Goal: Task Accomplishment & Management: Manage account settings

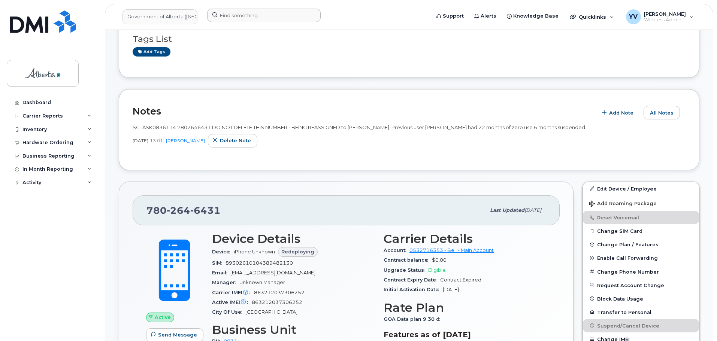
scroll to position [81, 0]
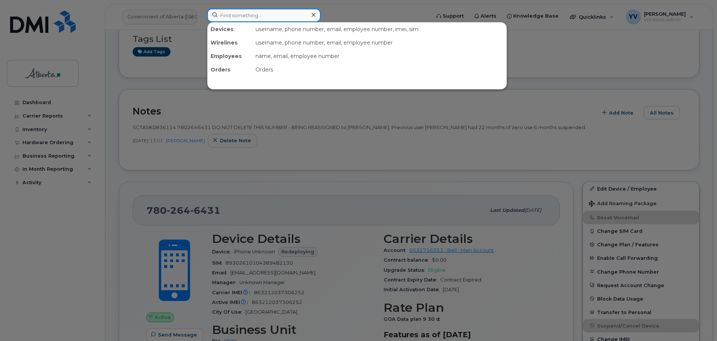
click at [233, 17] on input at bounding box center [264, 15] width 114 height 13
paste input "5873409567"
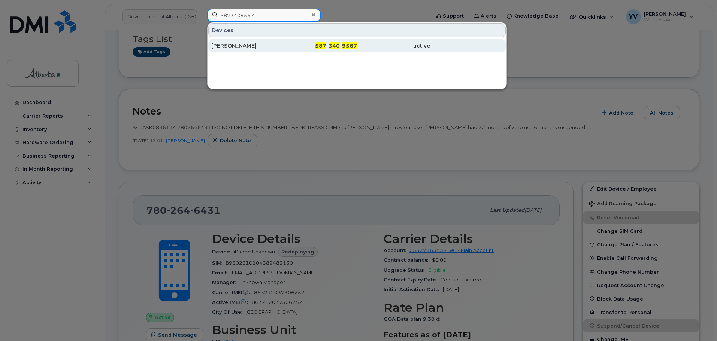
type input "5873409567"
click at [340, 46] on span "340" at bounding box center [334, 45] width 11 height 7
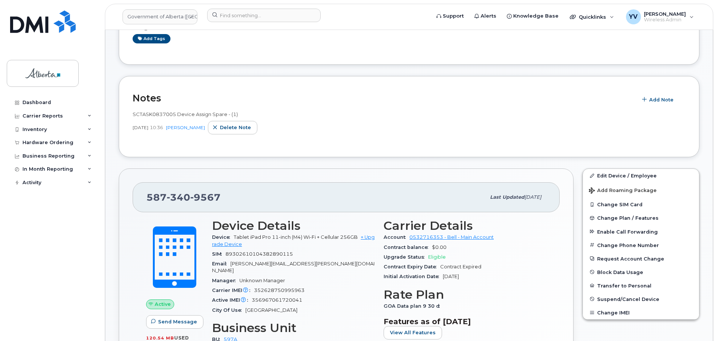
scroll to position [173, 0]
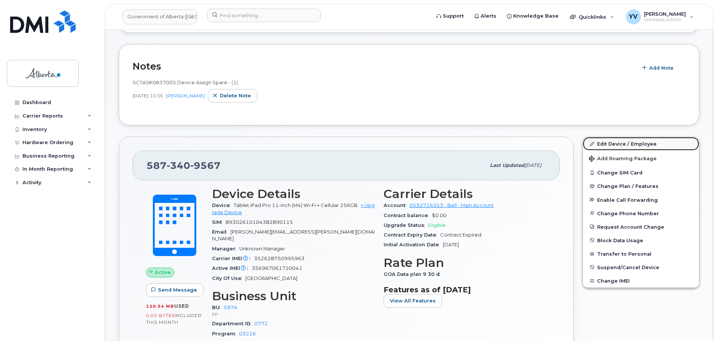
click at [618, 142] on link "Edit Device / Employee" at bounding box center [641, 143] width 116 height 13
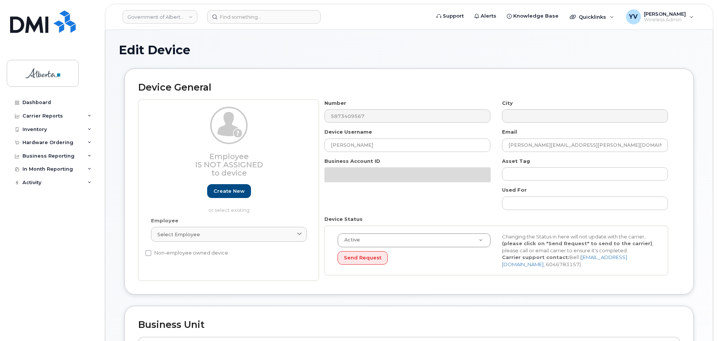
select select "4797726"
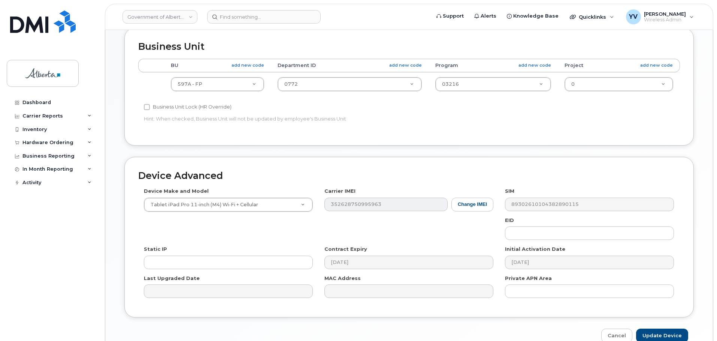
scroll to position [307, 0]
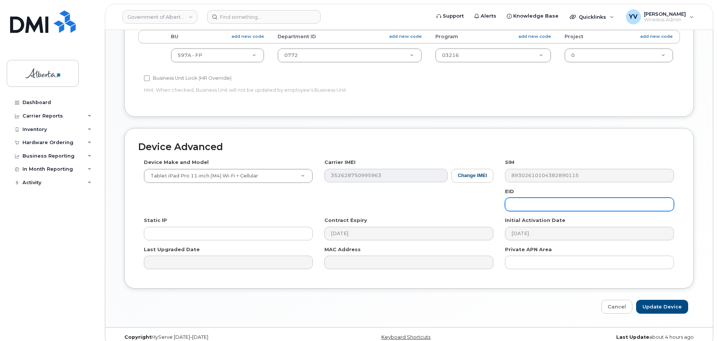
click at [520, 206] on input "text" at bounding box center [589, 204] width 169 height 13
paste input "89049032007308888700194459908605"
type input "89049032007308888700194459908605"
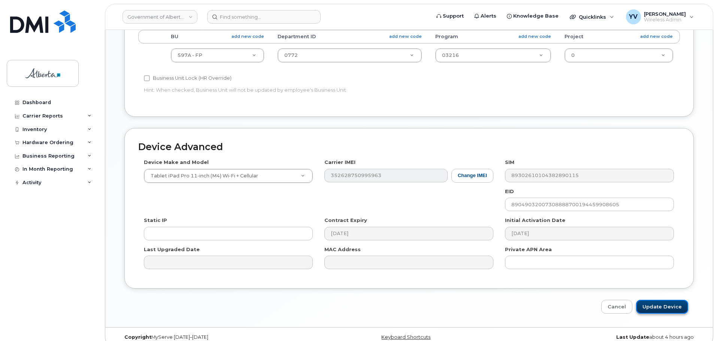
click at [663, 302] on input "Update Device" at bounding box center [662, 307] width 52 height 14
type input "Saving..."
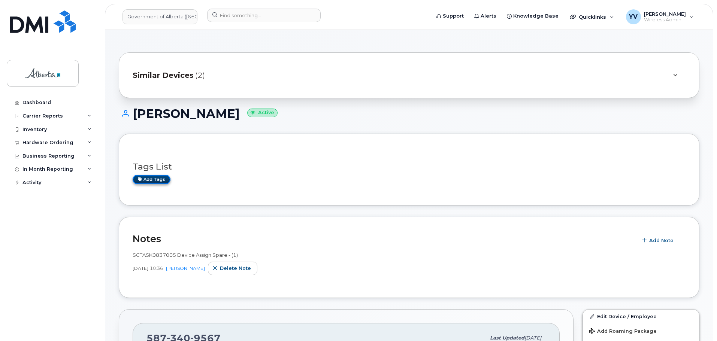
click at [157, 179] on link "Add tags" at bounding box center [152, 179] width 38 height 9
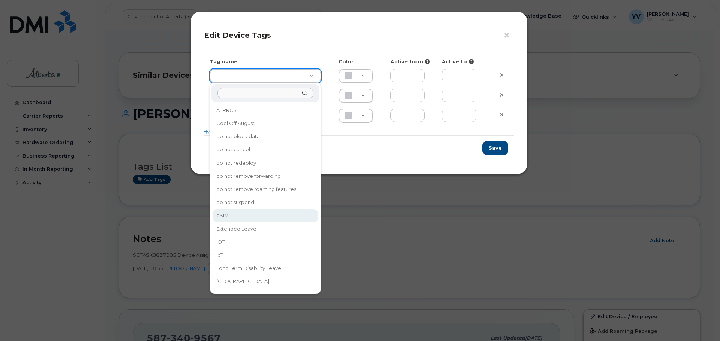
type input "eSIM"
type input "D6CDC1"
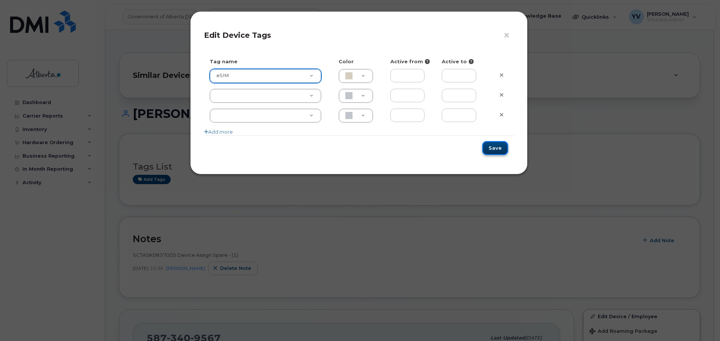
click at [497, 148] on button "Save" at bounding box center [495, 148] width 26 height 14
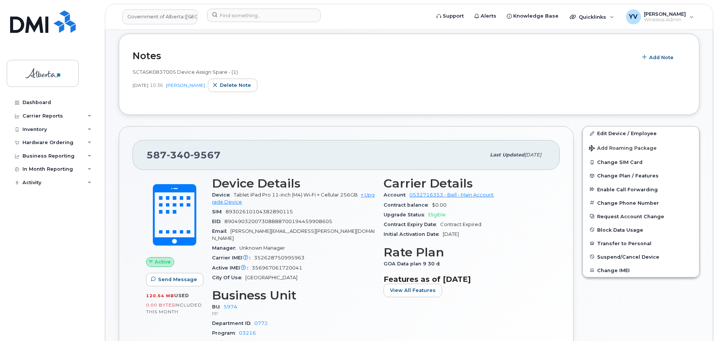
scroll to position [200, 0]
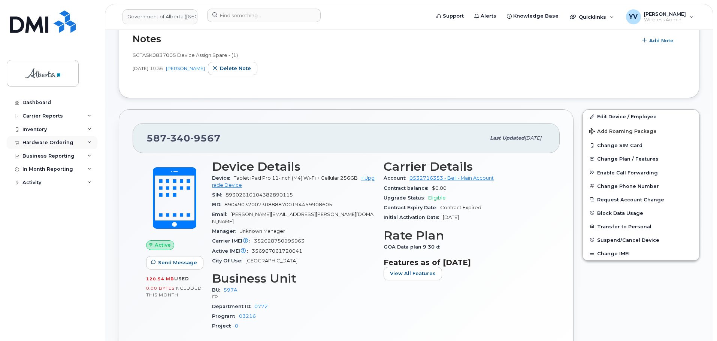
click at [37, 140] on div "Hardware Ordering" at bounding box center [47, 143] width 51 height 6
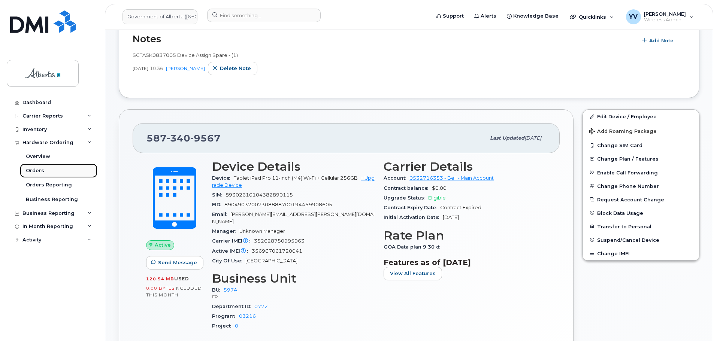
click at [41, 170] on div "Orders" at bounding box center [35, 171] width 18 height 7
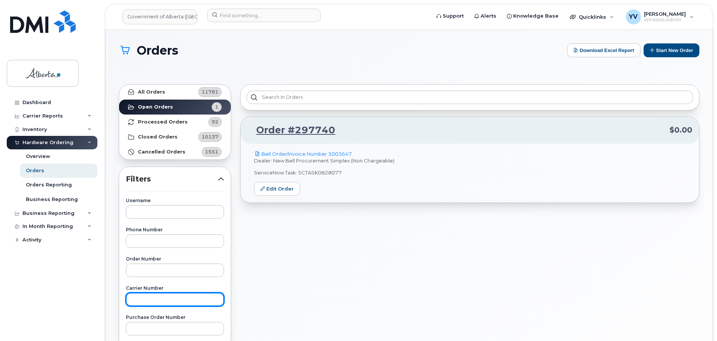
click at [145, 302] on input "text" at bounding box center [175, 299] width 98 height 13
type input "3008243"
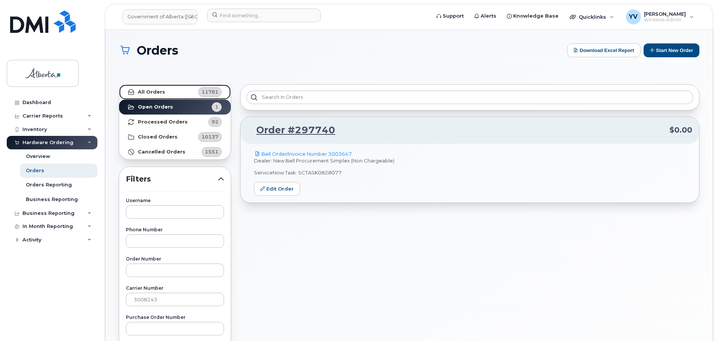
click at [145, 88] on link "All Orders 11781" at bounding box center [175, 92] width 112 height 15
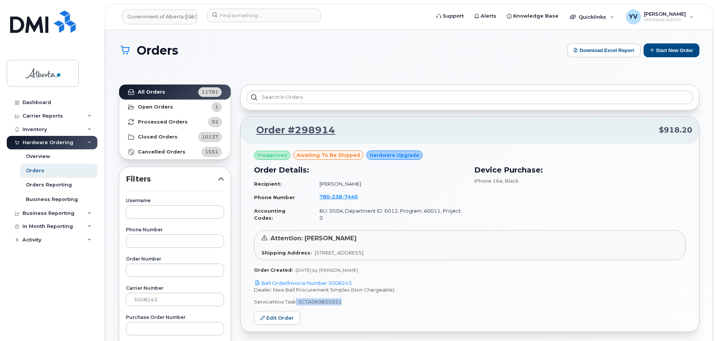
drag, startPoint x: 339, startPoint y: 295, endPoint x: 295, endPoint y: 291, distance: 44.0
click at [295, 291] on div "Dealer: New Bell Procurement Simplex (Non Chargeable) ServiceNow Task: SCTASK08…" at bounding box center [470, 296] width 432 height 19
copy p ": SCTASK0835931"
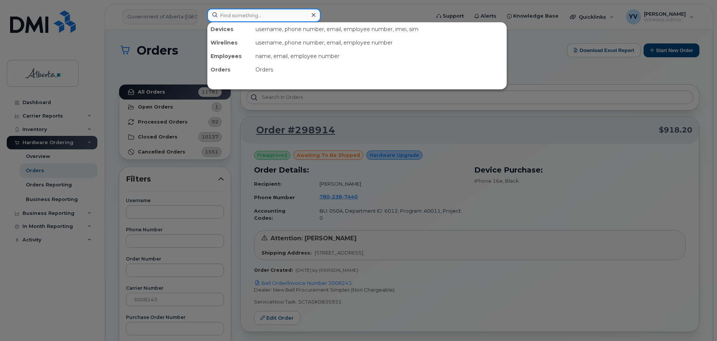
click at [227, 18] on input at bounding box center [264, 15] width 114 height 13
paste input "7802387440"
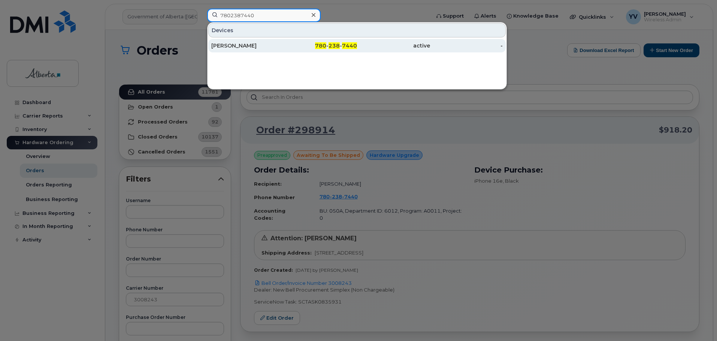
type input "7802387440"
click at [344, 45] on span "7440" at bounding box center [349, 45] width 15 height 7
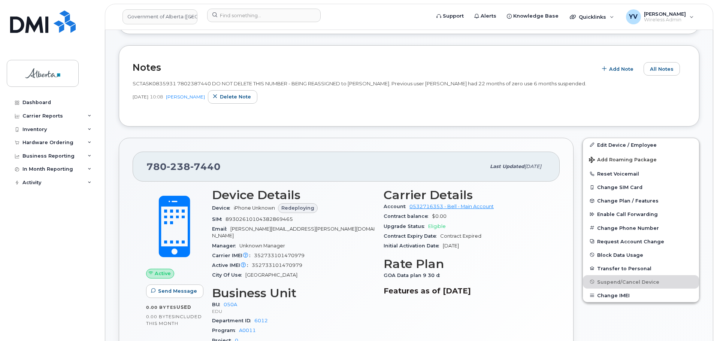
scroll to position [193, 0]
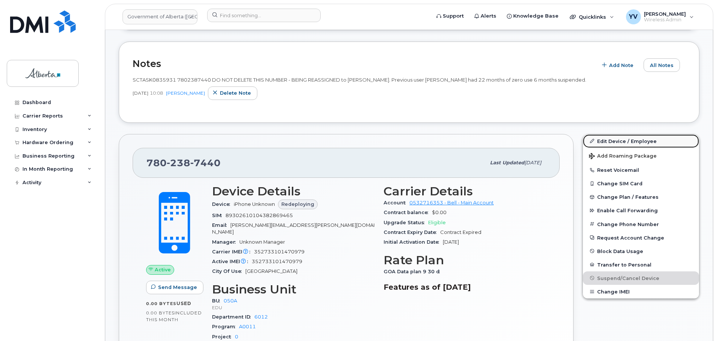
click at [616, 138] on link "Edit Device / Employee" at bounding box center [641, 141] width 116 height 13
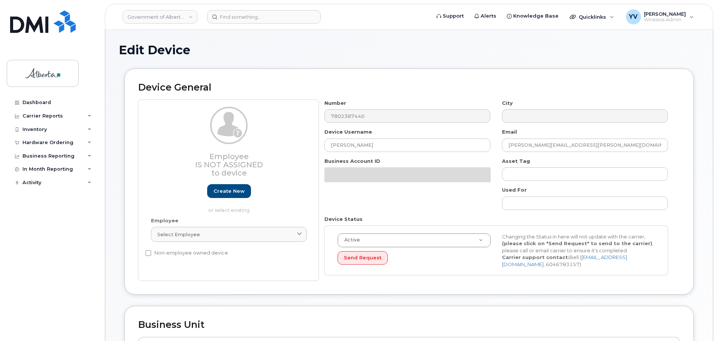
select select "4749738"
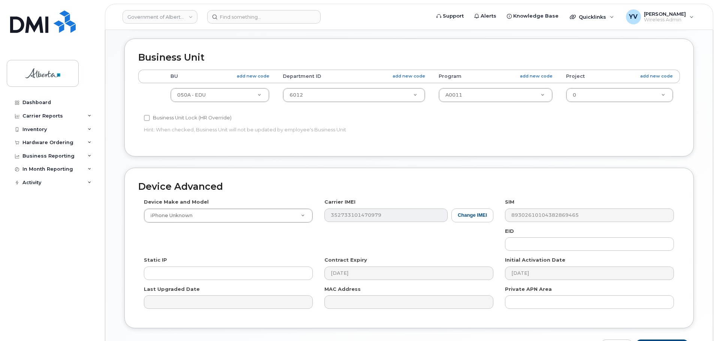
scroll to position [296, 0]
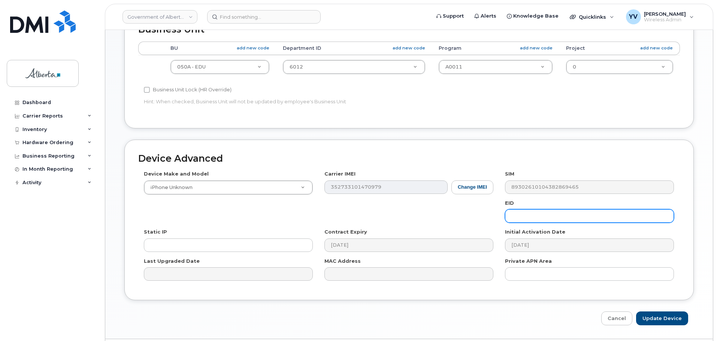
click at [517, 219] on input "text" at bounding box center [589, 215] width 169 height 13
paste input "89043052010008887025010585895996"
type input "89043052010008887025010585895996"
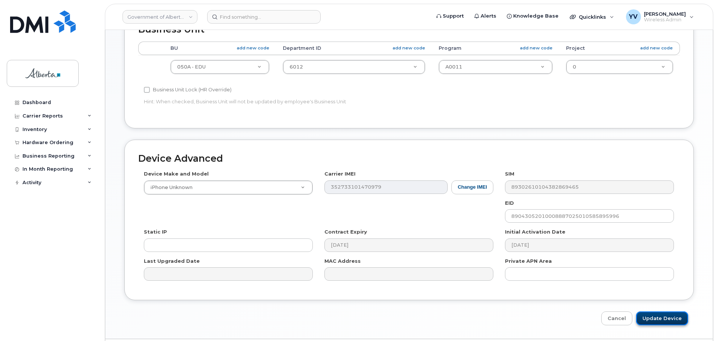
click at [672, 318] on input "Update Device" at bounding box center [662, 319] width 52 height 14
type input "Saving..."
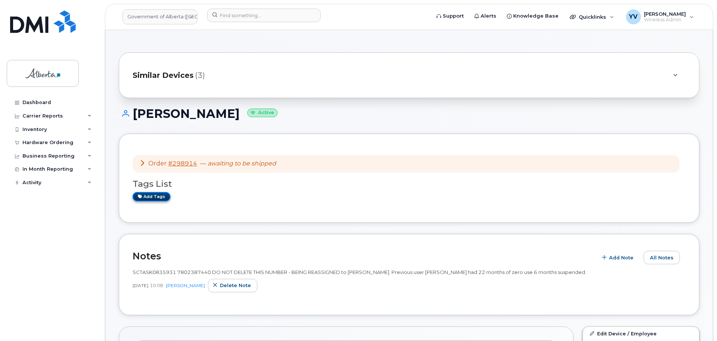
click at [149, 196] on link "Add tags" at bounding box center [152, 196] width 38 height 9
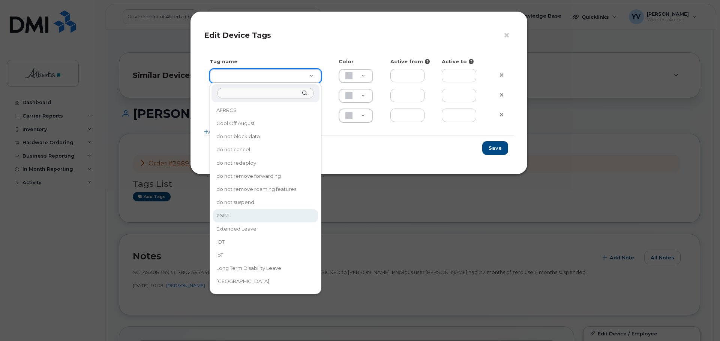
type input "eSIM"
type input "D6CDC1"
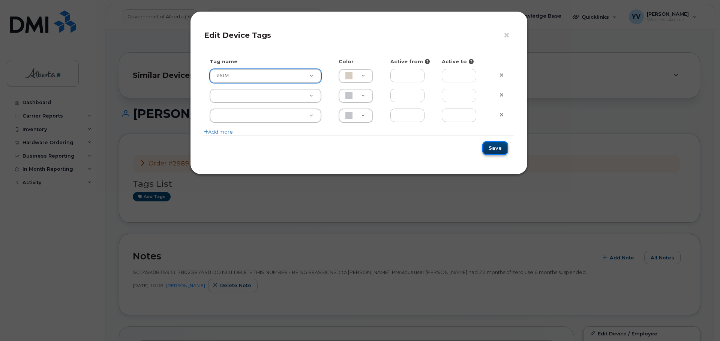
click at [492, 147] on button "Save" at bounding box center [495, 148] width 26 height 14
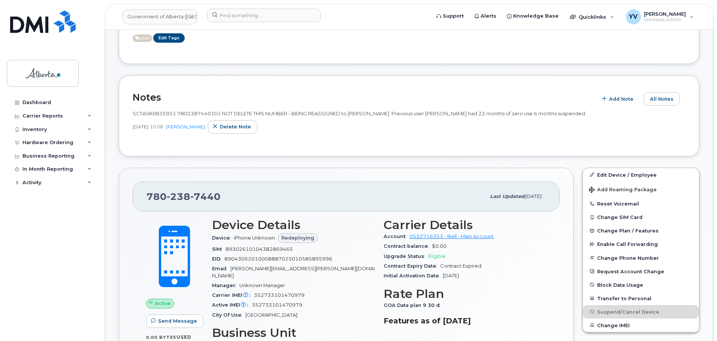
scroll to position [234, 0]
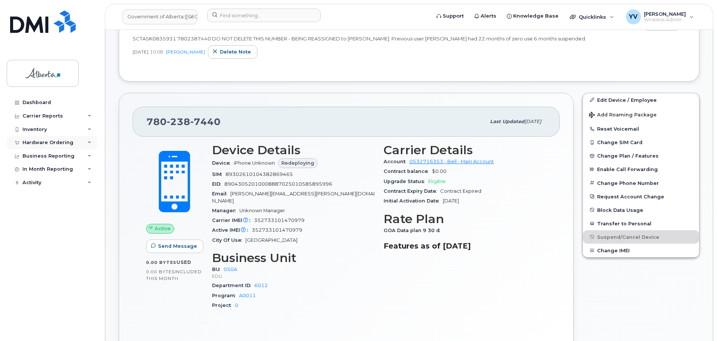
click at [35, 141] on div "Hardware Ordering" at bounding box center [47, 143] width 51 height 6
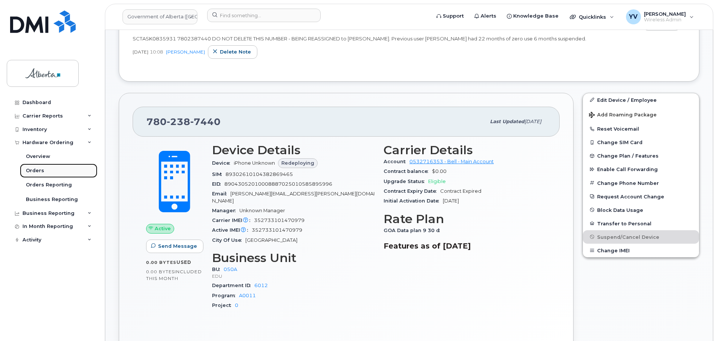
click at [35, 171] on div "Orders" at bounding box center [35, 171] width 18 height 7
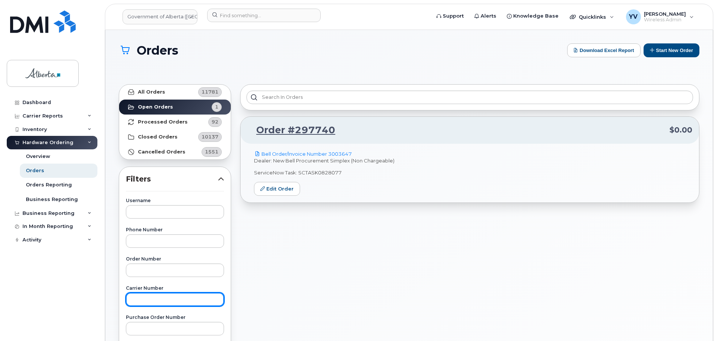
click at [147, 300] on input "text" at bounding box center [175, 299] width 98 height 13
type input "3008264"
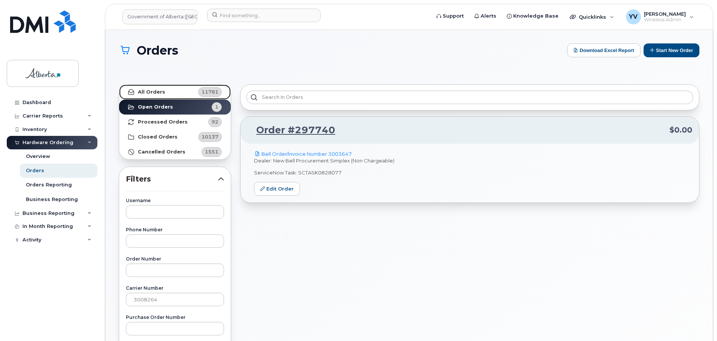
click at [152, 89] on strong "All Orders" at bounding box center [151, 92] width 27 height 6
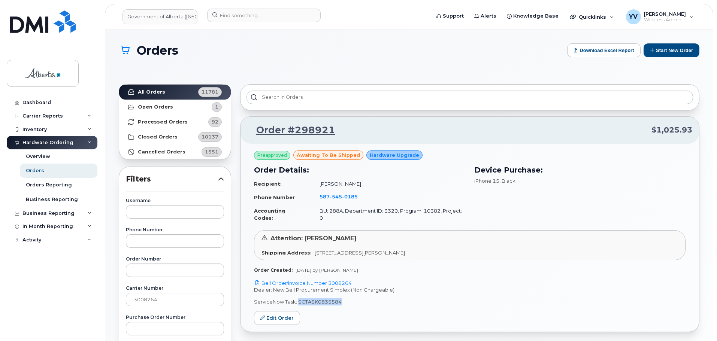
drag, startPoint x: 340, startPoint y: 296, endPoint x: 299, endPoint y: 296, distance: 41.6
click at [299, 299] on p "ServiceNow Task: SCTASK0835584" at bounding box center [470, 302] width 432 height 7
copy p "SCTASK0835584"
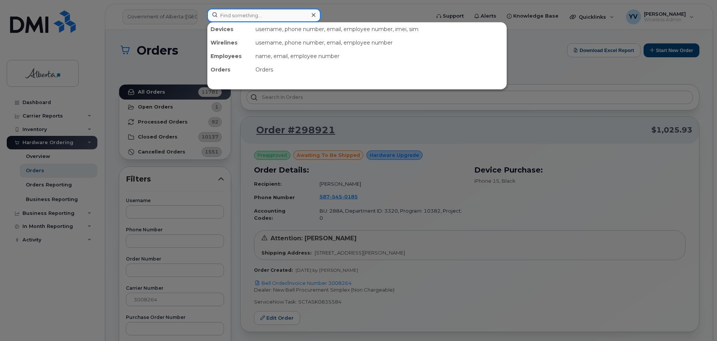
click at [223, 14] on input at bounding box center [264, 15] width 114 height 13
paste input "5875450185"
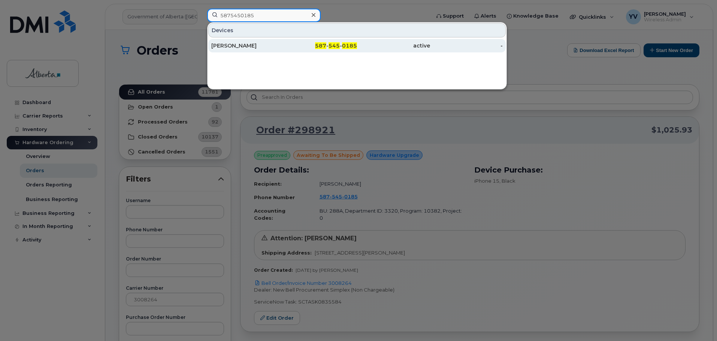
type input "5875450185"
click at [335, 46] on span "545" at bounding box center [334, 45] width 11 height 7
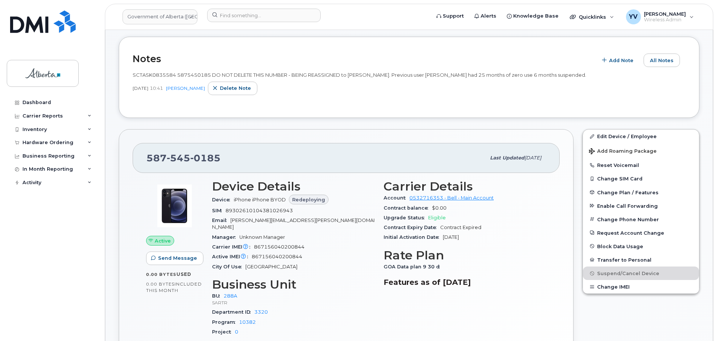
scroll to position [127, 0]
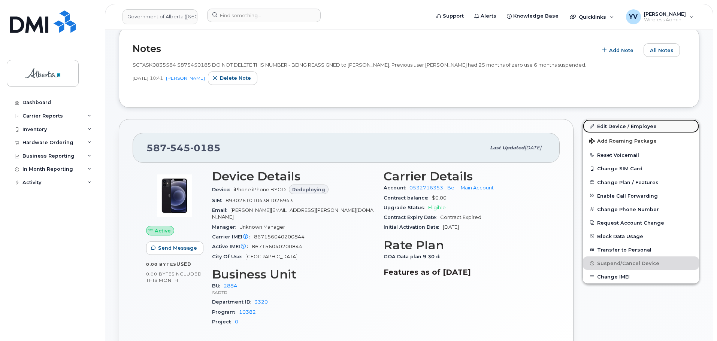
click at [622, 126] on link "Edit Device / Employee" at bounding box center [641, 126] width 116 height 13
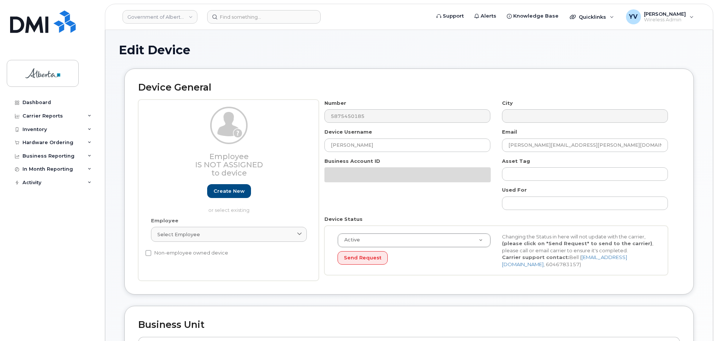
select select "4120332"
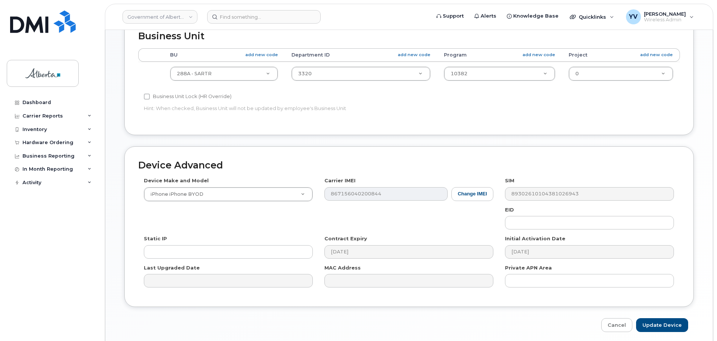
scroll to position [293, 0]
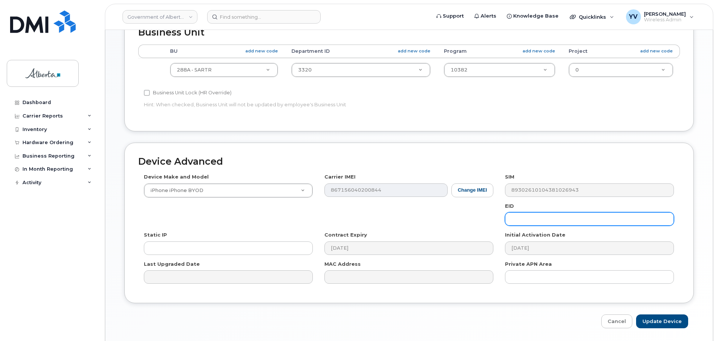
click at [524, 223] on input "text" at bounding box center [589, 218] width 169 height 13
paste input "89049032007208882600189516167502"
click at [521, 220] on input "89049032007208882600189516167502" at bounding box center [589, 218] width 169 height 13
type input "89049032007208882600189516167502"
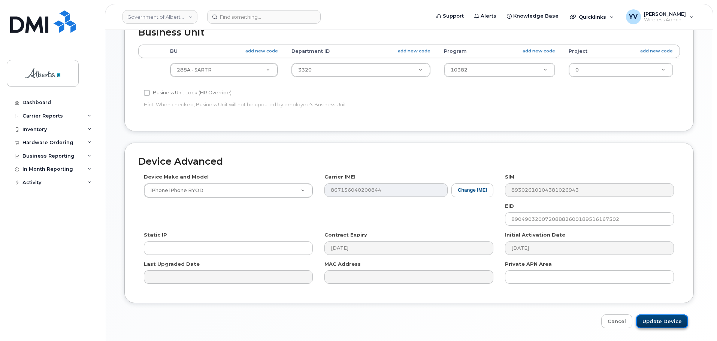
click at [663, 319] on input "Update Device" at bounding box center [662, 322] width 52 height 14
type input "Saving..."
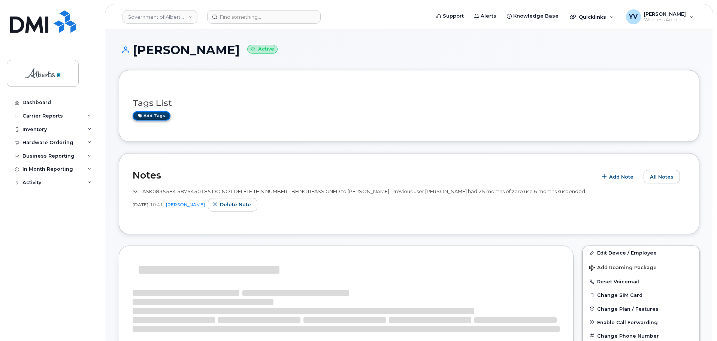
click at [151, 114] on link "Add tags" at bounding box center [152, 115] width 38 height 9
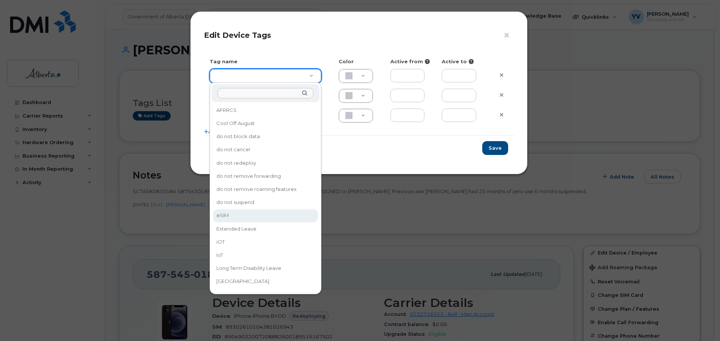
type input "eSIM"
type input "D6CDC1"
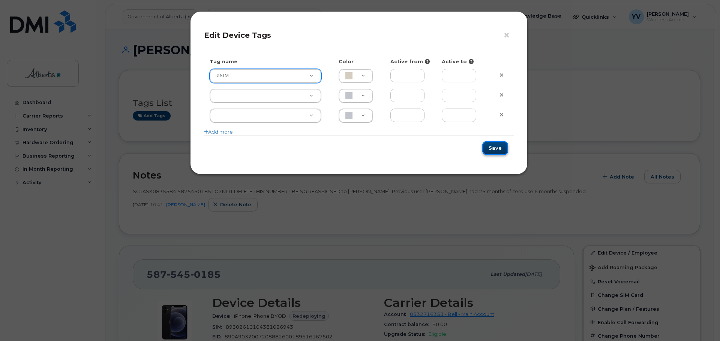
click at [493, 148] on button "Save" at bounding box center [495, 148] width 26 height 14
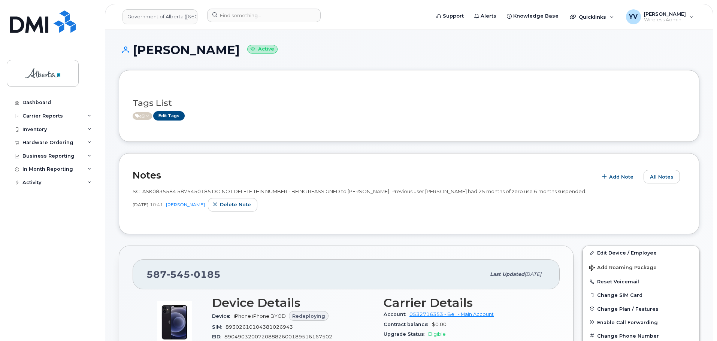
scroll to position [78, 0]
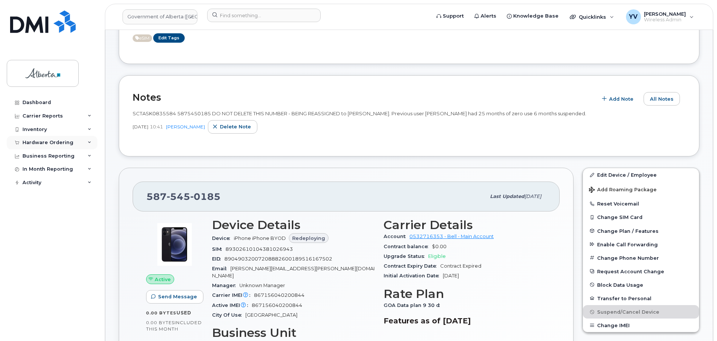
click at [31, 139] on div "Hardware Ordering" at bounding box center [52, 142] width 91 height 13
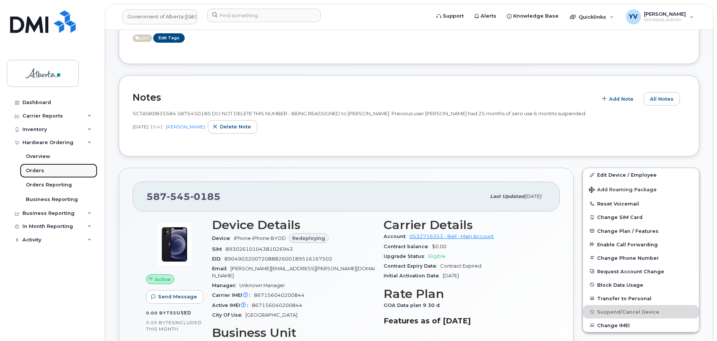
click at [34, 171] on div "Orders" at bounding box center [35, 171] width 18 height 7
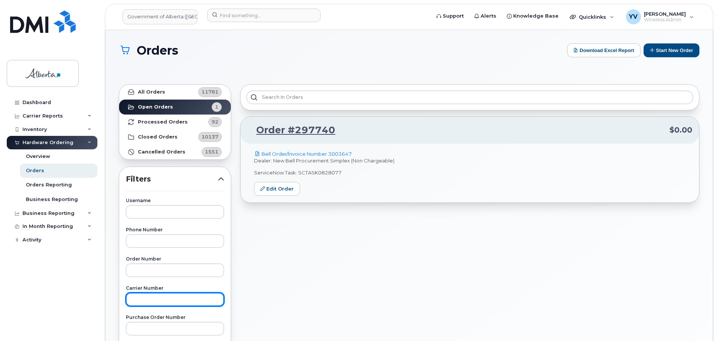
click at [147, 299] on input "text" at bounding box center [175, 299] width 98 height 13
type input "3008486"
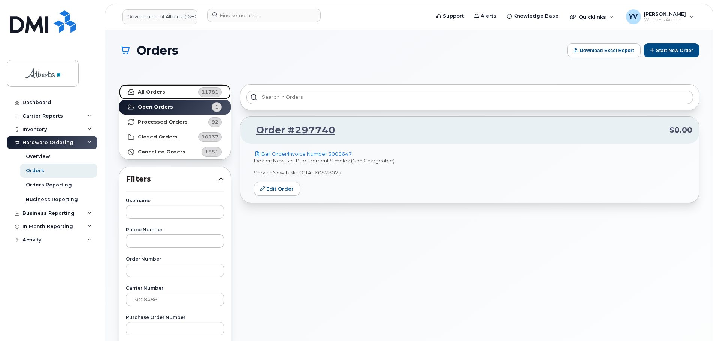
click at [147, 93] on strong "All Orders" at bounding box center [151, 92] width 27 height 6
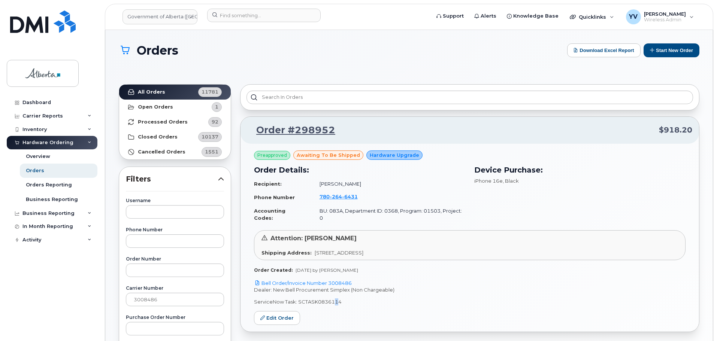
drag, startPoint x: 338, startPoint y: 295, endPoint x: 332, endPoint y: 297, distance: 6.4
click at [332, 299] on p "ServiceNow Task: SCTASK0836114" at bounding box center [470, 302] width 432 height 7
drag, startPoint x: 341, startPoint y: 295, endPoint x: 297, endPoint y: 297, distance: 43.9
click at [297, 299] on p "ServiceNow Task: SCTASK0836114" at bounding box center [470, 302] width 432 height 7
copy p "SCTASK0836114"
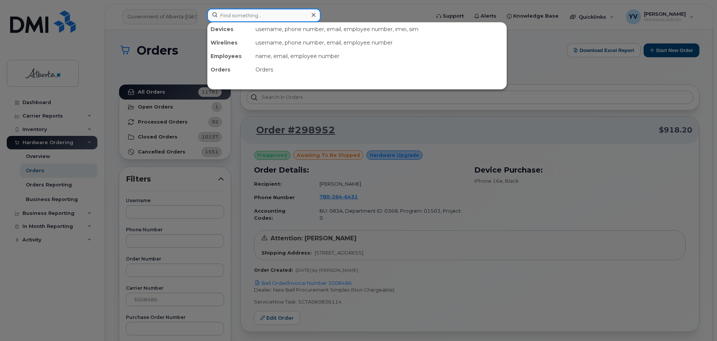
click at [232, 13] on input at bounding box center [264, 15] width 114 height 13
paste input "7802646431"
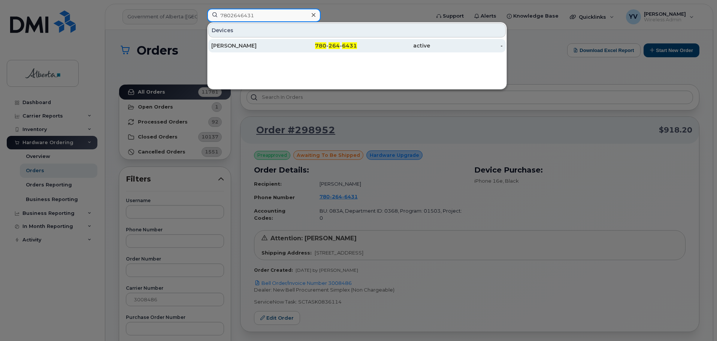
type input "7802646431"
click at [331, 45] on span "264" at bounding box center [334, 45] width 11 height 7
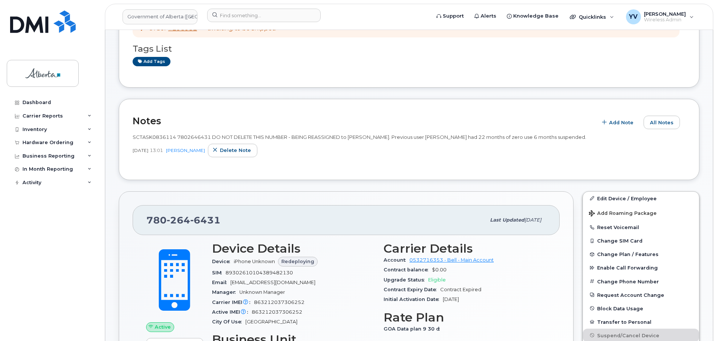
scroll to position [93, 0]
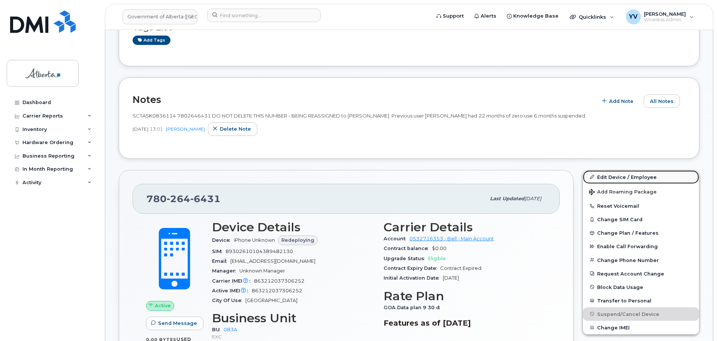
click at [610, 174] on link "Edit Device / Employee" at bounding box center [641, 177] width 116 height 13
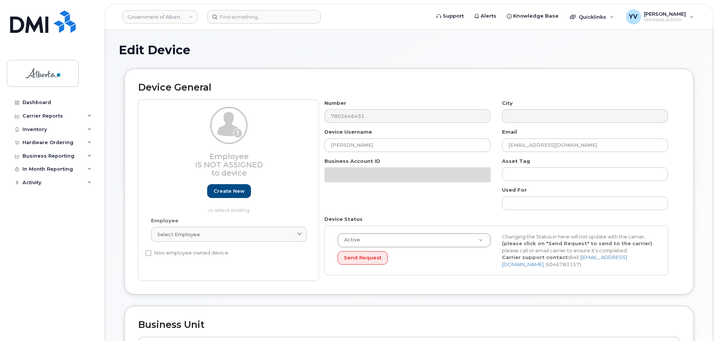
select select "4733126"
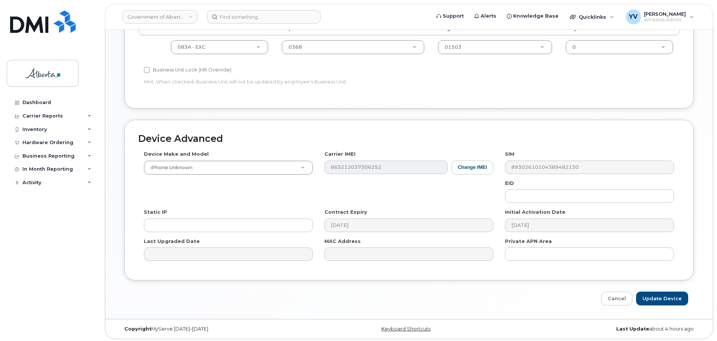
scroll to position [317, 0]
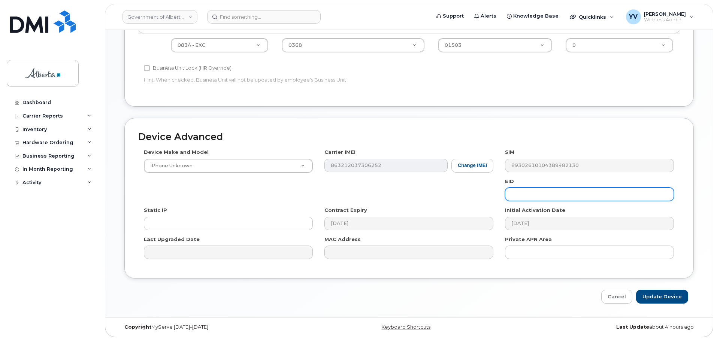
click at [519, 196] on input "text" at bounding box center [589, 194] width 169 height 13
paste input "89043052010008887025010585382478"
type input "89043052010008887025010585382478"
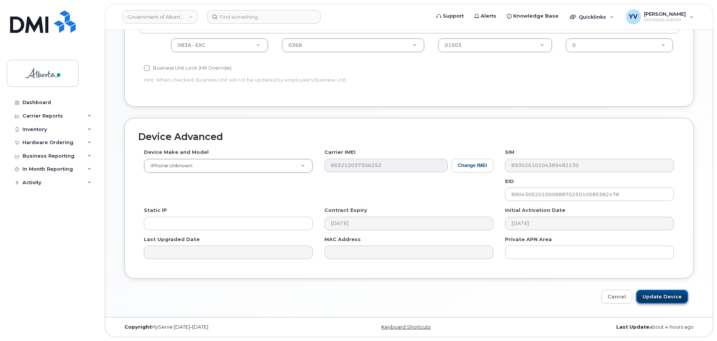
click at [666, 295] on input "Update Device" at bounding box center [662, 297] width 52 height 14
type input "Saving..."
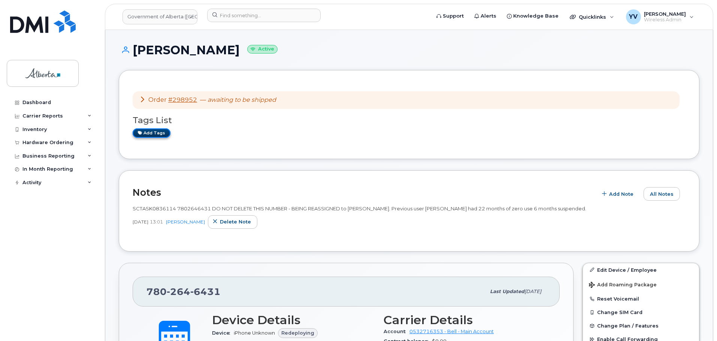
click at [150, 130] on link "Add tags" at bounding box center [152, 133] width 38 height 9
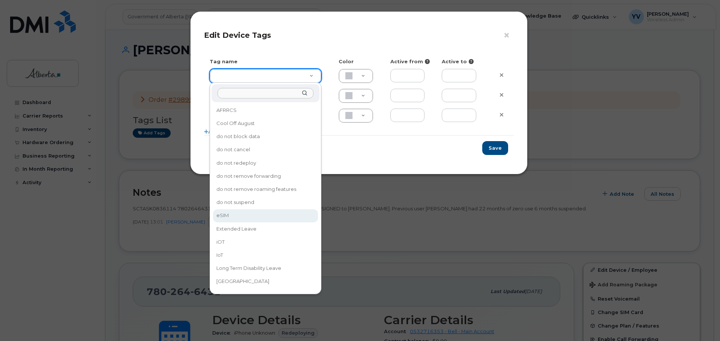
type input "eSIM"
type input "D6CDC1"
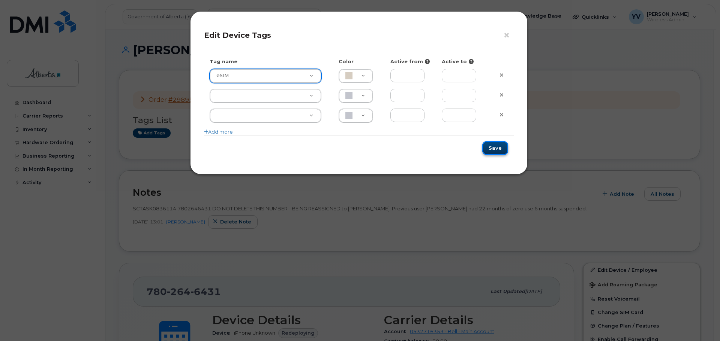
click at [494, 146] on button "Save" at bounding box center [495, 148] width 26 height 14
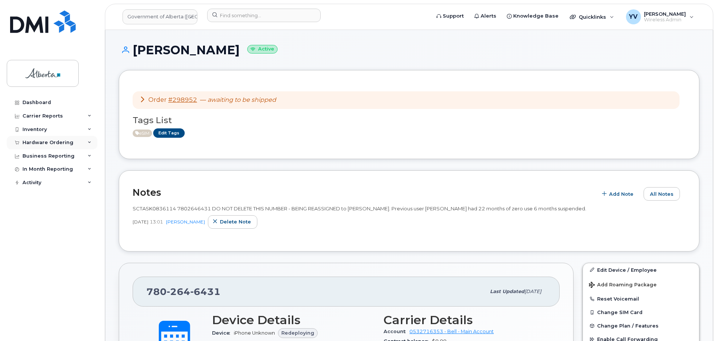
click at [36, 140] on div "Hardware Ordering" at bounding box center [47, 143] width 51 height 6
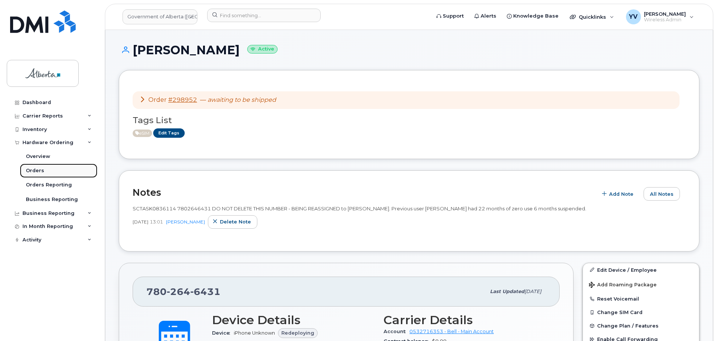
click at [30, 169] on div "Orders" at bounding box center [35, 171] width 18 height 7
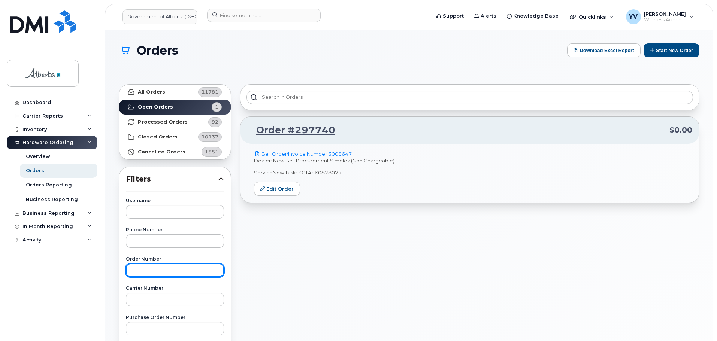
click at [153, 269] on input "text" at bounding box center [175, 270] width 98 height 13
type input "3008583"
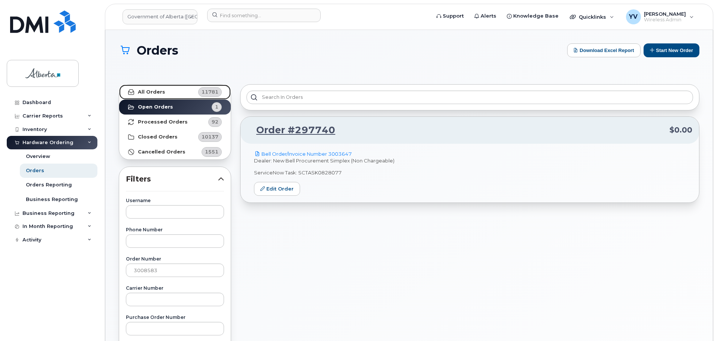
click at [151, 90] on strong "All Orders" at bounding box center [151, 92] width 27 height 6
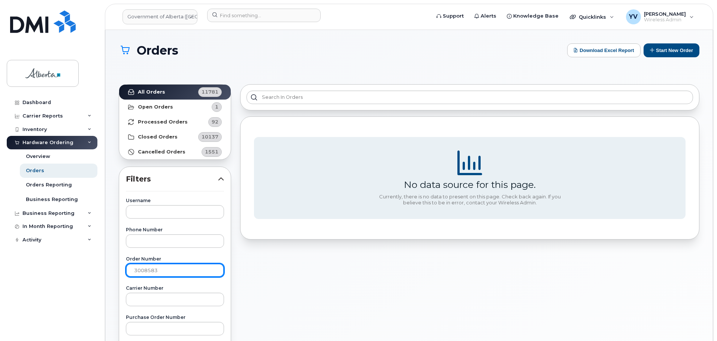
click at [135, 269] on input "3008583" at bounding box center [175, 270] width 98 height 13
click at [145, 89] on strong "All Orders" at bounding box center [151, 92] width 27 height 6
drag, startPoint x: 159, startPoint y: 272, endPoint x: 111, endPoint y: 272, distance: 47.2
click at [111, 272] on div "Orders Download Excel Report Start New Order All Orders 11781 Open Orders 1 Pro…" at bounding box center [409, 320] width 608 height 580
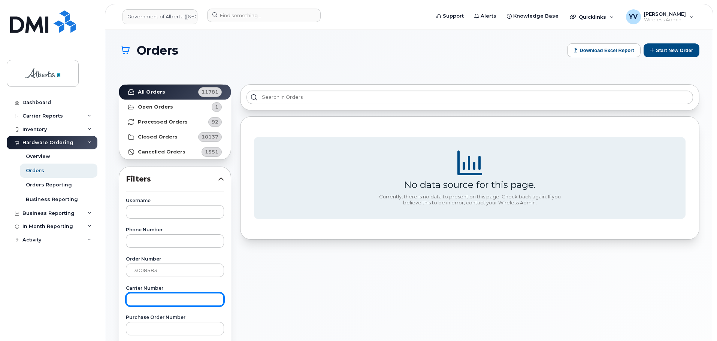
click at [138, 304] on input "text" at bounding box center [175, 299] width 98 height 13
paste input "3008583"
type input "3008583"
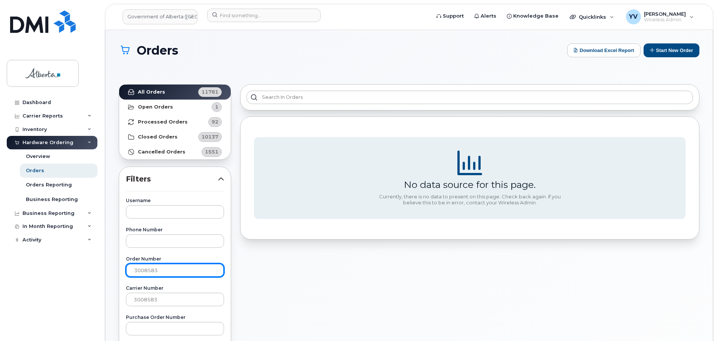
drag, startPoint x: 161, startPoint y: 271, endPoint x: 118, endPoint y: 274, distance: 42.5
click at [148, 87] on link "All Orders 11781" at bounding box center [175, 92] width 112 height 15
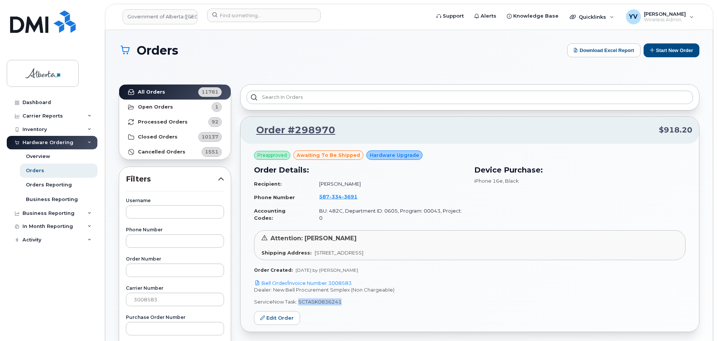
drag, startPoint x: 340, startPoint y: 294, endPoint x: 298, endPoint y: 295, distance: 41.6
click at [298, 299] on p "ServiceNow Task: SCTASK0836241" at bounding box center [470, 302] width 432 height 7
copy p "SCTASK0836241"
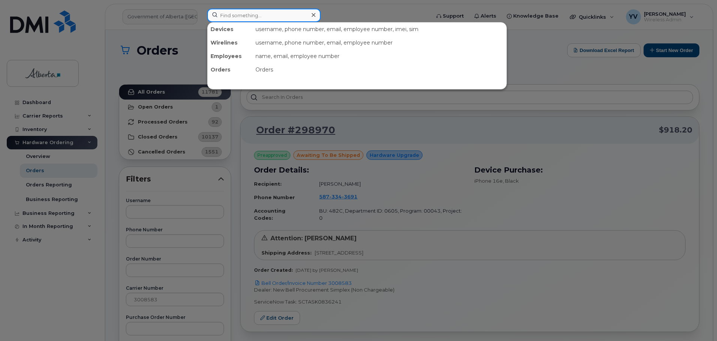
click at [232, 16] on input at bounding box center [264, 15] width 114 height 13
paste input "5873343691"
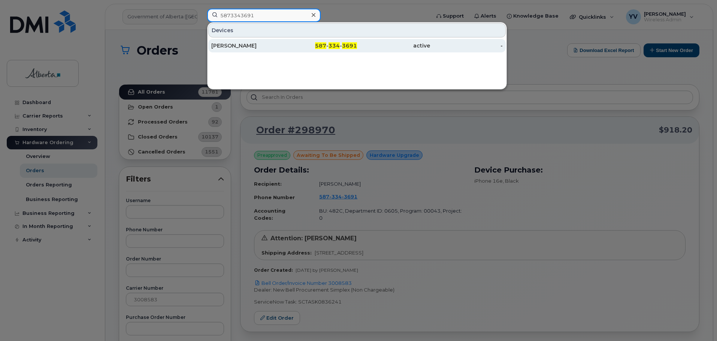
type input "5873343691"
click at [328, 46] on div "587 - 334 - 3691" at bounding box center [320, 45] width 73 height 7
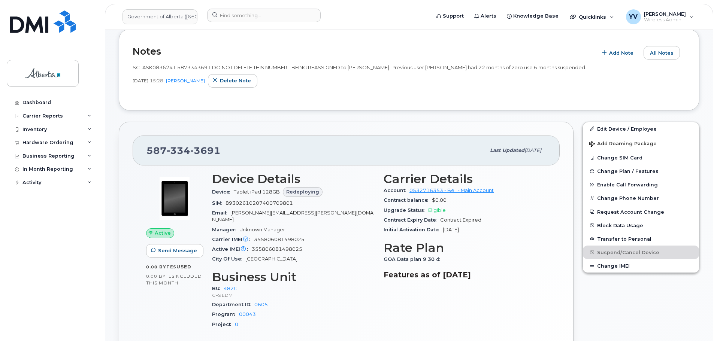
scroll to position [143, 0]
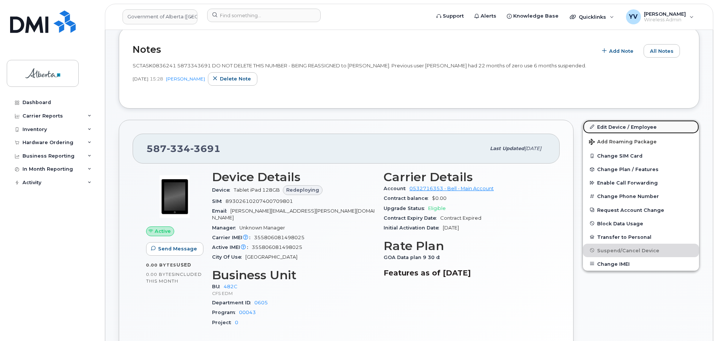
click at [615, 126] on link "Edit Device / Employee" at bounding box center [641, 126] width 116 height 13
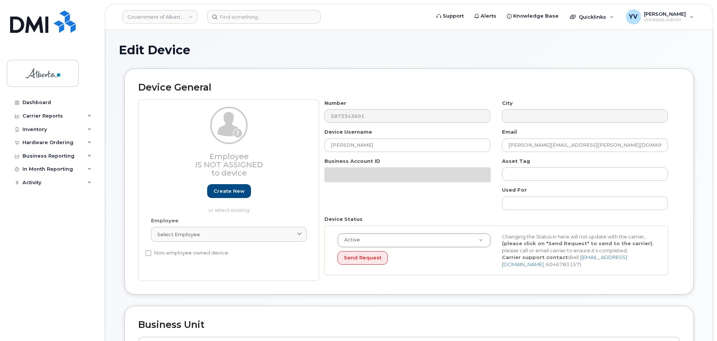
select select "4749733"
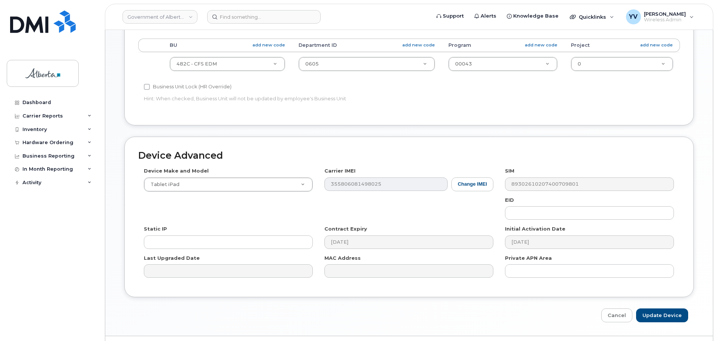
scroll to position [317, 0]
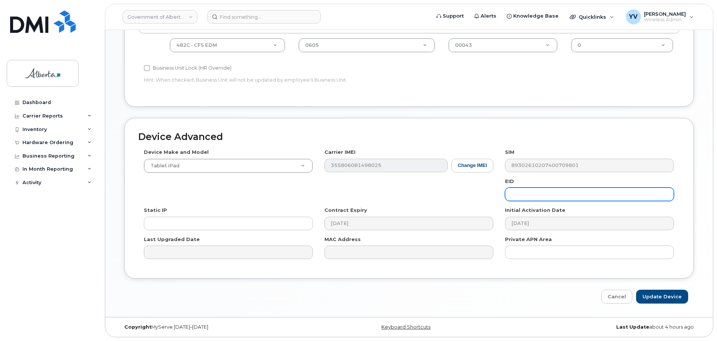
click at [525, 190] on input "text" at bounding box center [589, 194] width 169 height 13
paste input "89043052010008887025010575898885"
type input "89043052010008887025010575898885"
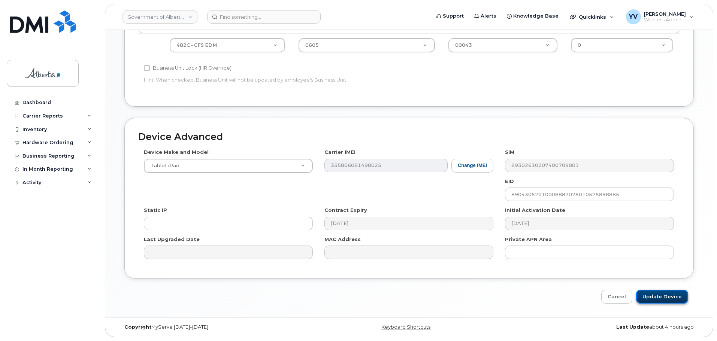
click at [666, 293] on input "Update Device" at bounding box center [662, 297] width 52 height 14
type input "Saving..."
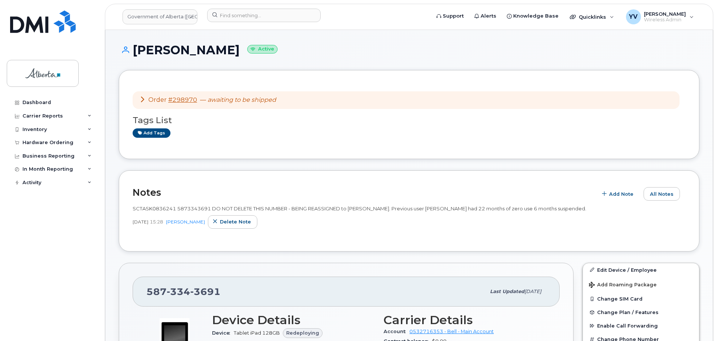
click at [145, 120] on h3 "Tags List" at bounding box center [409, 120] width 553 height 9
click at [151, 130] on link "Add tags" at bounding box center [152, 133] width 38 height 9
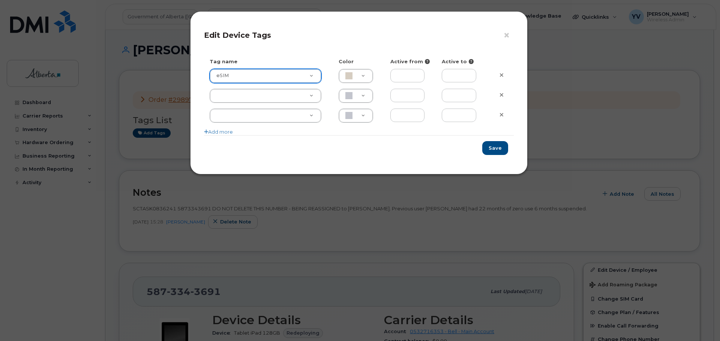
type input "eSIM"
type input "D6CDC1"
click at [493, 147] on button "Save" at bounding box center [495, 148] width 26 height 14
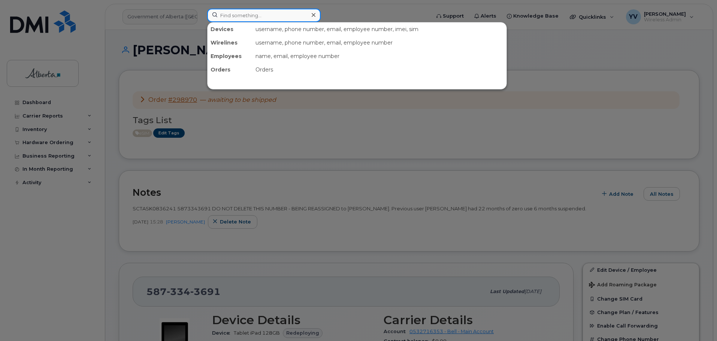
click at [227, 18] on input at bounding box center [264, 15] width 114 height 13
paste input "5873575505"
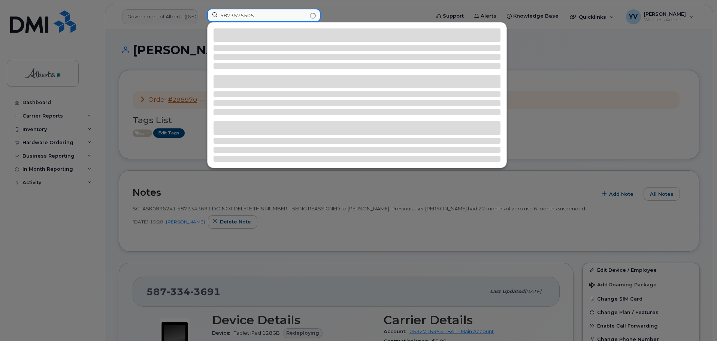
click at [220, 17] on input "5873575505" at bounding box center [264, 15] width 114 height 13
click at [263, 15] on input "5873575505" at bounding box center [264, 15] width 114 height 13
click at [212, 15] on input "5873575505" at bounding box center [264, 15] width 114 height 13
type input "5873575505"
click at [593, 140] on div at bounding box center [358, 170] width 717 height 341
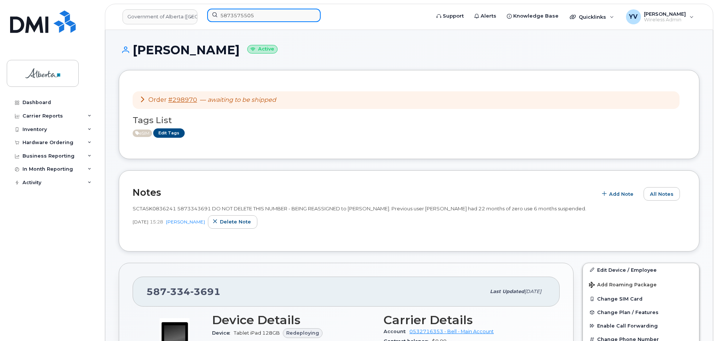
click at [259, 15] on input "5873575505" at bounding box center [264, 15] width 114 height 13
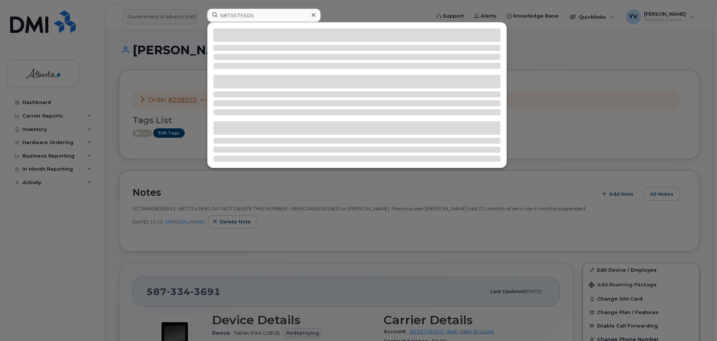
click at [574, 91] on div at bounding box center [358, 170] width 717 height 341
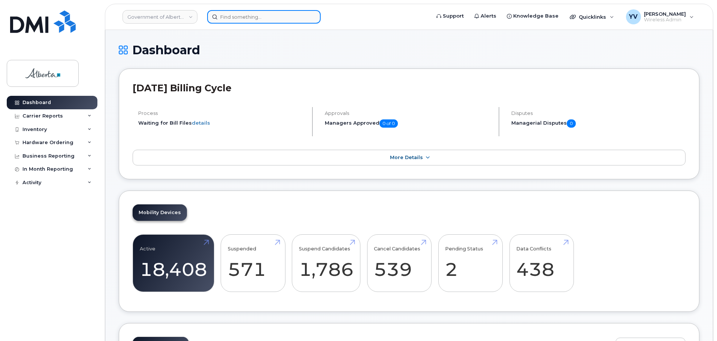
click at [218, 15] on input at bounding box center [264, 16] width 114 height 13
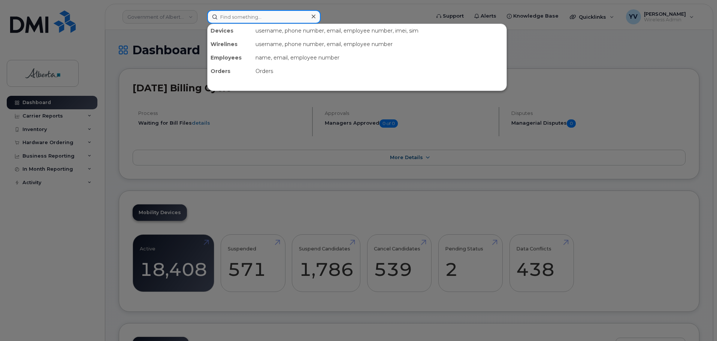
paste input "5873575505"
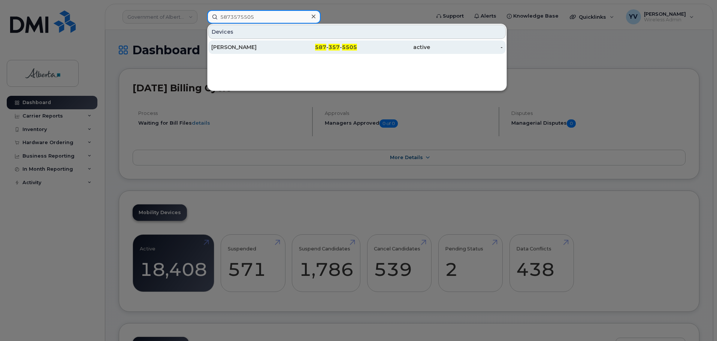
type input "5873575505"
click at [335, 46] on span "357" at bounding box center [334, 47] width 11 height 7
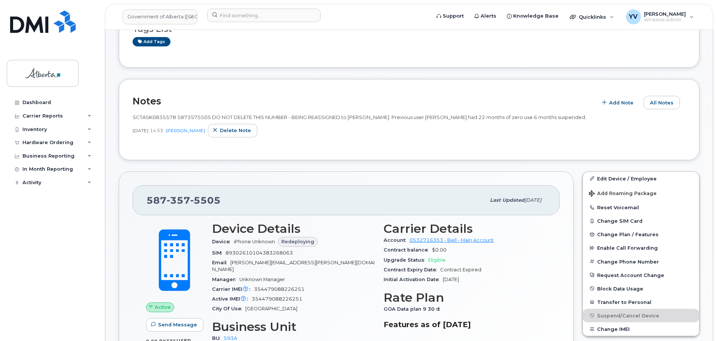
scroll to position [95, 0]
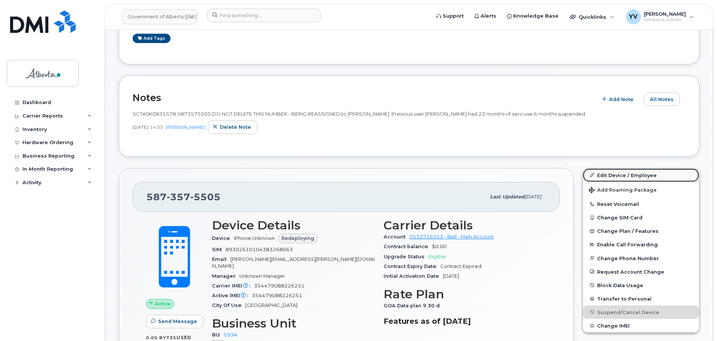
click at [612, 173] on link "Edit Device / Employee" at bounding box center [641, 175] width 116 height 13
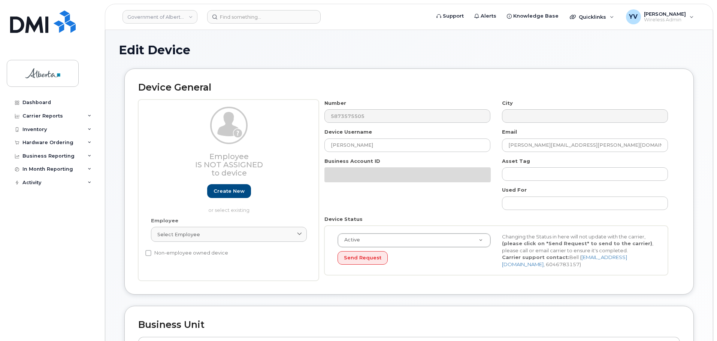
select select "4797682"
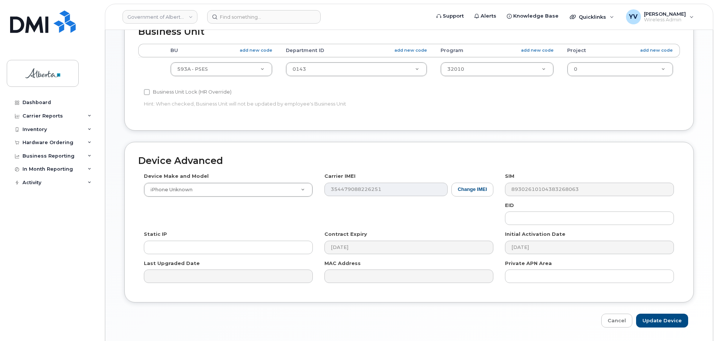
scroll to position [317, 0]
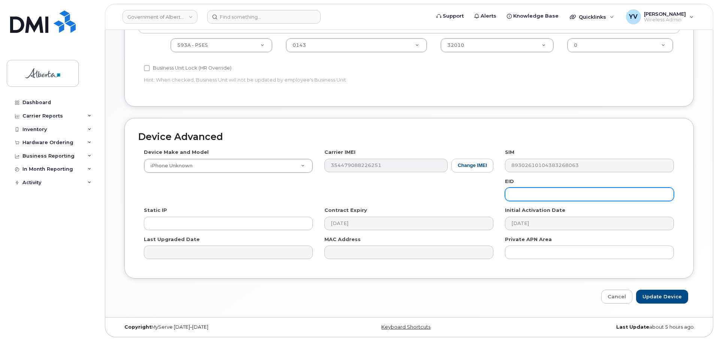
click at [519, 189] on input "text" at bounding box center [589, 194] width 169 height 13
paste input "89033023553429009100042481334754"
type input "89033023553429009100042481334754"
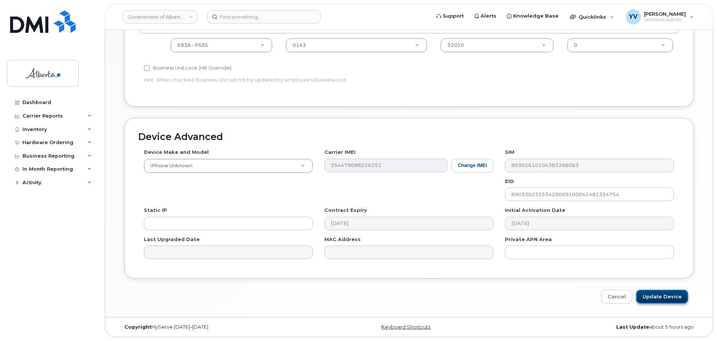
click at [667, 294] on input "Update Device" at bounding box center [662, 297] width 52 height 14
type input "Saving..."
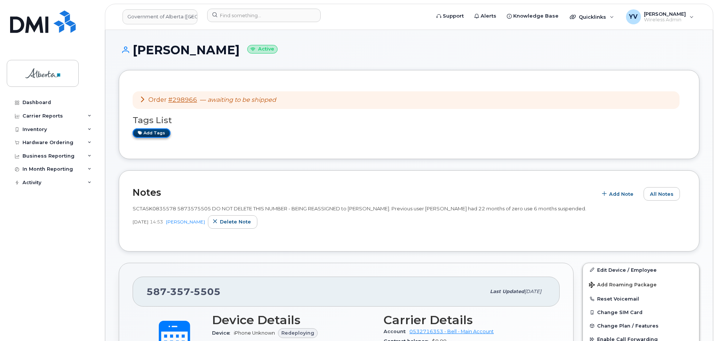
click at [146, 132] on link "Add tags" at bounding box center [152, 133] width 38 height 9
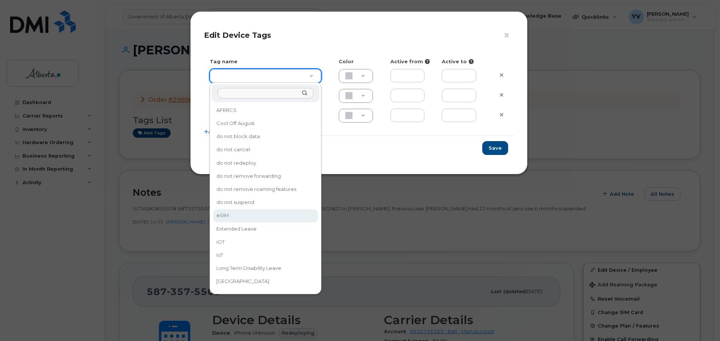
type input "eSIM"
type input "D6CDC1"
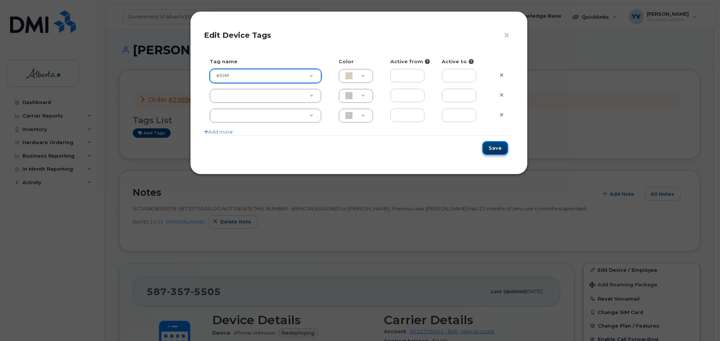
click at [498, 146] on button "Save" at bounding box center [495, 148] width 26 height 14
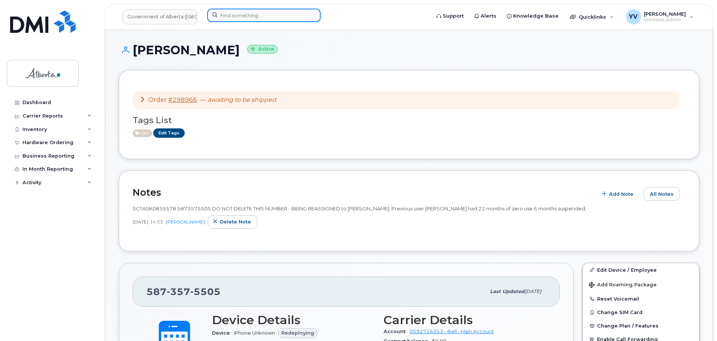
click at [231, 11] on input at bounding box center [264, 15] width 114 height 13
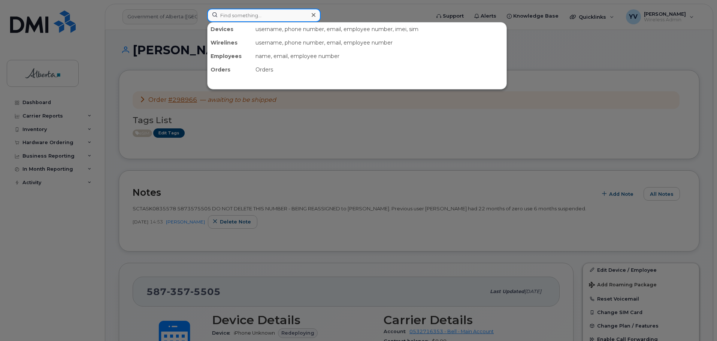
paste input "7802575485"
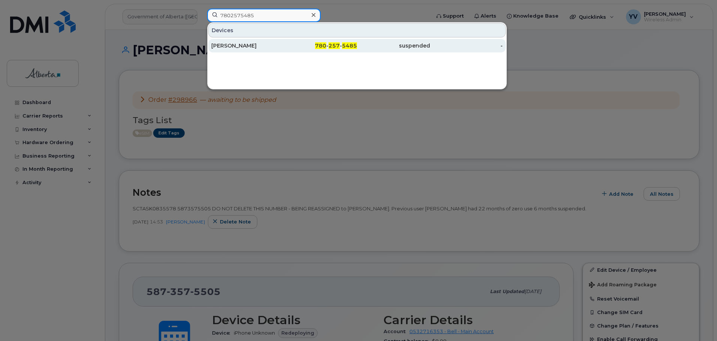
type input "7802575485"
click at [329, 45] on div "780 - 257 - 5485" at bounding box center [320, 45] width 73 height 7
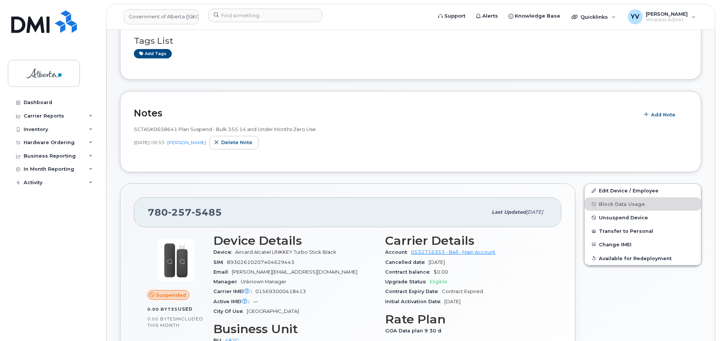
scroll to position [48, 0]
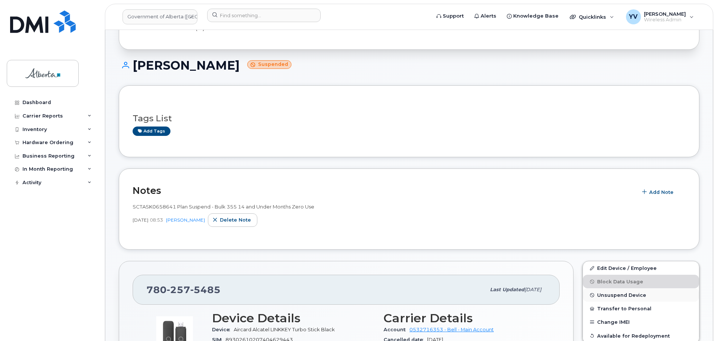
click at [615, 295] on span "Unsuspend Device" at bounding box center [621, 296] width 49 height 6
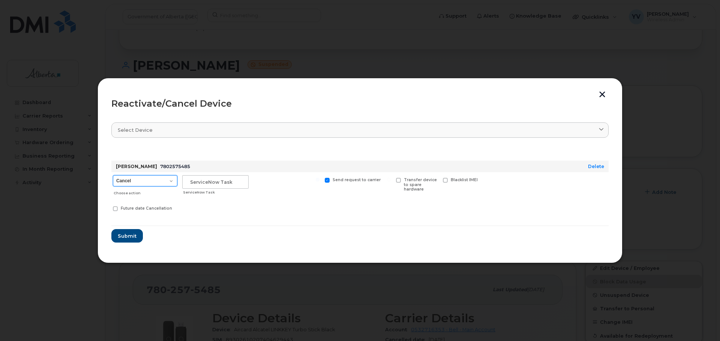
click at [171, 181] on select "Cancel Suspend - Extend Suspension Reactivate" at bounding box center [145, 180] width 64 height 11
select select "[object Object]"
click at [113, 175] on select "Cancel Suspend - Extend Suspension Reactivate" at bounding box center [145, 180] width 64 height 11
click at [198, 181] on input "text" at bounding box center [215, 181] width 66 height 13
paste input "SCTASK0837039"
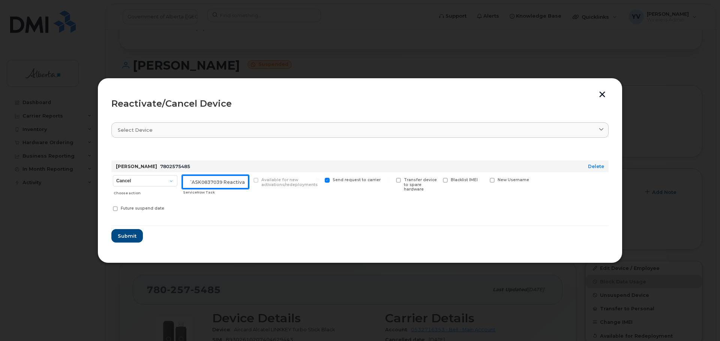
scroll to position [0, 11]
type input "SCTASK0837039 Reactivate"
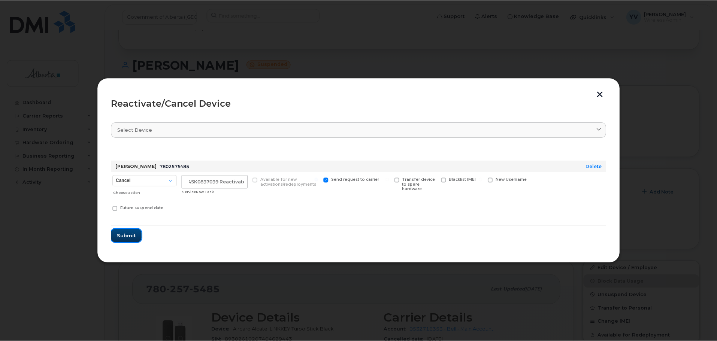
scroll to position [0, 0]
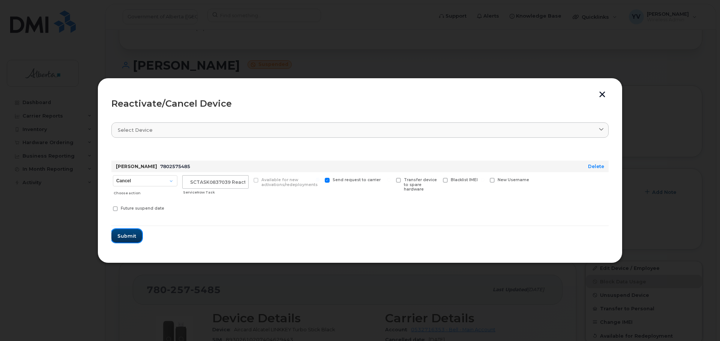
click at [129, 234] on span "Submit" at bounding box center [126, 236] width 19 height 7
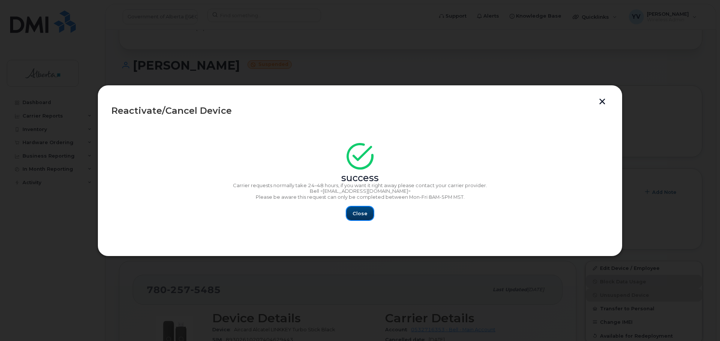
click at [363, 212] on span "Close" at bounding box center [359, 213] width 15 height 7
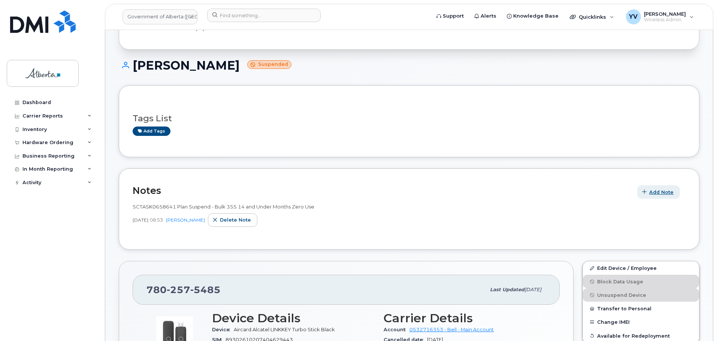
click at [667, 191] on span "Add Note" at bounding box center [661, 192] width 24 height 7
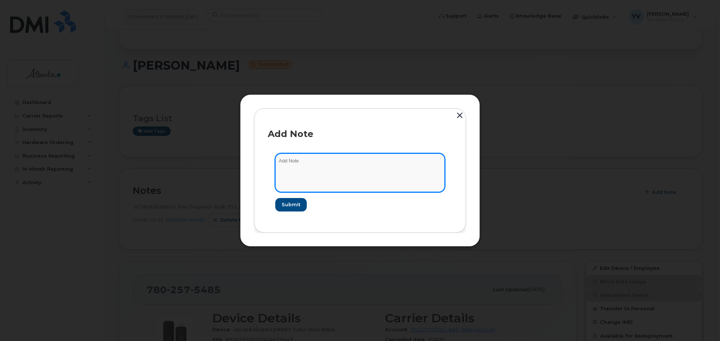
click at [292, 165] on textarea at bounding box center [359, 173] width 169 height 38
paste textarea "SCTASK0837039 7802575485 DO NOT DELETE - BEING REASSIGNED to Jonathan A Carlzon…"
type textarea "SCTASK0837039 7802575485 DO NOT DELETE - BEING REASSIGNED to Jonathan A Carlzon…"
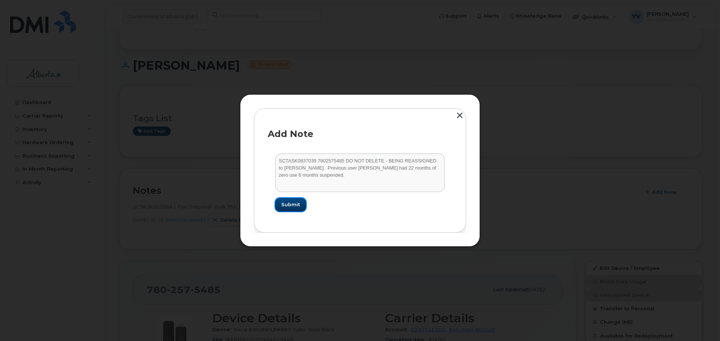
click at [291, 205] on span "Submit" at bounding box center [290, 204] width 19 height 7
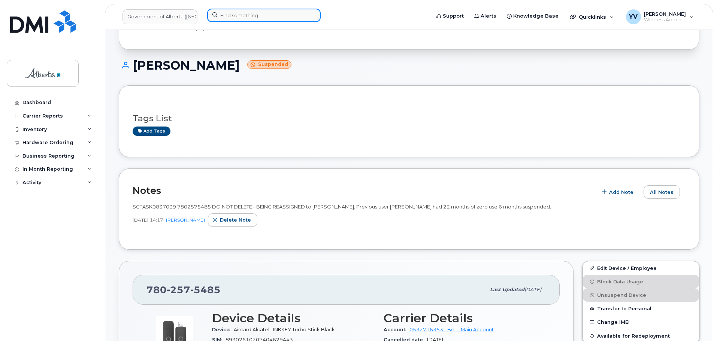
click at [232, 16] on input at bounding box center [264, 15] width 114 height 13
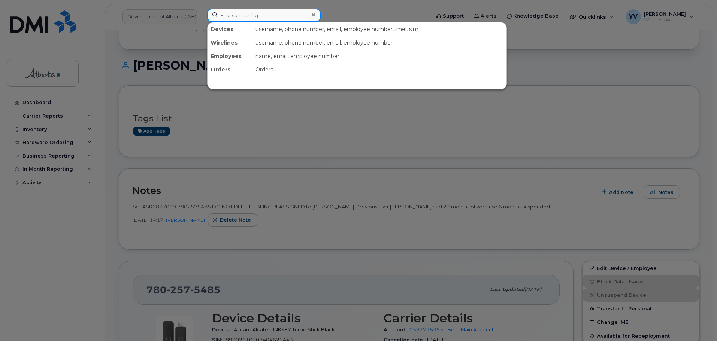
paste input "4374534607"
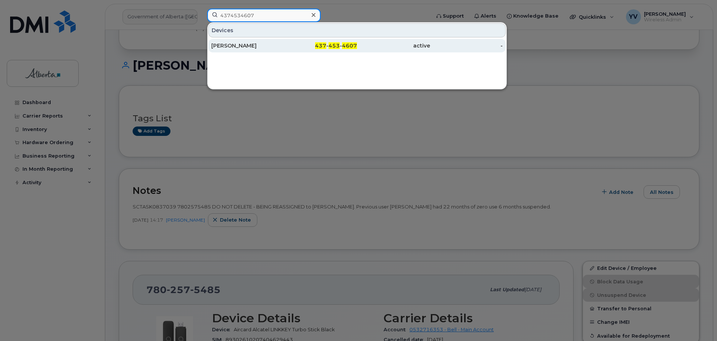
type input "4374534607"
click at [333, 45] on span "453" at bounding box center [334, 45] width 11 height 7
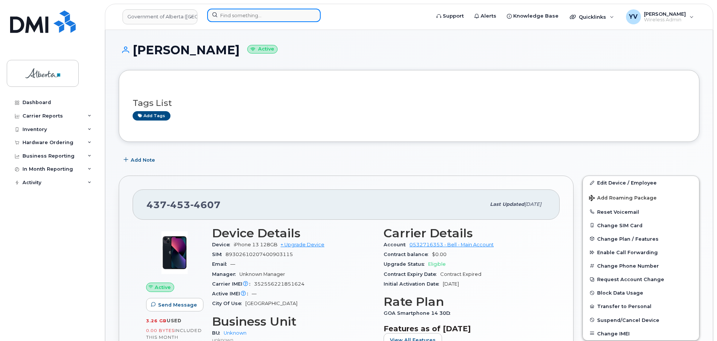
click at [233, 13] on input at bounding box center [264, 15] width 114 height 13
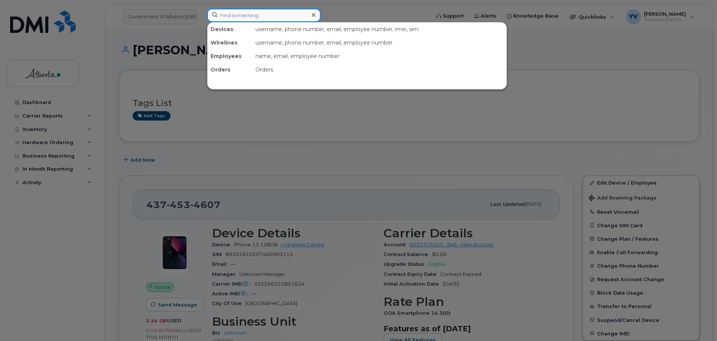
paste input "7809959173"
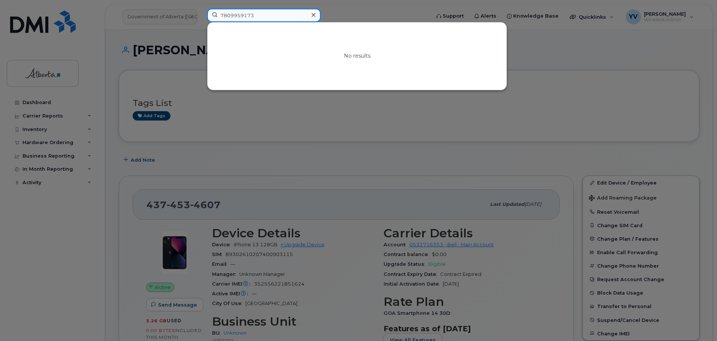
click at [221, 11] on input "7809959173" at bounding box center [264, 15] width 114 height 13
click at [260, 12] on input "7809959173" at bounding box center [264, 15] width 114 height 13
drag, startPoint x: 261, startPoint y: 13, endPoint x: 205, endPoint y: 12, distance: 55.8
click at [205, 12] on div "7809959173 No results" at bounding box center [316, 17] width 230 height 16
paste input "Garry Dzioba"
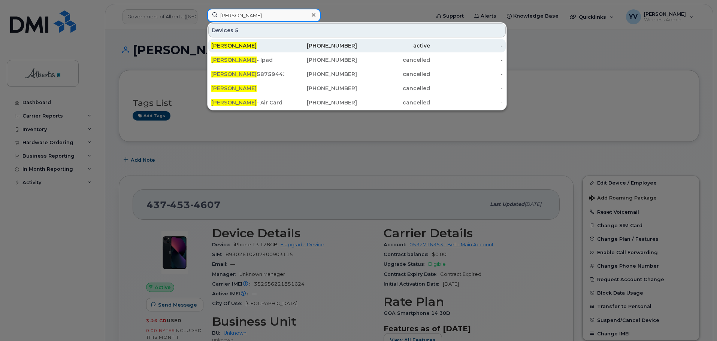
type input "Garry Dzioba"
click at [335, 43] on div "780-995-9173" at bounding box center [320, 45] width 73 height 7
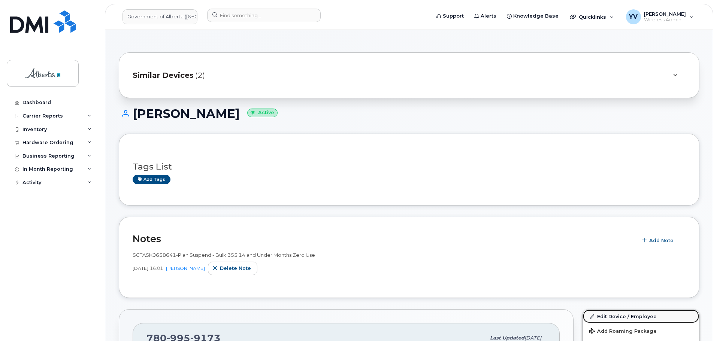
click at [618, 314] on link "Edit Device / Employee" at bounding box center [641, 316] width 116 height 13
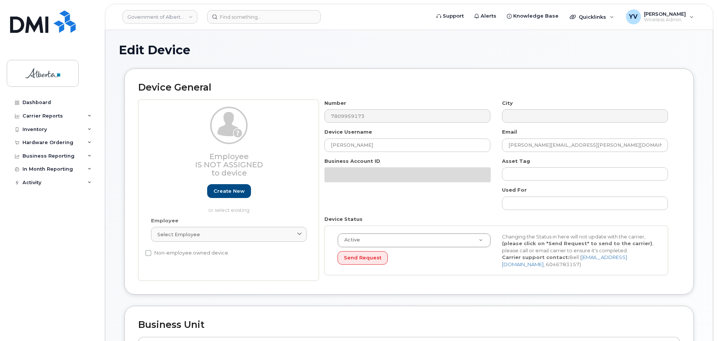
select select "4797682"
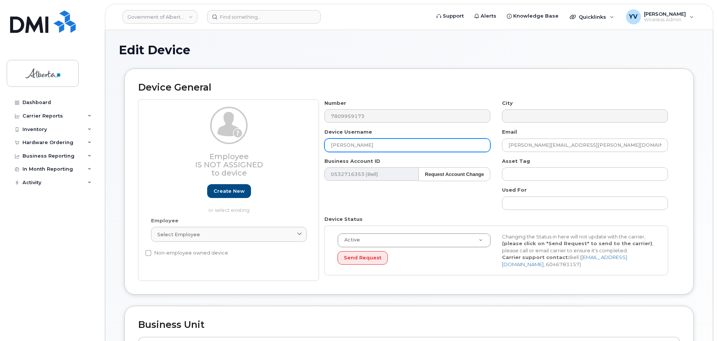
drag, startPoint x: 367, startPoint y: 148, endPoint x: 296, endPoint y: 147, distance: 71.6
click at [296, 147] on div "Employee Is not assigned to device Create new or select existing Employee Selec…" at bounding box center [409, 191] width 542 height 182
paste input "[PERSON_NAME]"
type input "[PERSON_NAME]"
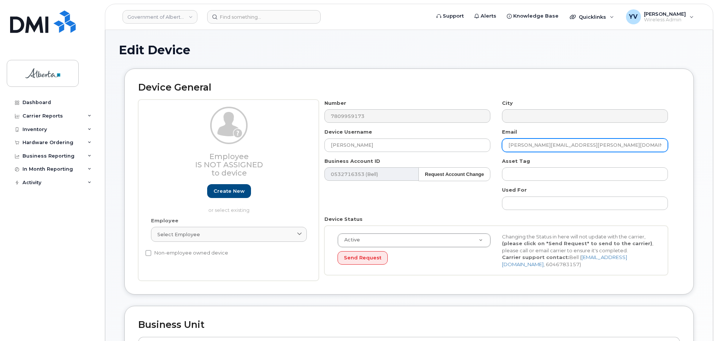
drag, startPoint x: 570, startPoint y: 144, endPoint x: 502, endPoint y: 149, distance: 67.6
click at [502, 149] on input "Garry.Dzioba@gov.ab.ca" at bounding box center [585, 145] width 166 height 13
paste input "Rohit.Sandhu"
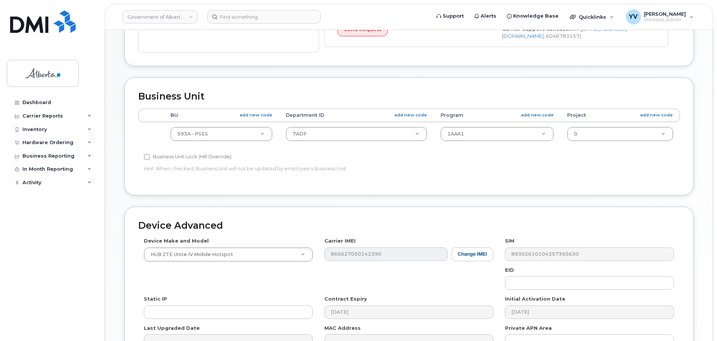
scroll to position [230, 0]
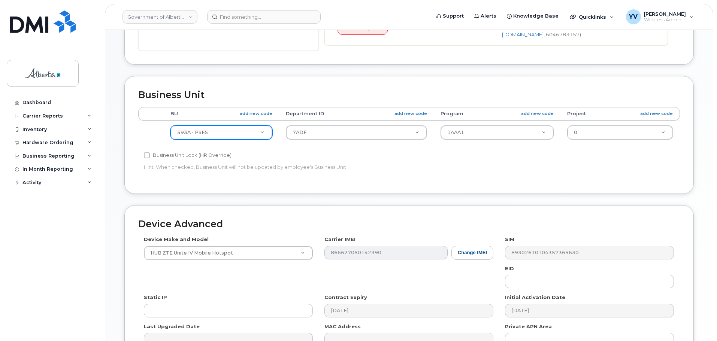
type input "[EMAIL_ADDRESS][PERSON_NAME][DOMAIN_NAME]"
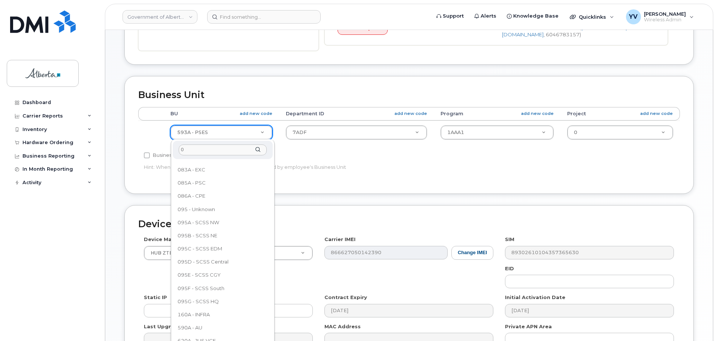
scroll to position [0, 0]
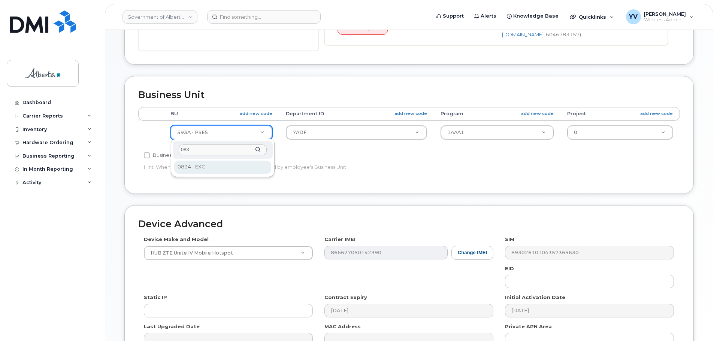
type input "083"
select select "4733126"
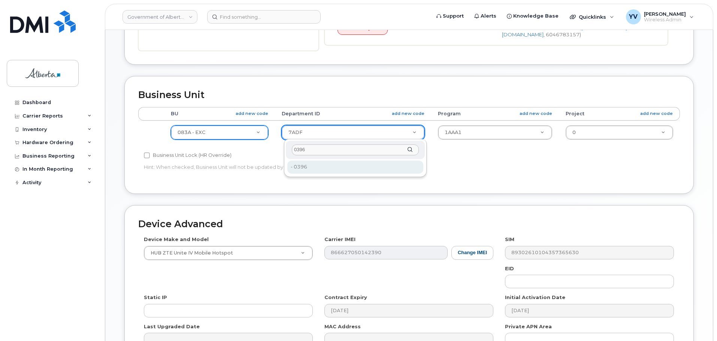
type input "0396"
type input "4752233"
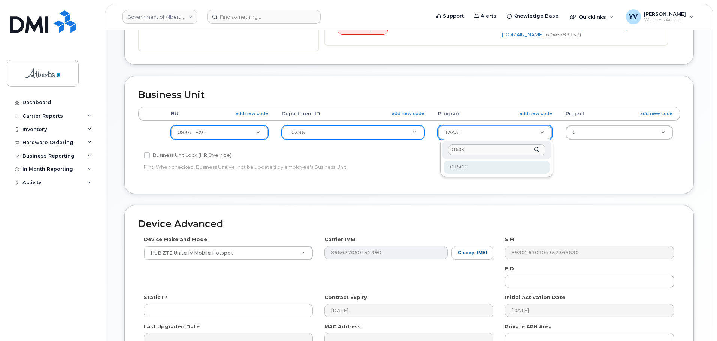
type input "01503"
type input "4753162"
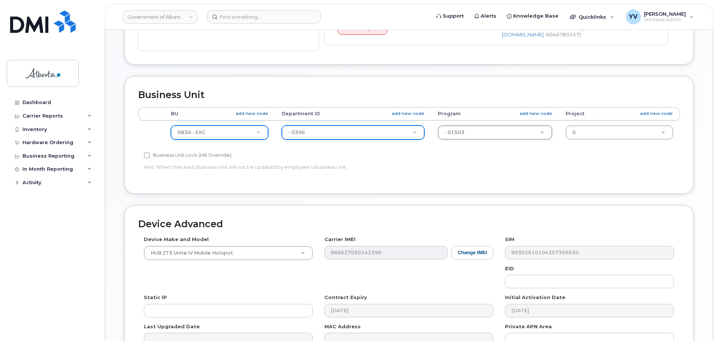
scroll to position [317, 0]
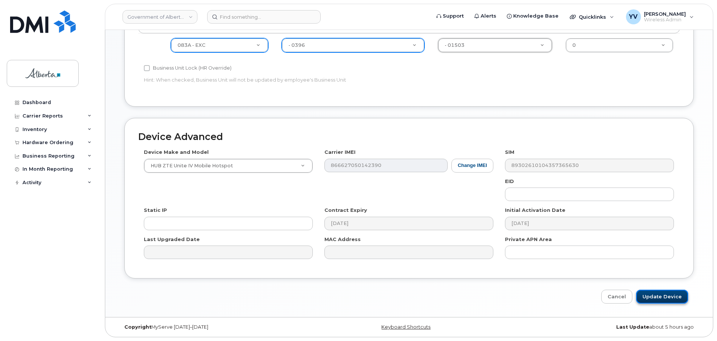
click at [661, 294] on input "Update Device" at bounding box center [662, 297] width 52 height 14
type input "Saving..."
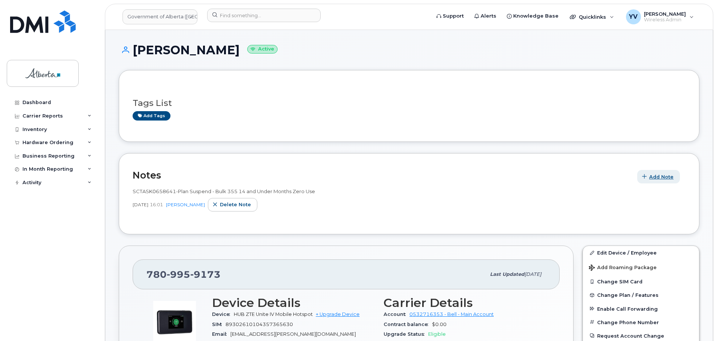
click at [667, 174] on span "Add Note" at bounding box center [661, 177] width 24 height 7
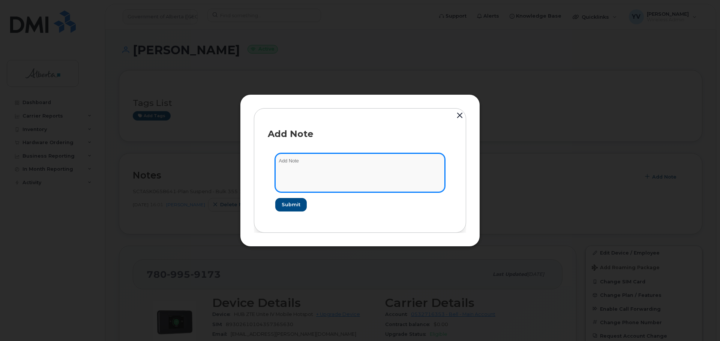
click at [280, 157] on textarea at bounding box center [359, 173] width 169 height 38
paste textarea "SCTASK0836666 7809959173 DO NOT DELETE - BEING REASSIGNED to [PERSON_NAME]. Pre…"
type textarea "SCTASK0836666 7809959173 DO NOT DELETE - BEING REASSIGNED to [PERSON_NAME]. Pre…"
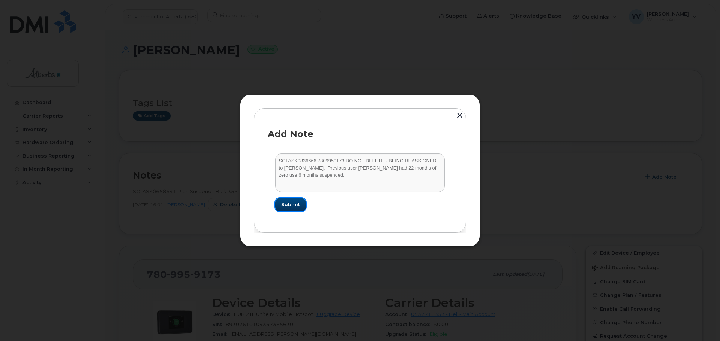
click at [287, 203] on span "Submit" at bounding box center [290, 204] width 19 height 7
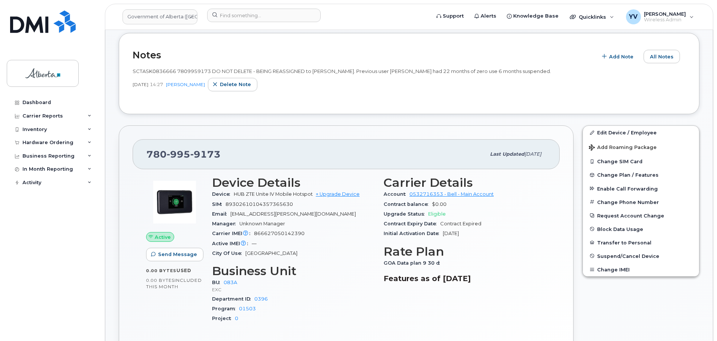
scroll to position [230, 0]
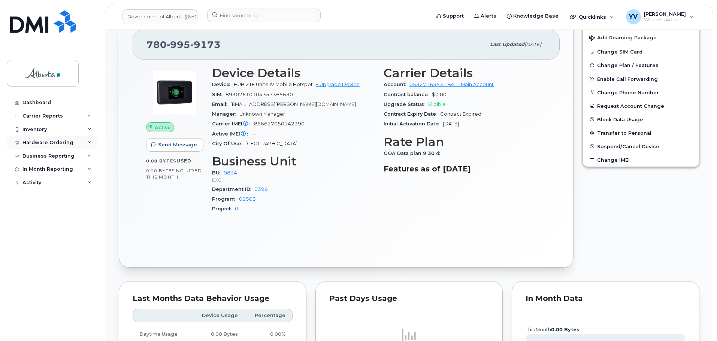
click at [40, 141] on div "Hardware Ordering" at bounding box center [47, 143] width 51 height 6
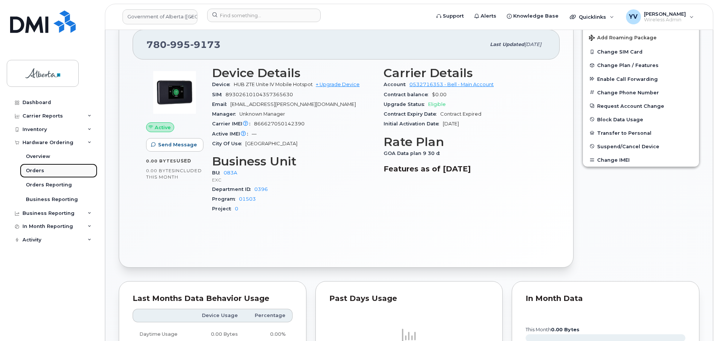
click at [34, 169] on div "Orders" at bounding box center [35, 171] width 18 height 7
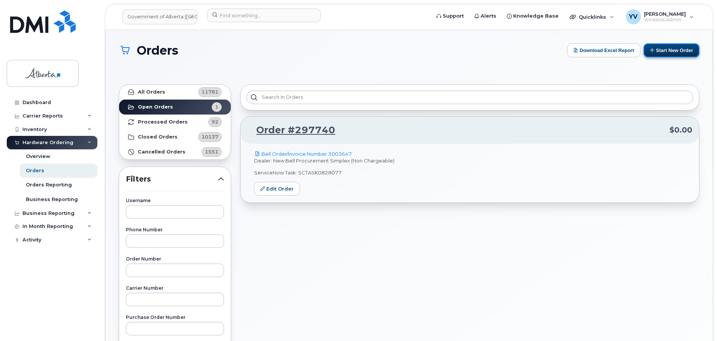
click at [661, 46] on button "Start New Order" at bounding box center [672, 50] width 56 height 14
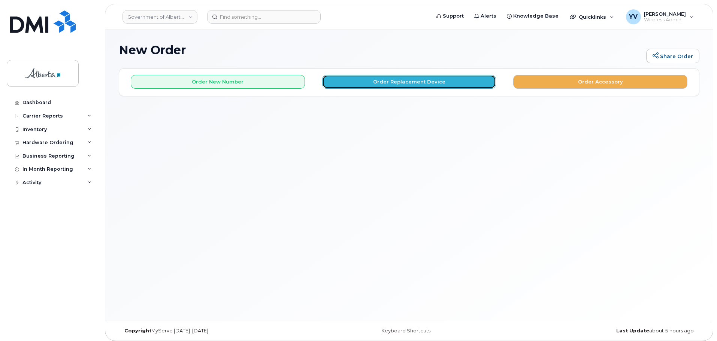
click at [399, 83] on button "Order Replacement Device" at bounding box center [409, 82] width 174 height 14
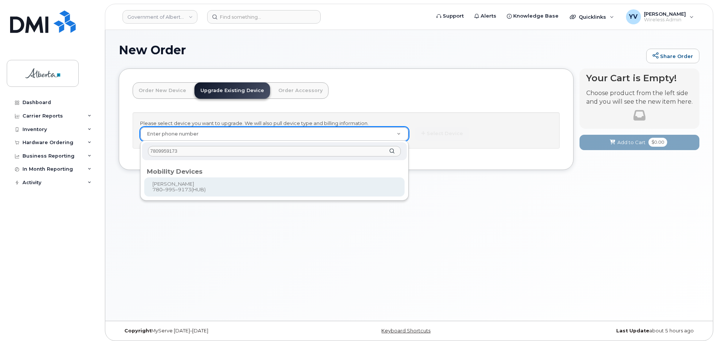
type input "7809959173"
type input "869886"
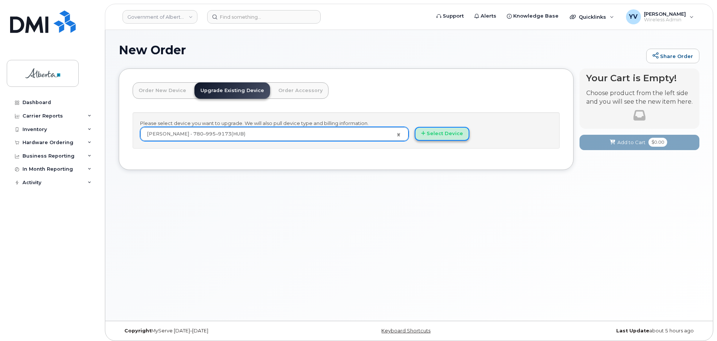
click at [443, 134] on button "Select Device" at bounding box center [442, 134] width 55 height 14
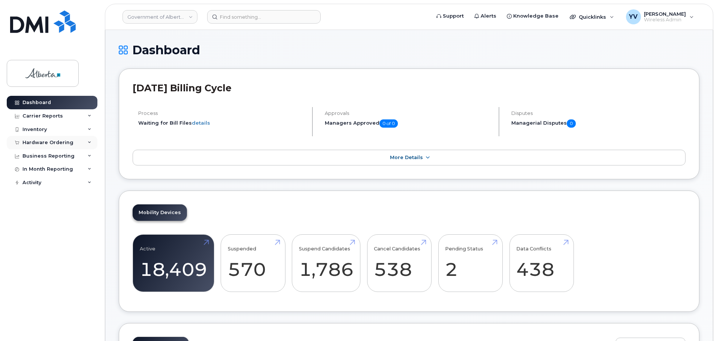
click at [36, 142] on div "Hardware Ordering" at bounding box center [47, 143] width 51 height 6
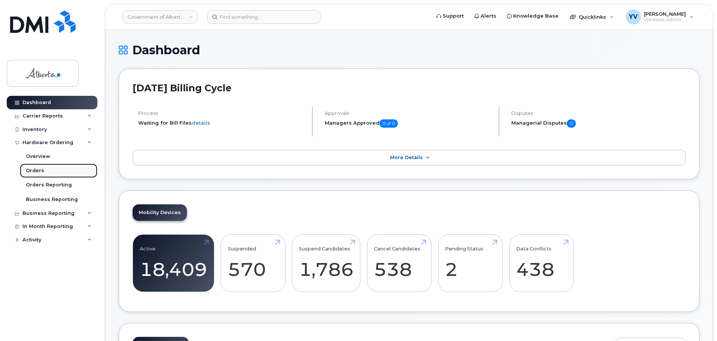
click at [36, 168] on div "Orders" at bounding box center [35, 171] width 18 height 7
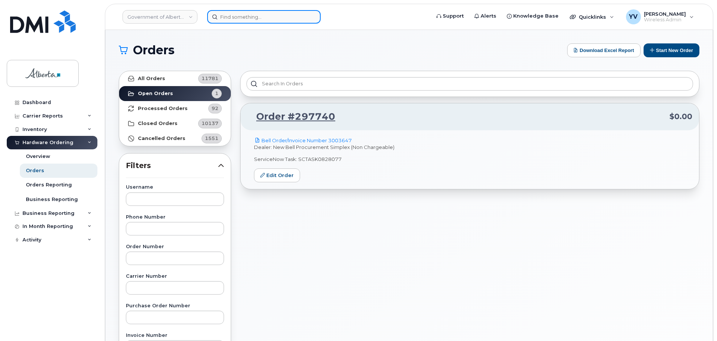
click at [225, 16] on input at bounding box center [264, 16] width 114 height 13
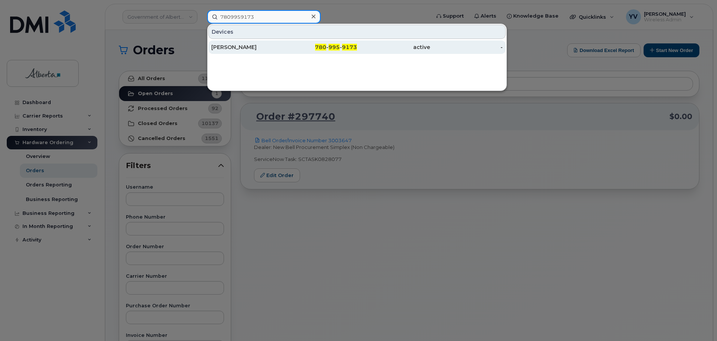
type input "7809959173"
click at [331, 46] on span "995" at bounding box center [334, 47] width 11 height 7
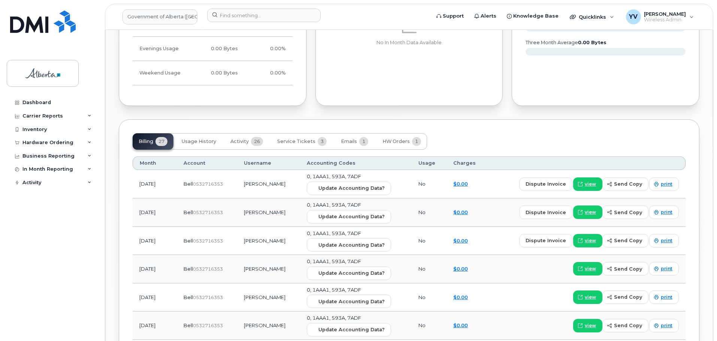
scroll to position [565, 0]
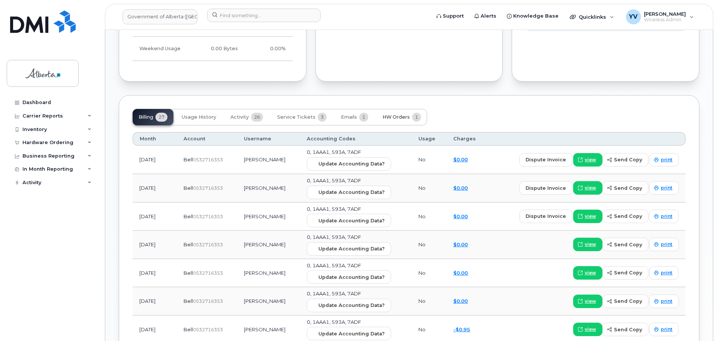
click at [395, 117] on span "HW Orders" at bounding box center [396, 117] width 27 height 6
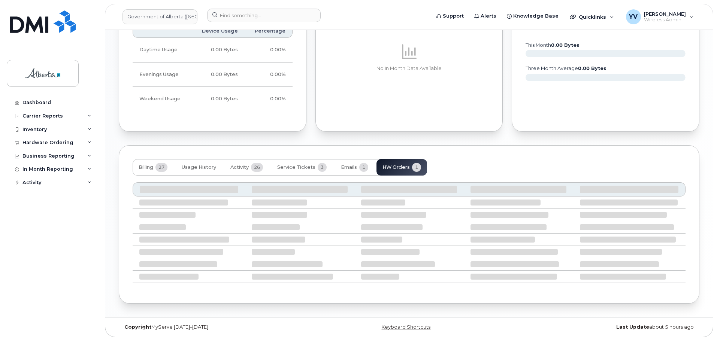
scroll to position [448, 0]
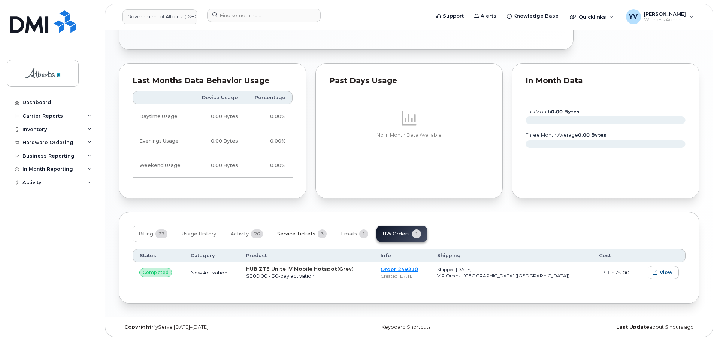
click at [296, 233] on span "Service Tickets" at bounding box center [296, 234] width 38 height 6
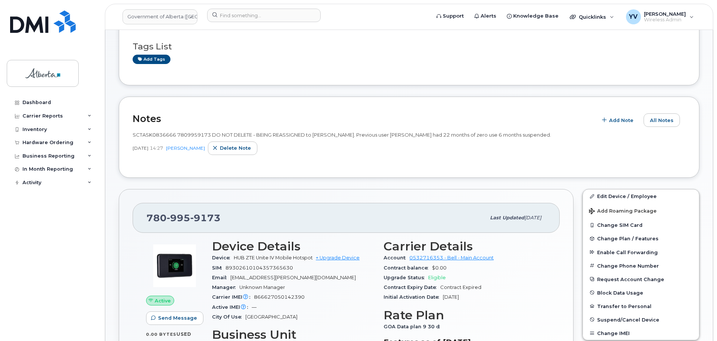
scroll to position [0, 0]
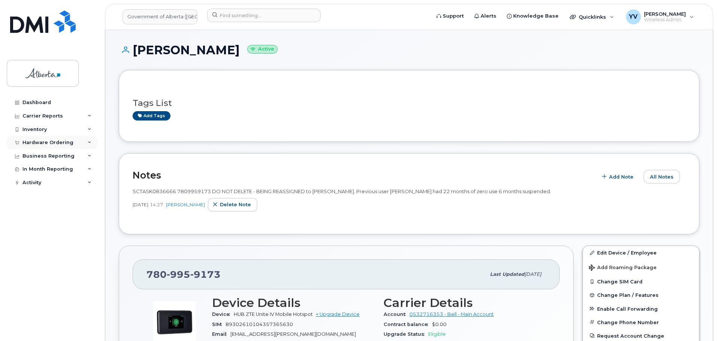
click at [35, 141] on div "Hardware Ordering" at bounding box center [47, 143] width 51 height 6
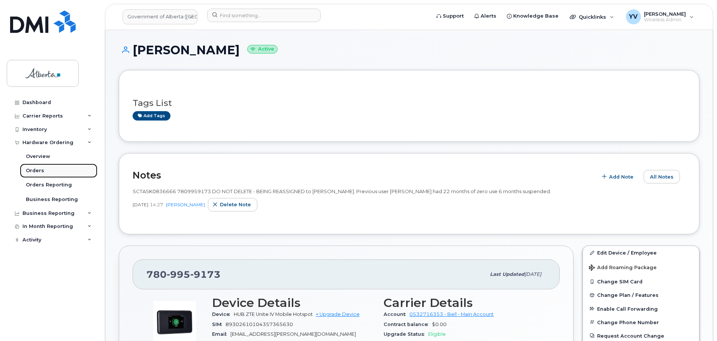
click at [30, 170] on div "Orders" at bounding box center [35, 171] width 18 height 7
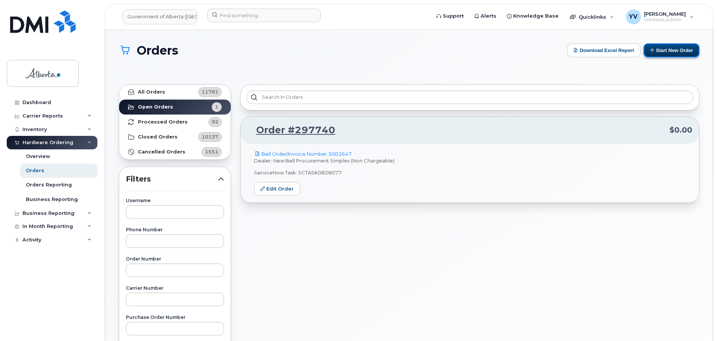
click at [678, 48] on button "Start New Order" at bounding box center [672, 50] width 56 height 14
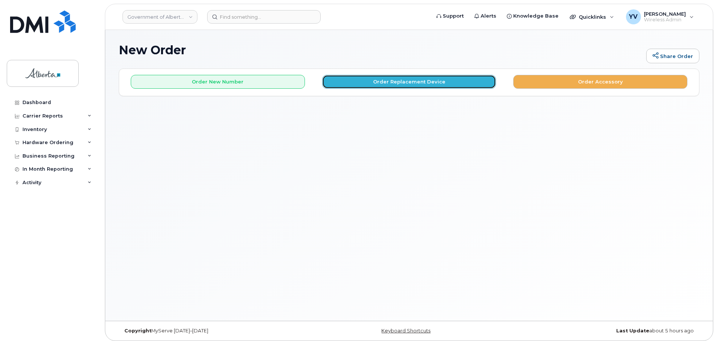
click at [393, 80] on button "Order Replacement Device" at bounding box center [409, 82] width 174 height 14
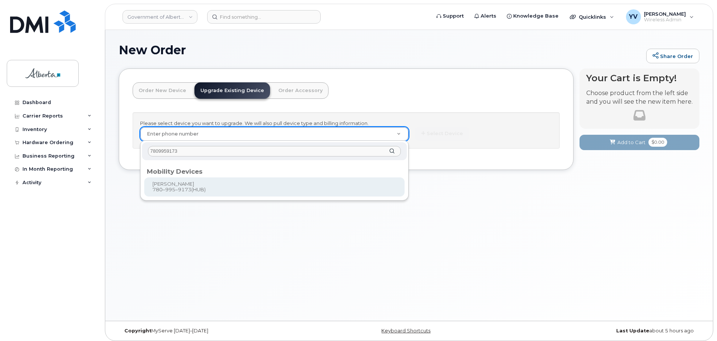
type input "7809959173"
type input "869886"
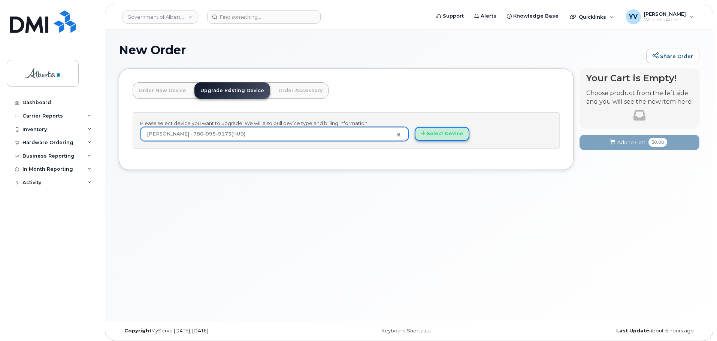
click at [446, 133] on button "Select Device" at bounding box center [442, 134] width 55 height 14
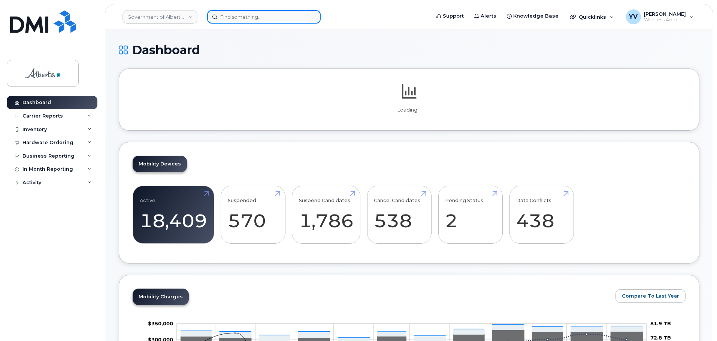
click at [226, 16] on input at bounding box center [264, 16] width 114 height 13
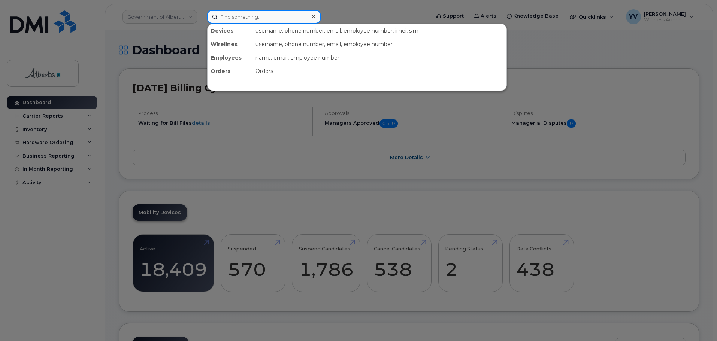
paste input "7802210475"
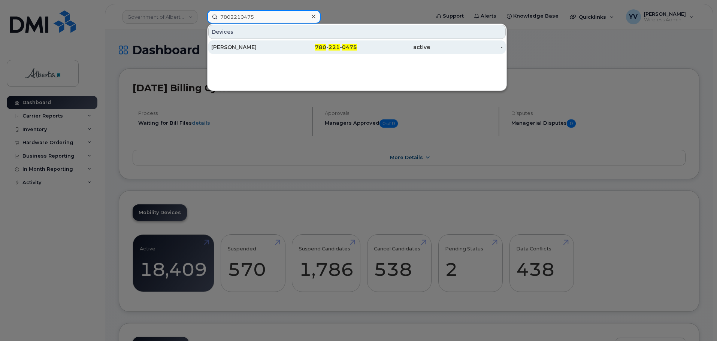
type input "7802210475"
click at [349, 47] on span "0475" at bounding box center [349, 47] width 15 height 7
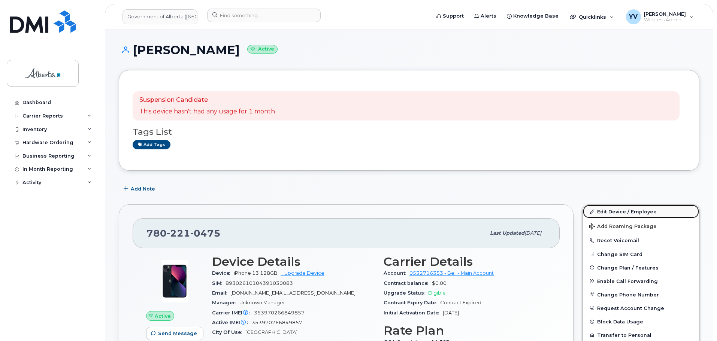
click at [613, 209] on link "Edit Device / Employee" at bounding box center [641, 211] width 116 height 13
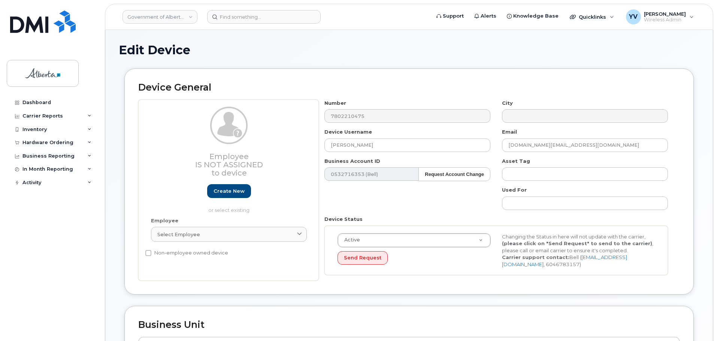
select select "4797682"
drag, startPoint x: 374, startPoint y: 147, endPoint x: 306, endPoint y: 147, distance: 68.6
click at [306, 147] on div "Employee Is not assigned to device Create new or select existing Employee Selec…" at bounding box center [409, 191] width 542 height 182
paste input "[PERSON_NAME]"
type input "[PERSON_NAME]"
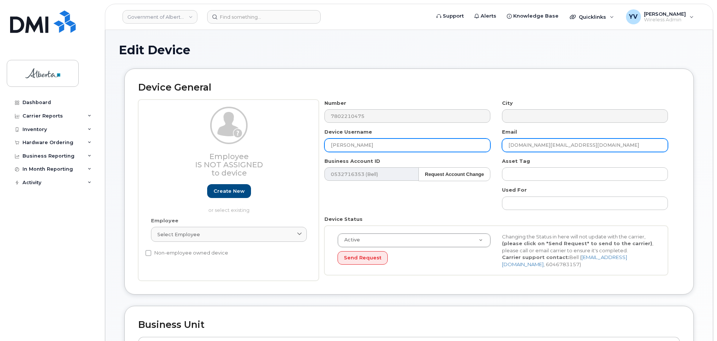
drag, startPoint x: 580, startPoint y: 143, endPoint x: 488, endPoint y: 146, distance: 92.6
click at [488, 146] on div "Number 7802210475 City Device Username Amanda Magas Email Reegan.Sharp@gov.ab.c…" at bounding box center [496, 191] width 355 height 182
paste input "Amanda.Magas"
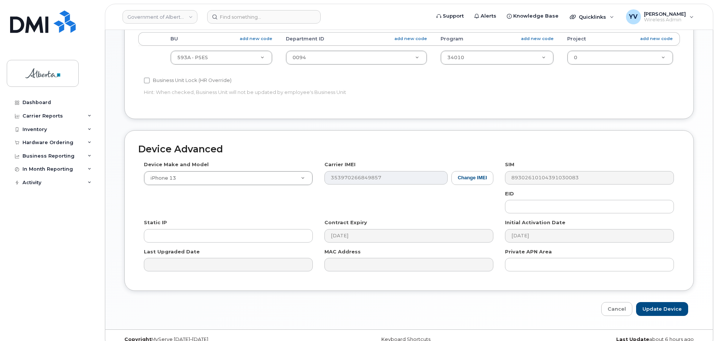
scroll to position [303, 0]
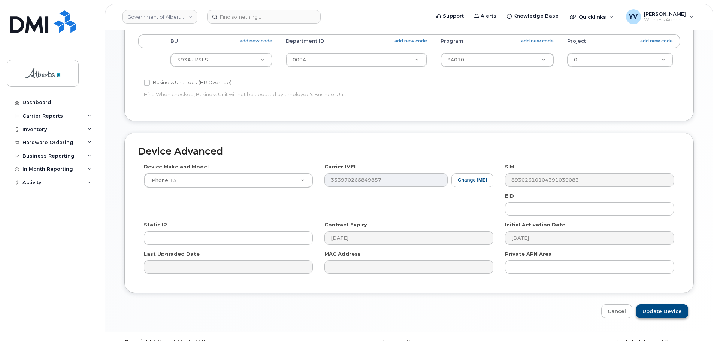
type input "[PERSON_NAME][EMAIL_ADDRESS][PERSON_NAME][DOMAIN_NAME]"
click at [654, 310] on input "Update Device" at bounding box center [662, 312] width 52 height 14
type input "Saving..."
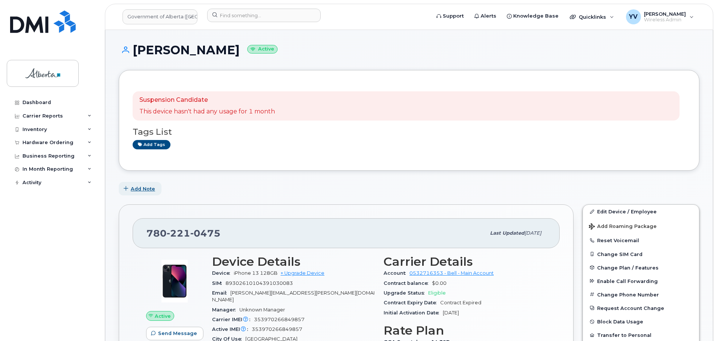
click at [139, 187] on span "Add Note" at bounding box center [143, 189] width 24 height 7
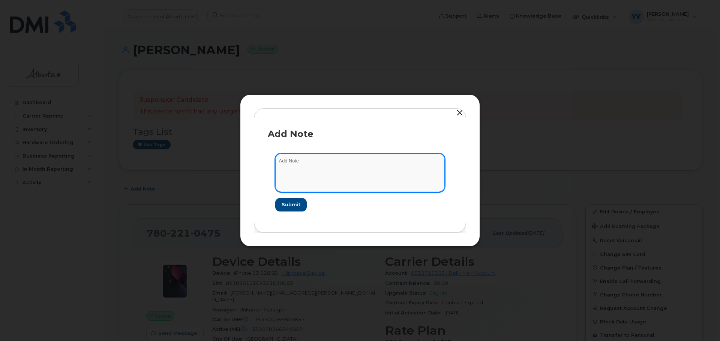
click at [284, 167] on textarea at bounding box center [359, 173] width 169 height 38
paste textarea "SCTASK0838121"
paste textarea "Device Plan Reassign - (1)"
type textarea "SCTASK0838121 Device Plan Reassign - (1)"
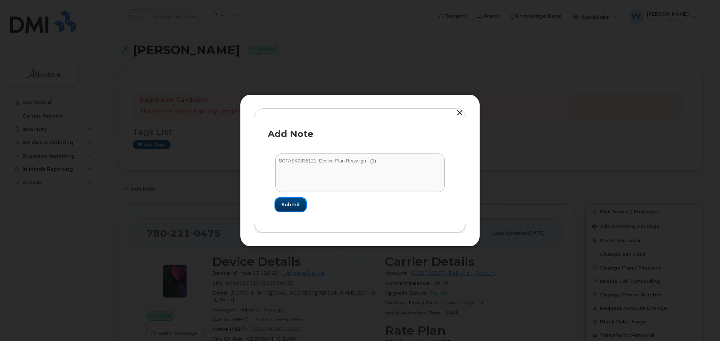
click at [288, 201] on button "Submit" at bounding box center [290, 204] width 31 height 13
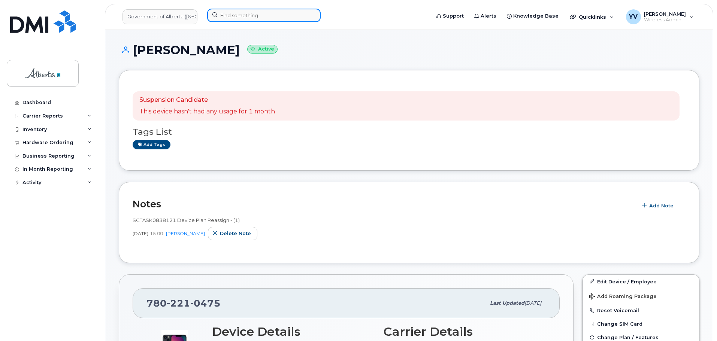
click at [233, 16] on input at bounding box center [264, 15] width 114 height 13
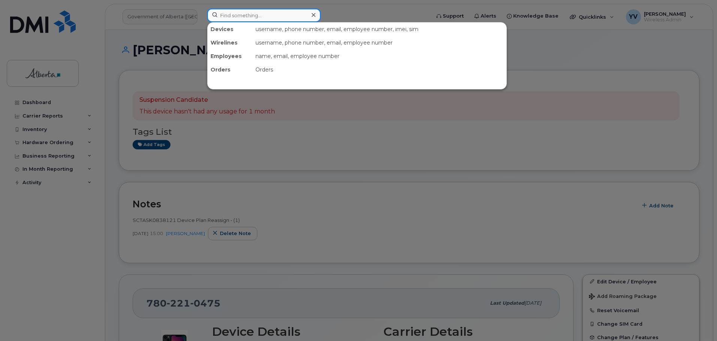
paste input "437.453.4607"
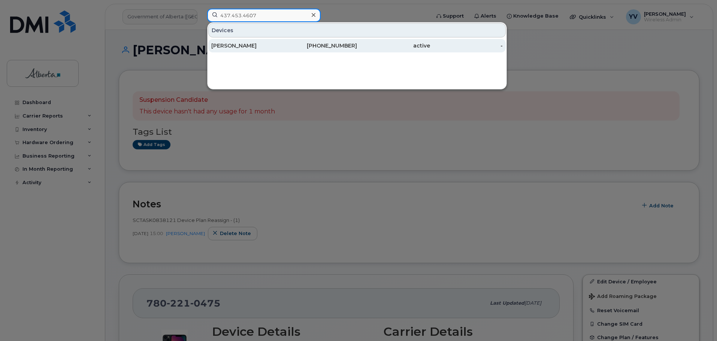
type input "437.453.4607"
click at [345, 44] on div "437-453-4607" at bounding box center [320, 45] width 73 height 7
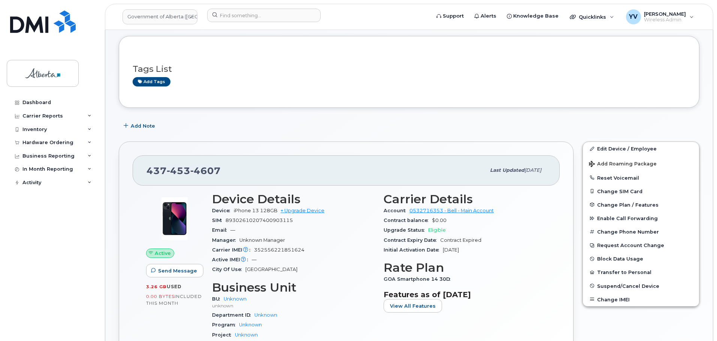
scroll to position [33, 0]
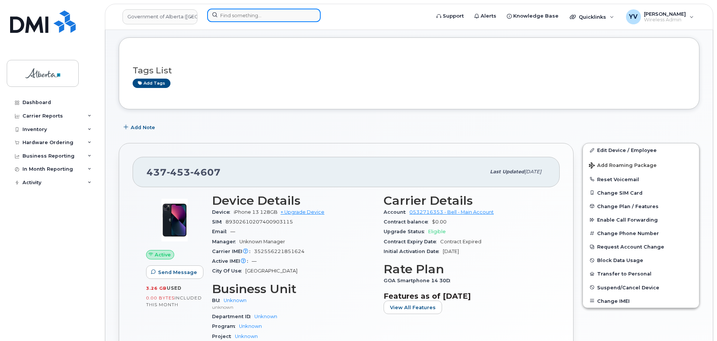
click at [237, 14] on input at bounding box center [264, 15] width 114 height 13
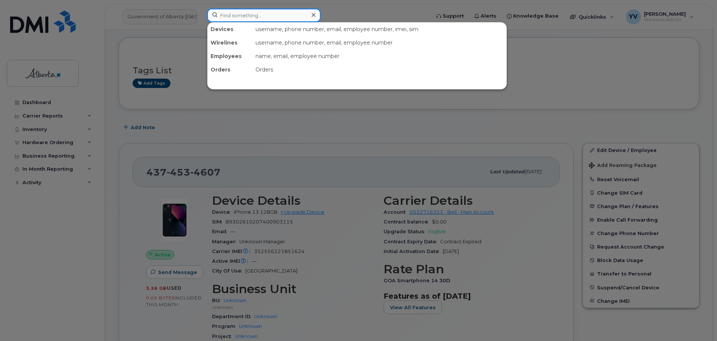
paste input "4034647349"
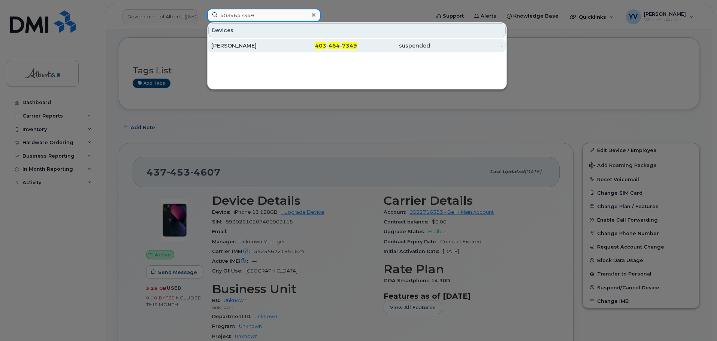
type input "4034647349"
click at [329, 45] on span "464" at bounding box center [334, 45] width 11 height 7
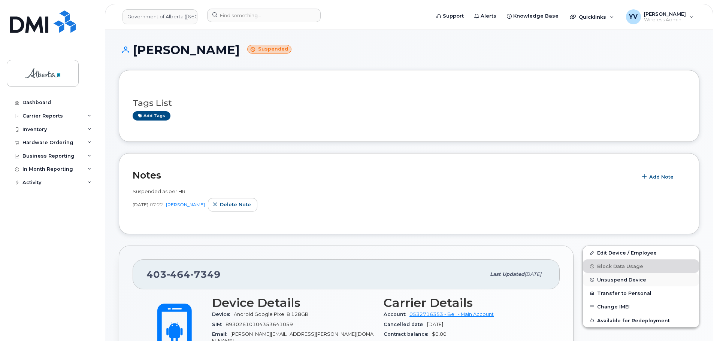
click at [617, 280] on span "Unsuspend Device" at bounding box center [621, 280] width 49 height 6
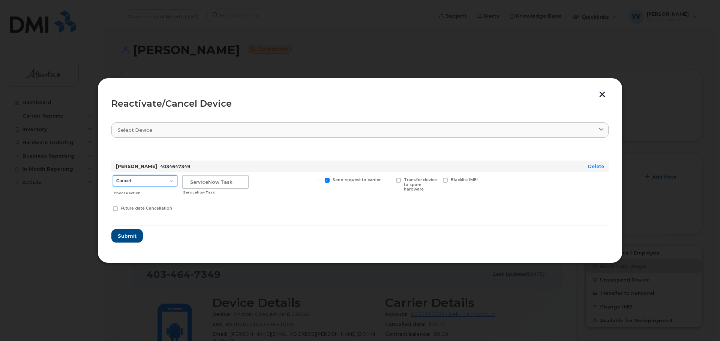
click at [170, 180] on select "Cancel Suspend - Extend Suspension Reactivate" at bounding box center [145, 180] width 64 height 11
select select "[object Object]"
click at [113, 175] on select "Cancel Suspend - Extend Suspension Reactivate" at bounding box center [145, 180] width 64 height 11
click at [196, 179] on input "text" at bounding box center [215, 181] width 66 height 13
paste input "SCTASK0838411"
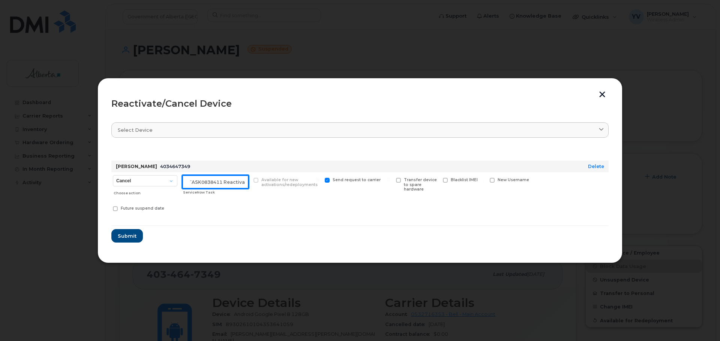
scroll to position [0, 11]
type input "SCTASK0838411 Reactivate"
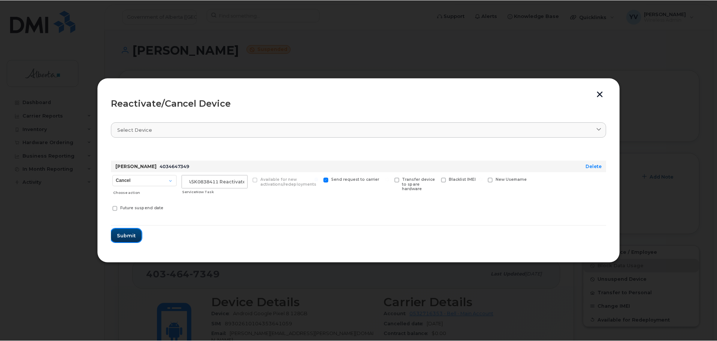
scroll to position [0, 0]
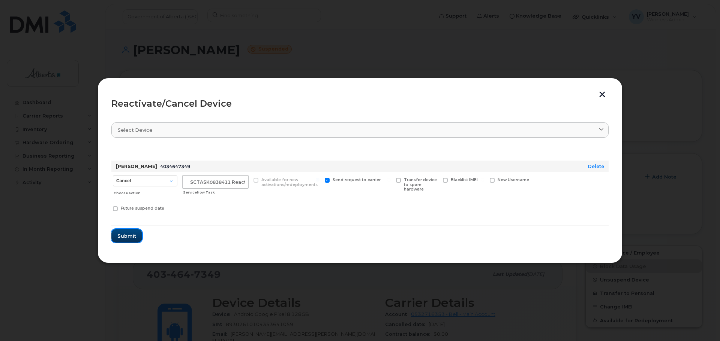
click at [124, 233] on span "Submit" at bounding box center [126, 236] width 19 height 7
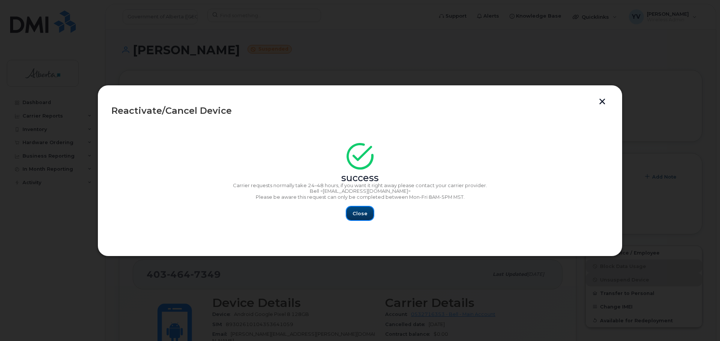
click at [353, 214] on span "Close" at bounding box center [359, 213] width 15 height 7
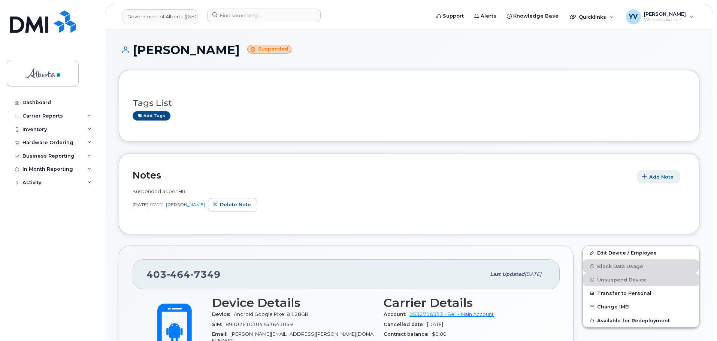
click at [658, 174] on span "Add Note" at bounding box center [661, 177] width 24 height 7
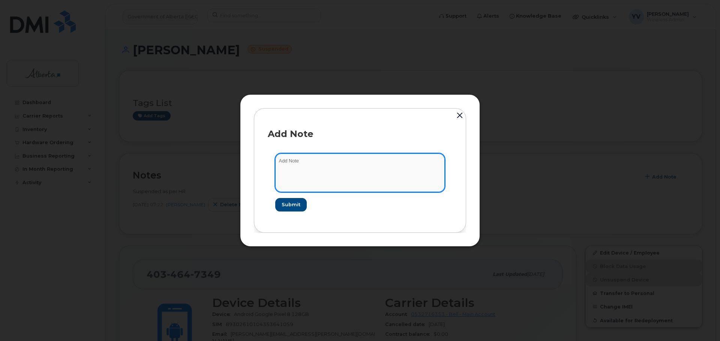
click at [290, 163] on textarea at bounding box center [359, 173] width 169 height 38
paste textarea "SCTASK0838411"
paste textarea "Device Plan Reassign - (1)"
type textarea "SCTASK0838411 Device Plan Reassign - (1)"
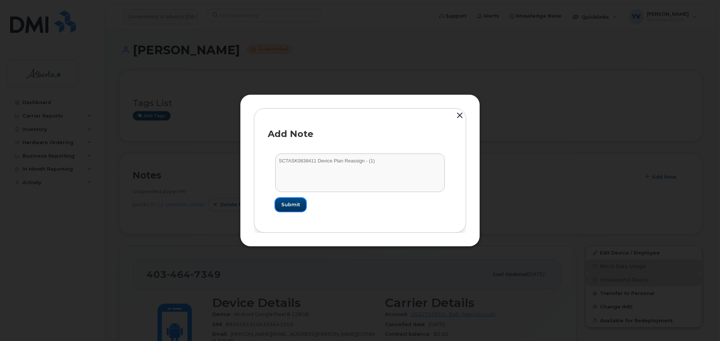
click at [290, 204] on span "Submit" at bounding box center [290, 204] width 19 height 7
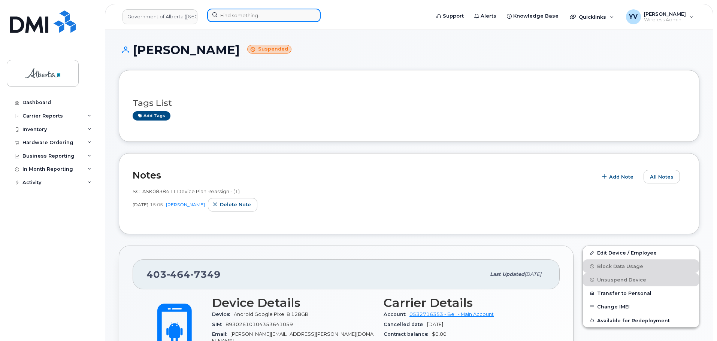
click at [231, 15] on input at bounding box center [264, 15] width 114 height 13
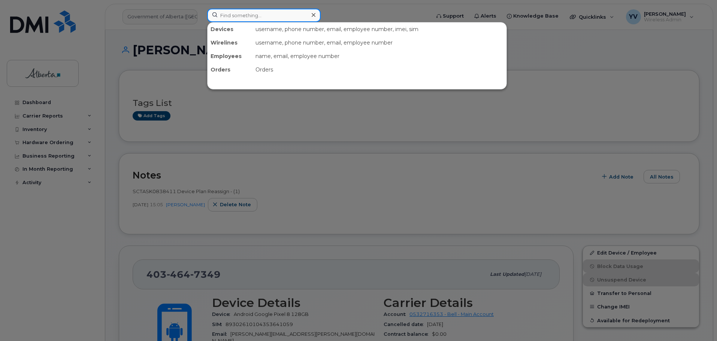
paste input "7805150792"
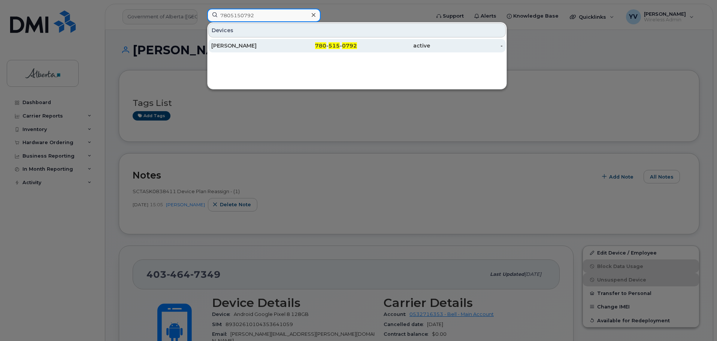
type input "7805150792"
click at [326, 47] on span "780" at bounding box center [320, 45] width 11 height 7
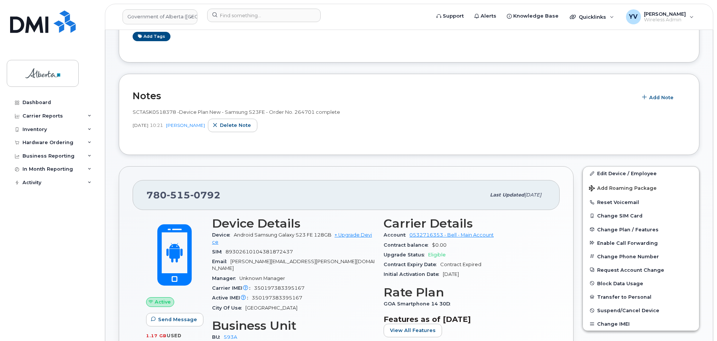
scroll to position [107, 0]
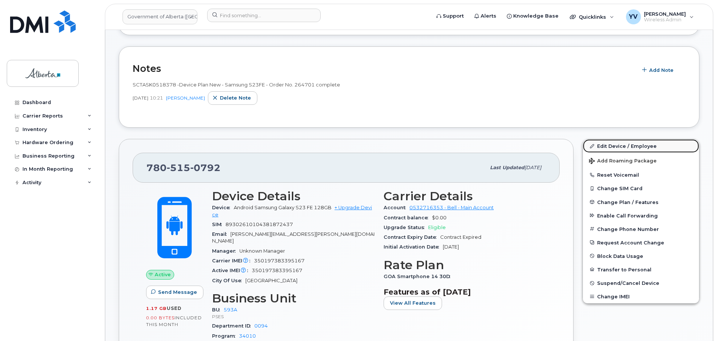
click at [612, 147] on link "Edit Device / Employee" at bounding box center [641, 145] width 116 height 13
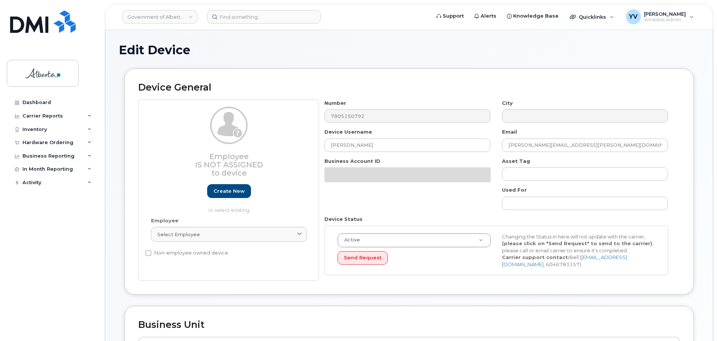
select select "4797682"
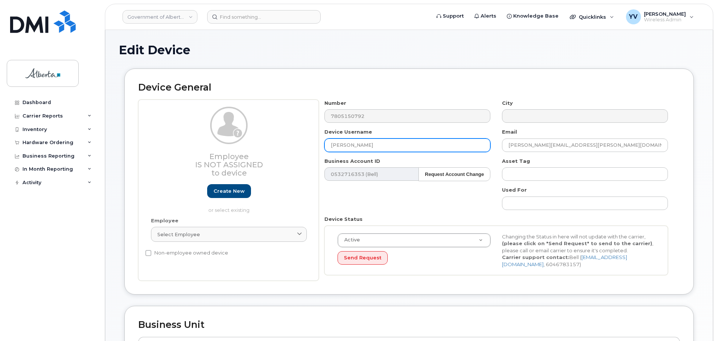
drag, startPoint x: 372, startPoint y: 147, endPoint x: 314, endPoint y: 147, distance: 57.7
click at [314, 147] on div "Employee Is not assigned to device Create new or select existing Employee Selec…" at bounding box center [409, 191] width 542 height 182
paste input "Abigail Broad"
type input "Abigail Broad"
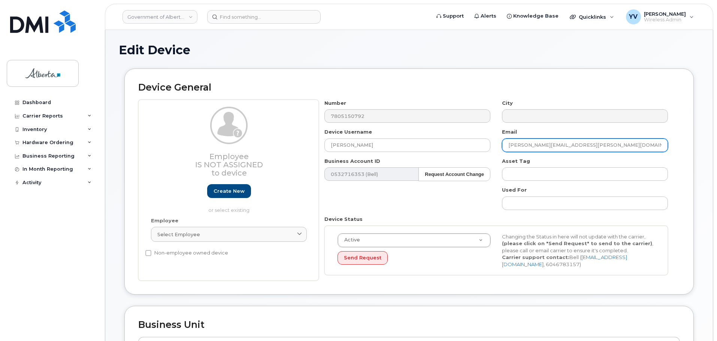
drag, startPoint x: 574, startPoint y: 145, endPoint x: 489, endPoint y: 153, distance: 85.4
click at [489, 153] on div "Number 7805150792 City Device Username Abigail Broad Email Emily.Hickman@gov.ab…" at bounding box center [496, 191] width 355 height 182
paste input "Abigail.Broad"
type input "Abigail.Broad@gov.ab.ca"
drag, startPoint x: 717, startPoint y: 79, endPoint x: 719, endPoint y: 203, distance: 124.1
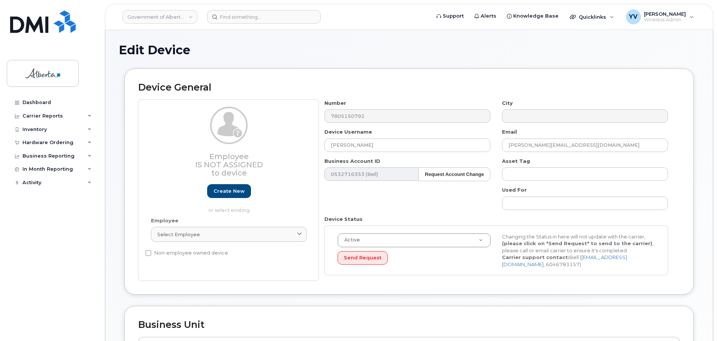
click at [717, 203] on html "Government of Alberta (GOA) Support Alerts Knowledge Base Quicklinks Suspend / …" at bounding box center [358, 329] width 717 height 659
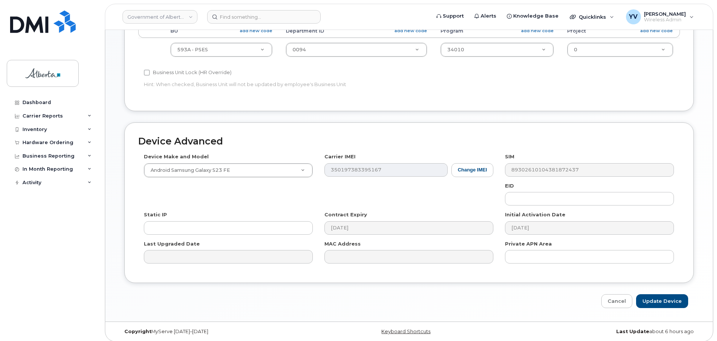
scroll to position [316, 0]
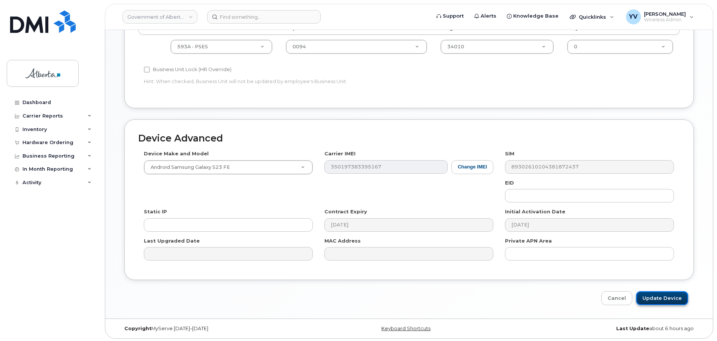
click at [658, 296] on input "Update Device" at bounding box center [662, 299] width 52 height 14
type input "Saving..."
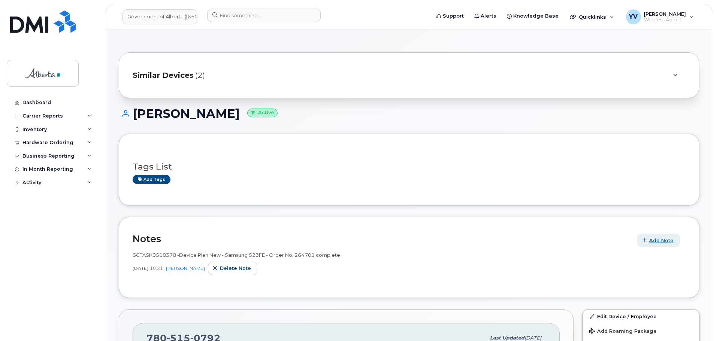
click at [663, 238] on span "Add Note" at bounding box center [661, 240] width 24 height 7
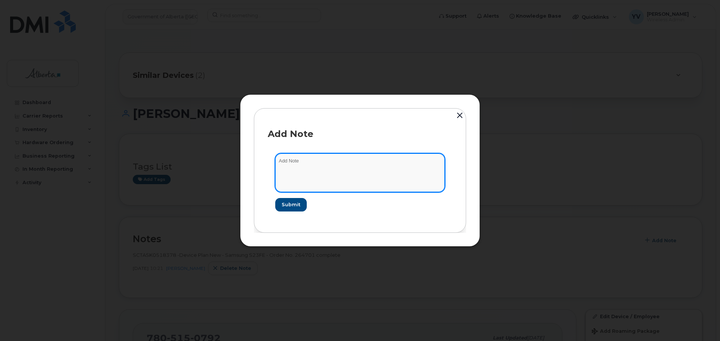
click at [290, 164] on textarea at bounding box center [359, 173] width 169 height 38
paste textarea "[PERSON_NAME][EMAIL_ADDRESS][DOMAIN_NAME]"
type textarea "[PERSON_NAME][EMAIL_ADDRESS][DOMAIN_NAME]"
paste textarea "SCTASK0838141"
paste textarea "Device Plan Reassign - (1)"
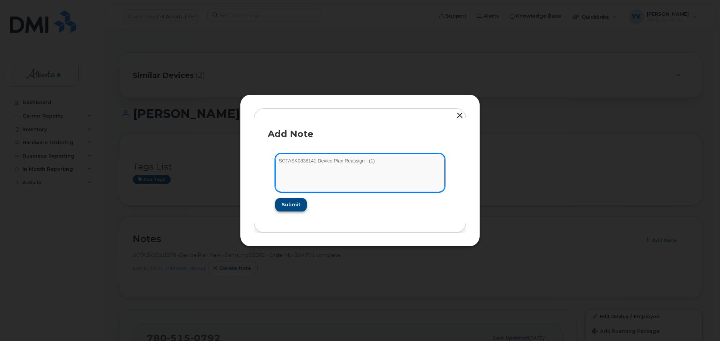
type textarea "SCTASK0838141 Device Plan Reassign - (1)"
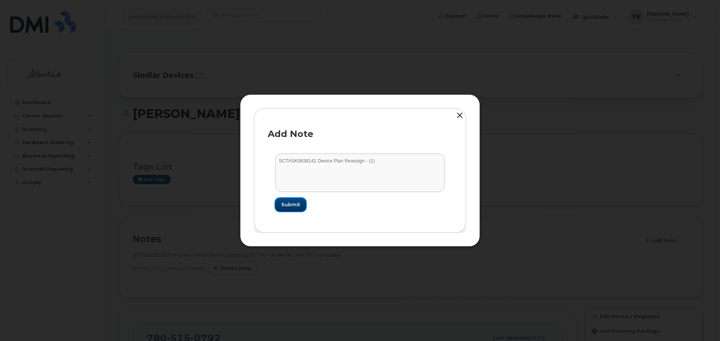
click at [288, 203] on span "Submit" at bounding box center [290, 204] width 19 height 7
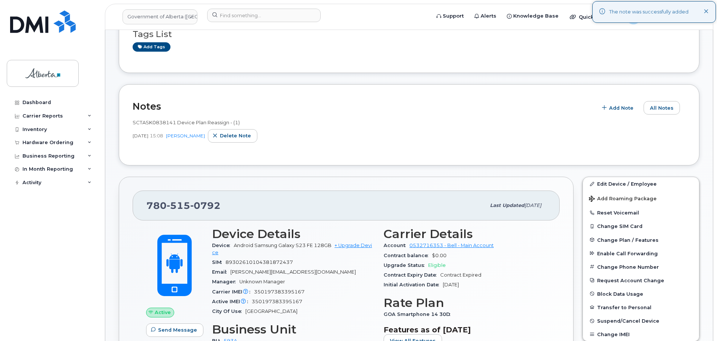
scroll to position [55, 0]
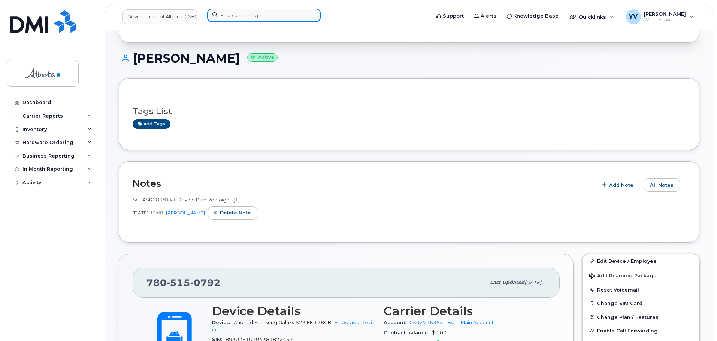
click at [232, 17] on input at bounding box center [264, 15] width 114 height 13
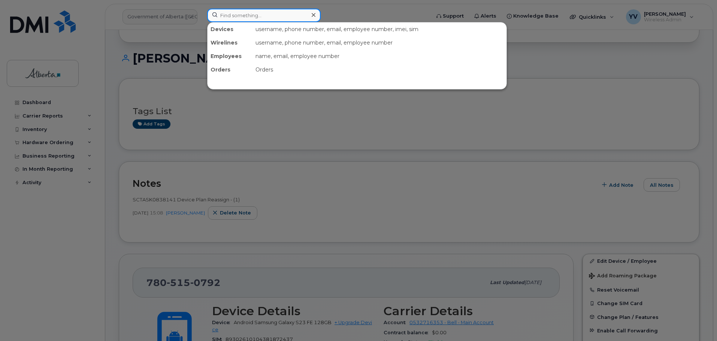
paste input "357894922077834"
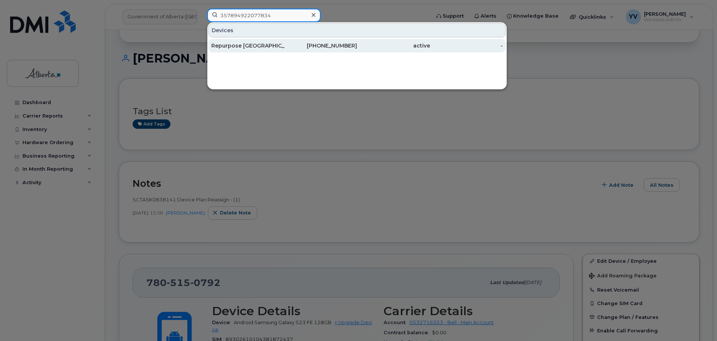
type input "357894922077834"
click at [330, 45] on div "[PHONE_NUMBER]" at bounding box center [320, 45] width 73 height 7
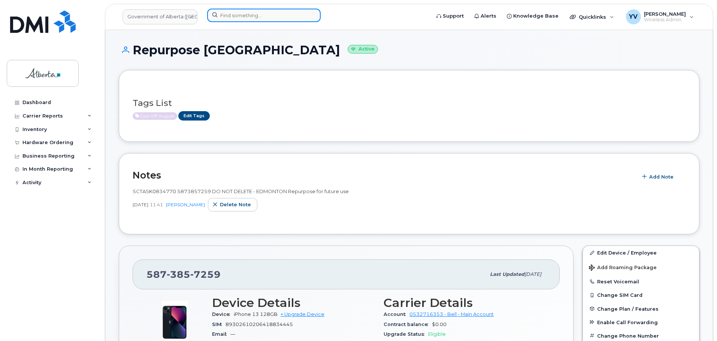
click at [224, 17] on input at bounding box center [264, 15] width 114 height 13
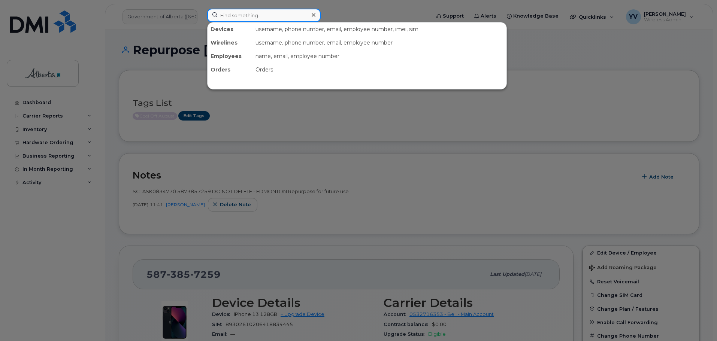
paste input "7805230879"
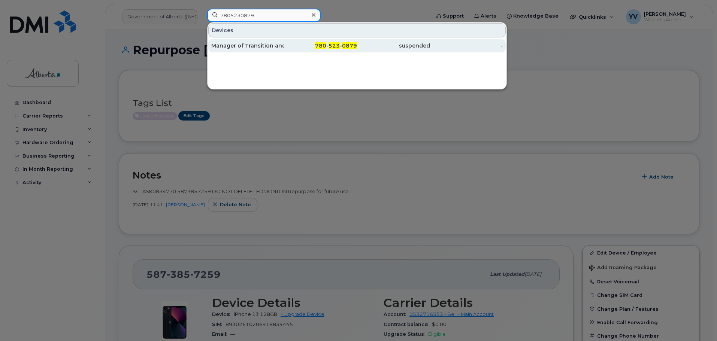
type input "7805230879"
click at [334, 43] on span "523" at bounding box center [334, 45] width 11 height 7
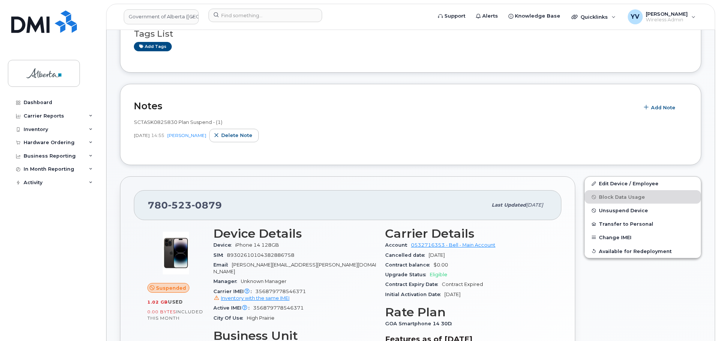
scroll to position [36, 0]
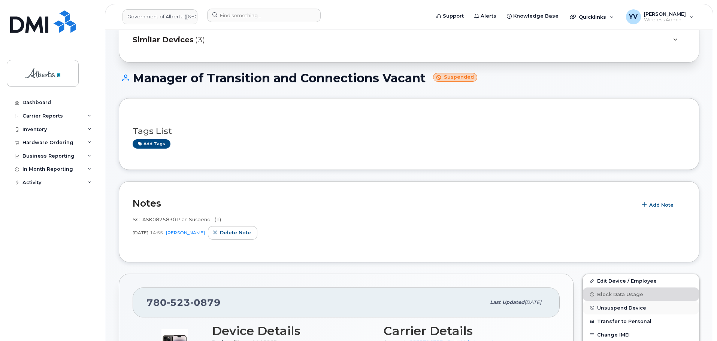
click at [612, 305] on span "Unsuspend Device" at bounding box center [621, 308] width 49 height 6
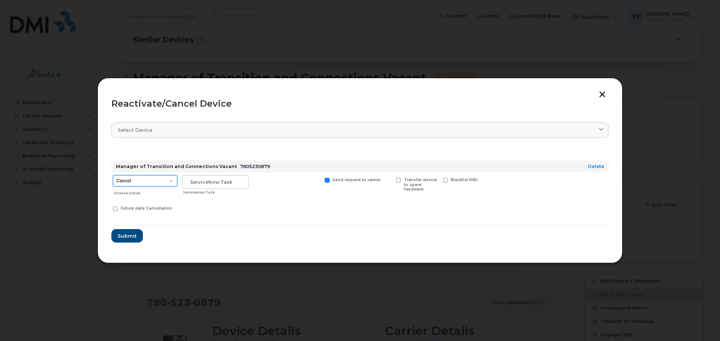
click at [170, 181] on select "Cancel Suspend - Extend Suspension Reactivate" at bounding box center [145, 180] width 64 height 11
select select "[object Object]"
click at [113, 175] on select "Cancel Suspend - Extend Suspension Reactivate" at bounding box center [145, 180] width 64 height 11
click at [193, 184] on input "text" at bounding box center [215, 181] width 66 height 13
paste input "SCTASK0838064"
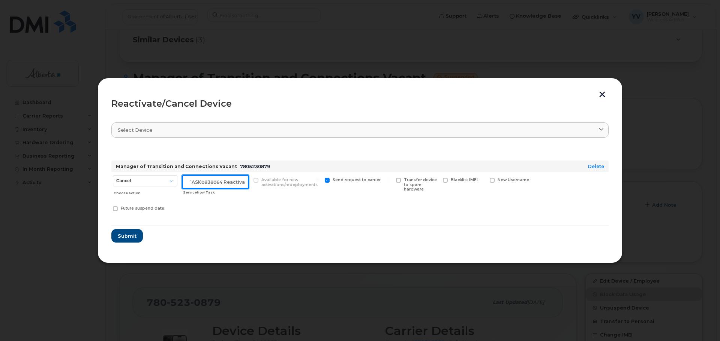
scroll to position [0, 11]
type input "SCTASK0838064 Reactivate"
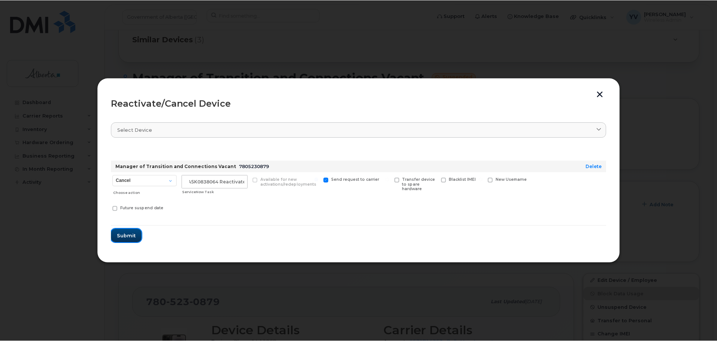
scroll to position [0, 0]
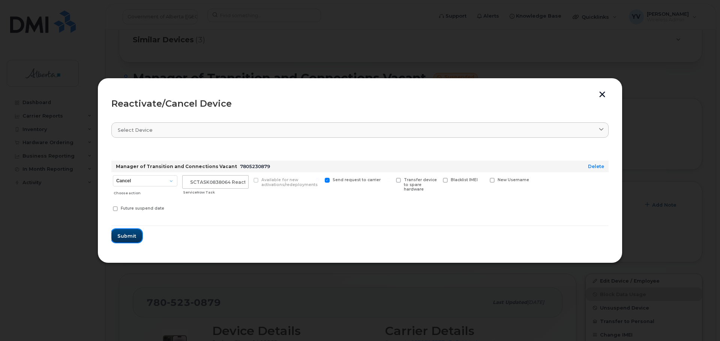
click at [125, 233] on span "Submit" at bounding box center [126, 236] width 19 height 7
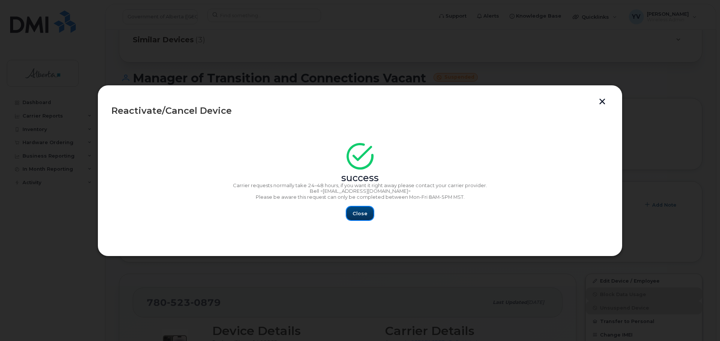
click at [361, 210] on span "Close" at bounding box center [359, 213] width 15 height 7
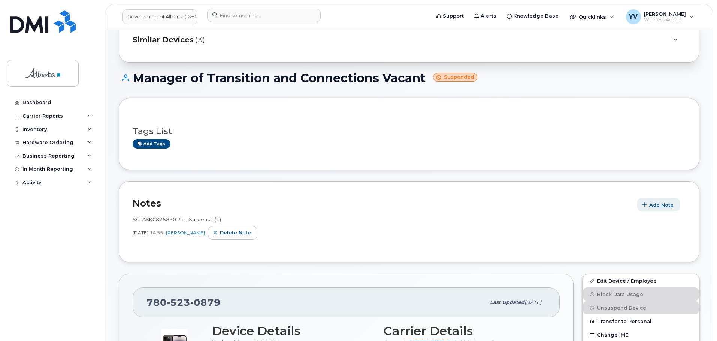
click at [661, 204] on span "Add Note" at bounding box center [661, 205] width 24 height 7
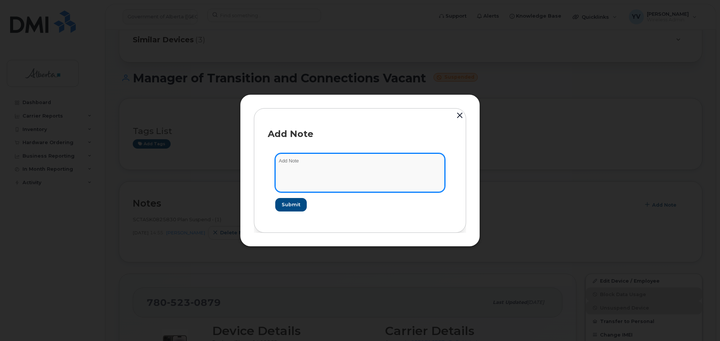
click at [291, 160] on textarea at bounding box center [359, 173] width 169 height 38
paste textarea "SCTASK0838064"
paste textarea "Device Plan Reassign - (1)"
type textarea "SCTASK0838064 Device Plan Reassign - (1)"
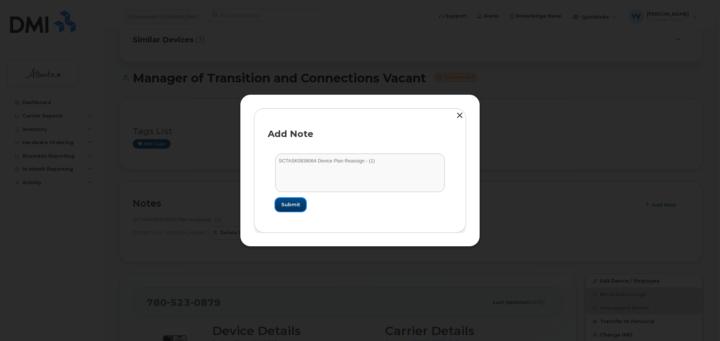
click at [293, 203] on span "Submit" at bounding box center [290, 204] width 19 height 7
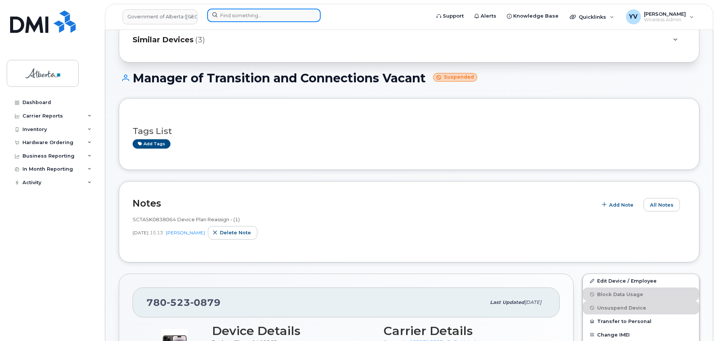
click at [229, 15] on input at bounding box center [264, 15] width 114 height 13
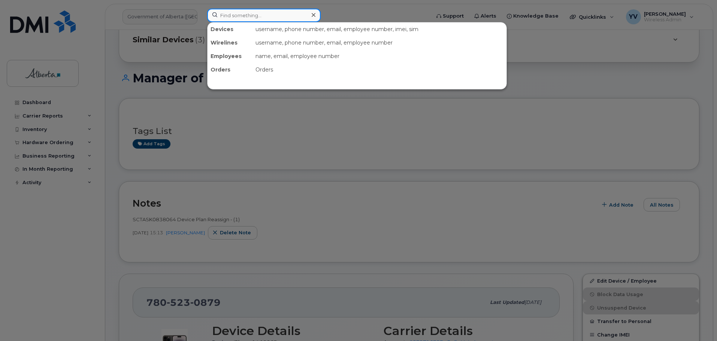
paste input "4038351175"
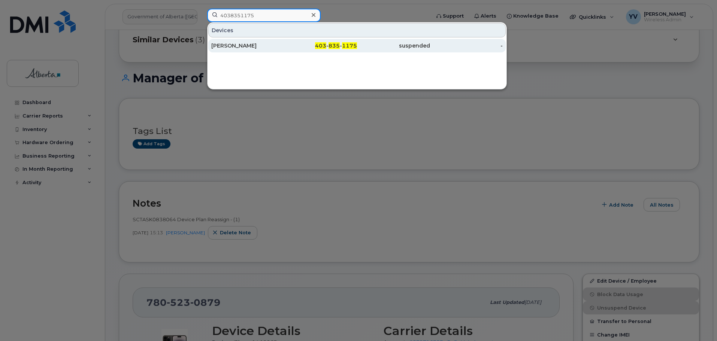
type input "4038351175"
click at [336, 44] on span "835" at bounding box center [334, 45] width 11 height 7
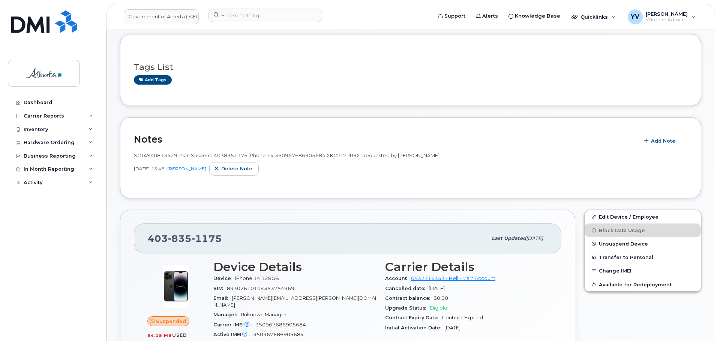
scroll to position [120, 0]
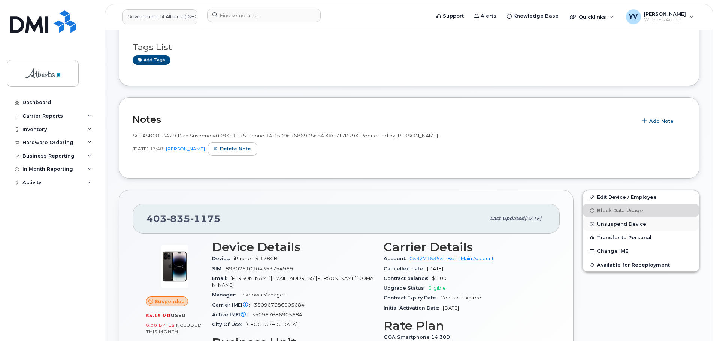
click at [609, 221] on span "Unsuspend Device" at bounding box center [621, 224] width 49 height 6
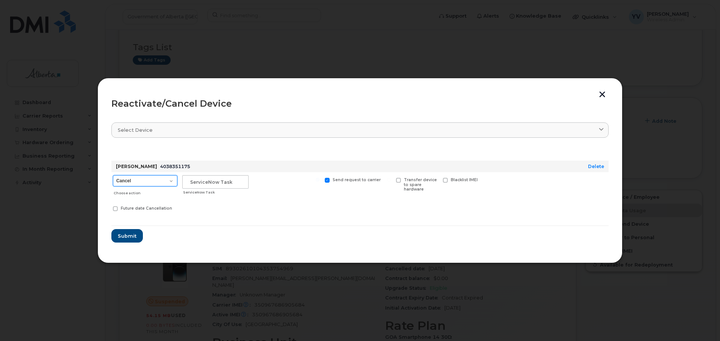
click at [171, 178] on select "Cancel Suspend - Extend Suspension Reactivate" at bounding box center [145, 180] width 64 height 11
select select "[object Object]"
click at [113, 175] on select "Cancel Suspend - Extend Suspension Reactivate" at bounding box center [145, 180] width 64 height 11
click at [191, 184] on input "text" at bounding box center [215, 181] width 66 height 13
paste input "SCTASK0837857"
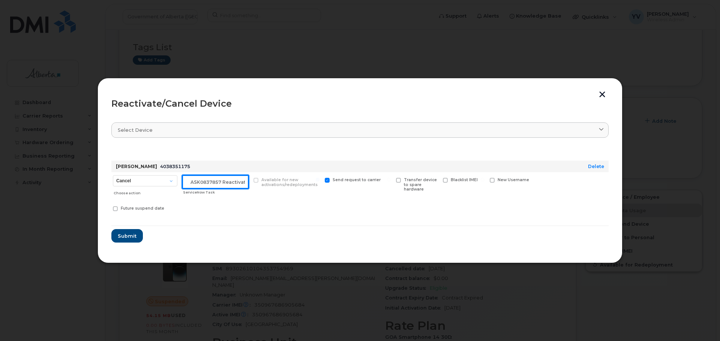
scroll to position [0, 13]
type input "SCTASK0837857 Reactivate"
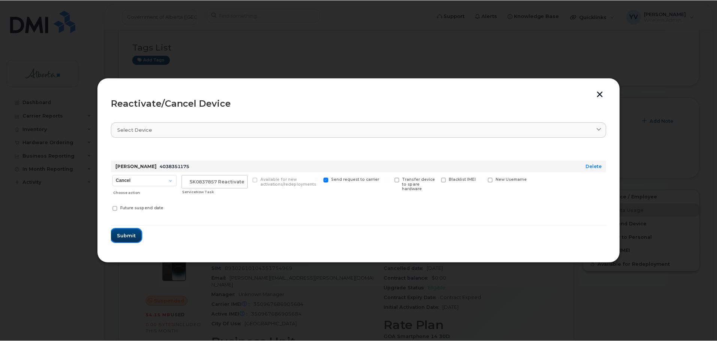
scroll to position [0, 0]
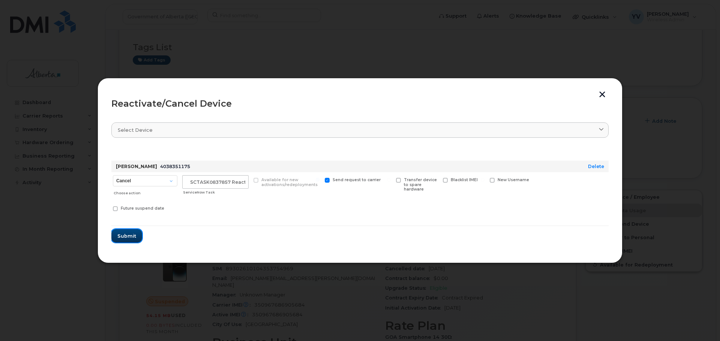
click at [117, 235] on button "Submit" at bounding box center [126, 235] width 31 height 13
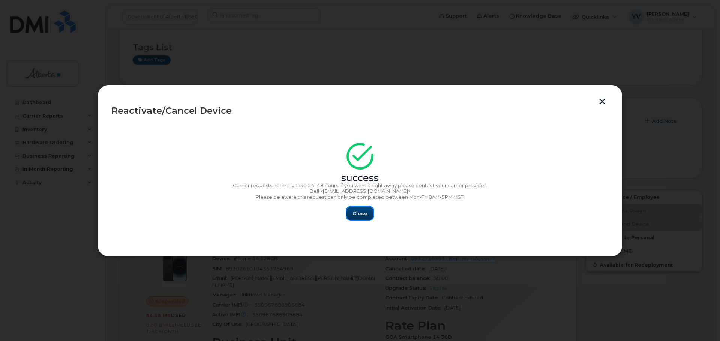
click at [358, 213] on span "Close" at bounding box center [359, 213] width 15 height 7
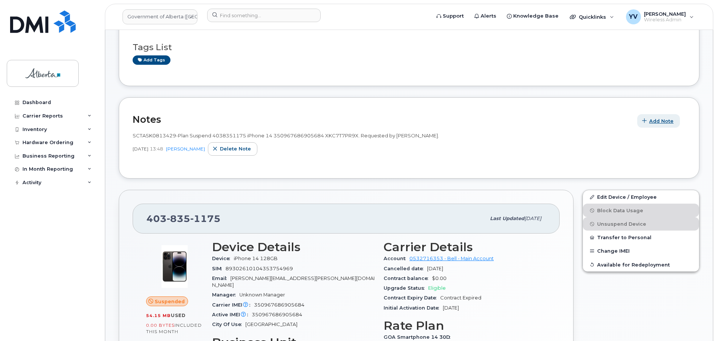
click at [654, 119] on span "Add Note" at bounding box center [661, 121] width 24 height 7
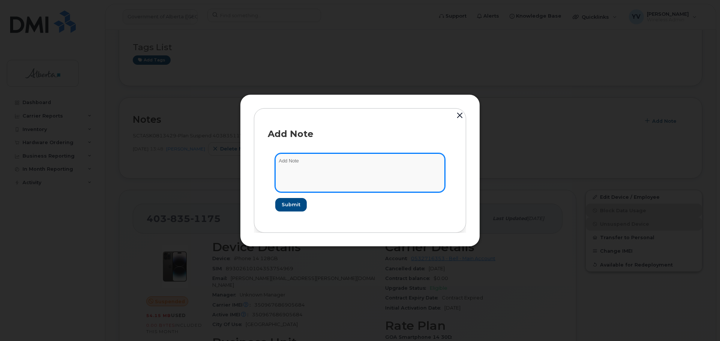
click at [308, 162] on textarea at bounding box center [359, 173] width 169 height 38
paste textarea "SCTASK0837857"
paste textarea "Device Plan Reassign - (1)"
type textarea "SCTASK0837857 Device Plan Reassign - (1)"
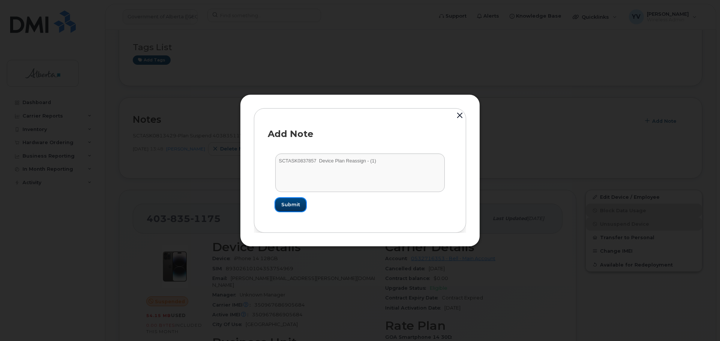
click at [289, 206] on span "Submit" at bounding box center [290, 204] width 19 height 7
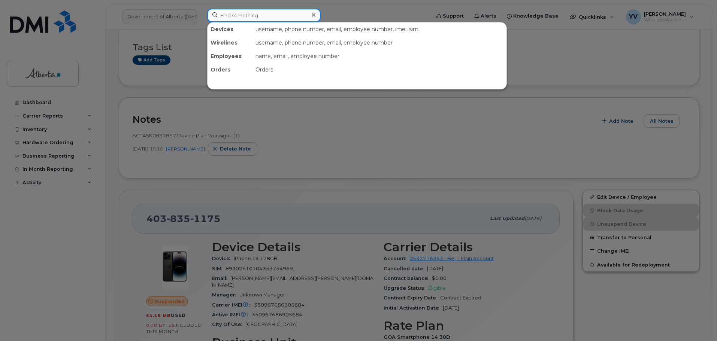
click at [223, 18] on input at bounding box center [264, 15] width 114 height 13
paste input "7802575485"
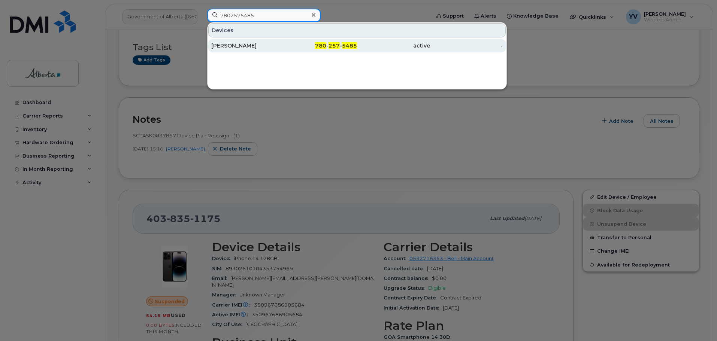
type input "7802575485"
click at [357, 42] on div "780 - 257 - 5485" at bounding box center [393, 45] width 73 height 13
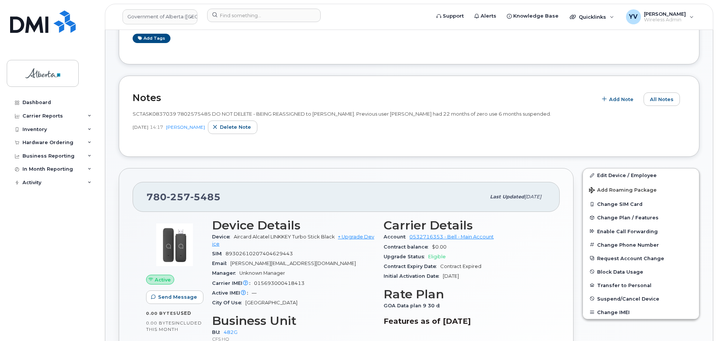
scroll to position [174, 0]
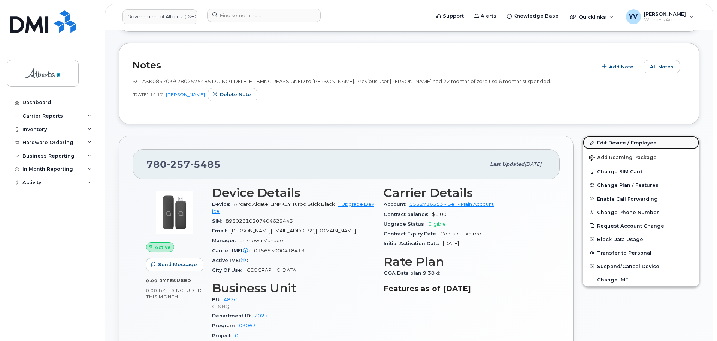
click at [607, 144] on link "Edit Device / Employee" at bounding box center [641, 142] width 116 height 13
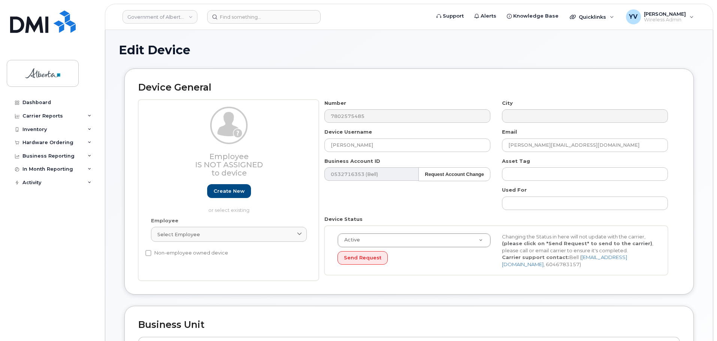
select select "4120337"
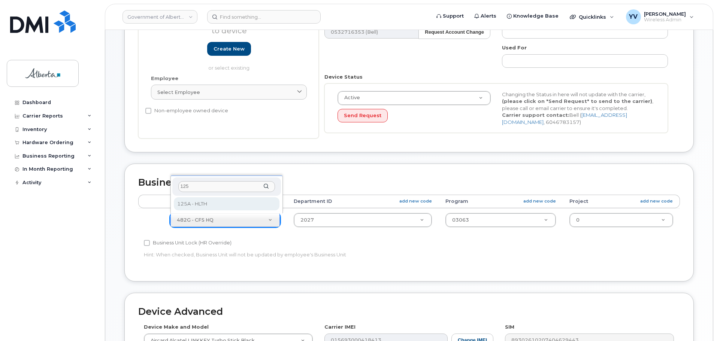
scroll to position [129, 0]
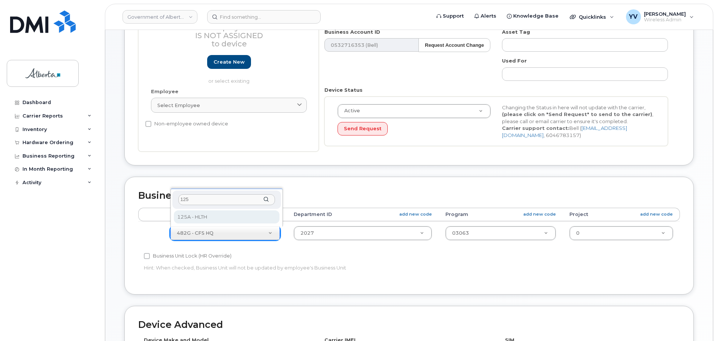
type input "125"
select select "4120335"
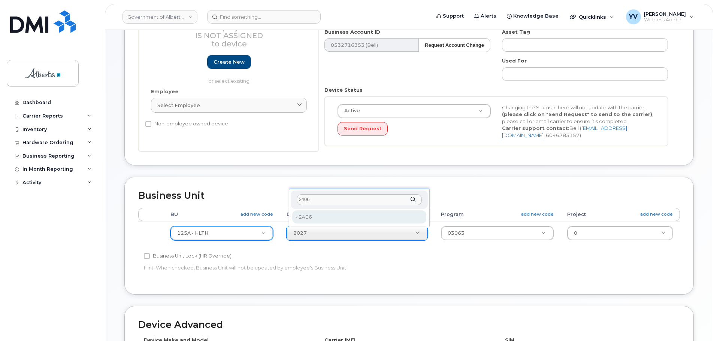
type input "2406"
type input "4120360"
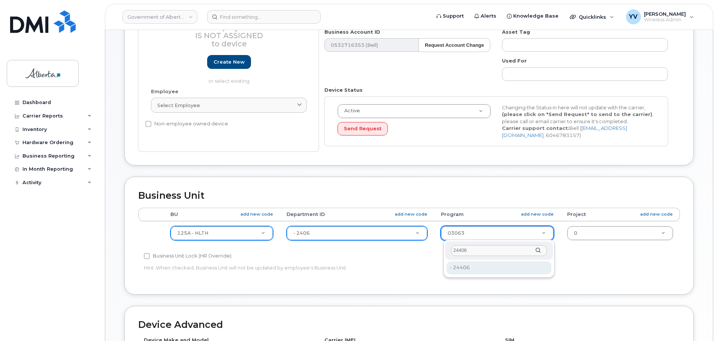
type input "24406"
type input "4120392"
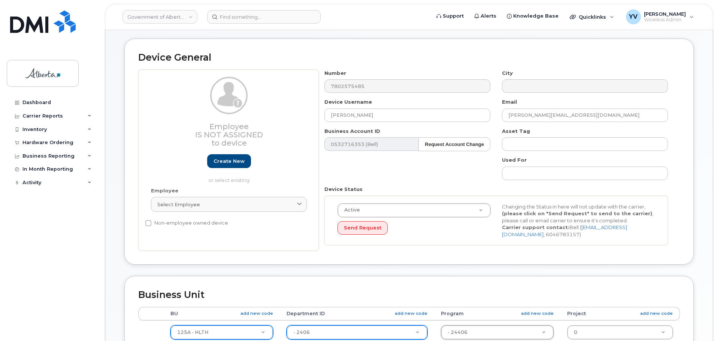
scroll to position [0, 0]
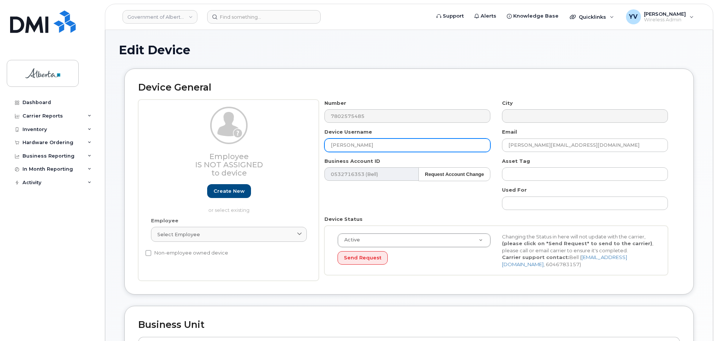
drag, startPoint x: 375, startPoint y: 141, endPoint x: 324, endPoint y: 147, distance: 51.4
click at [324, 147] on div "Device Username Adriana Feneser" at bounding box center [408, 141] width 178 height 24
paste input "Jonathan A Carlzon"
type input "Jonathan A Carlzon"
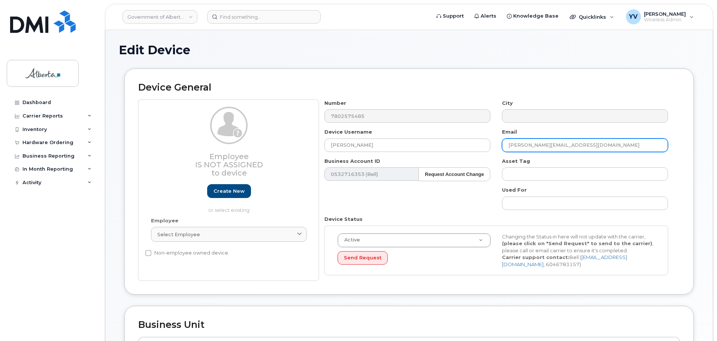
drag, startPoint x: 587, startPoint y: 145, endPoint x: 506, endPoint y: 146, distance: 80.6
click at [506, 146] on input "Adriana.Feneser@gov.ab.ca" at bounding box center [585, 145] width 166 height 13
paste input "Jonathan.A.Carlzon"
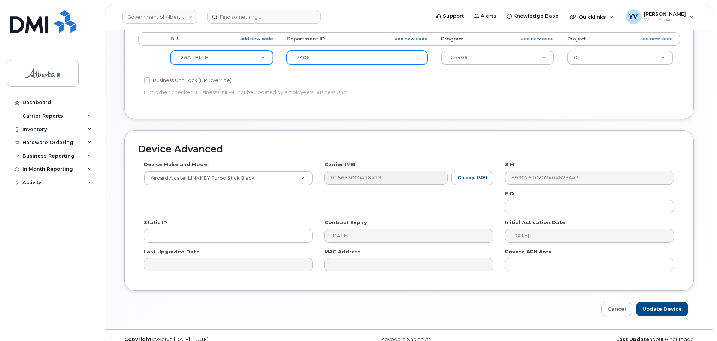
scroll to position [317, 0]
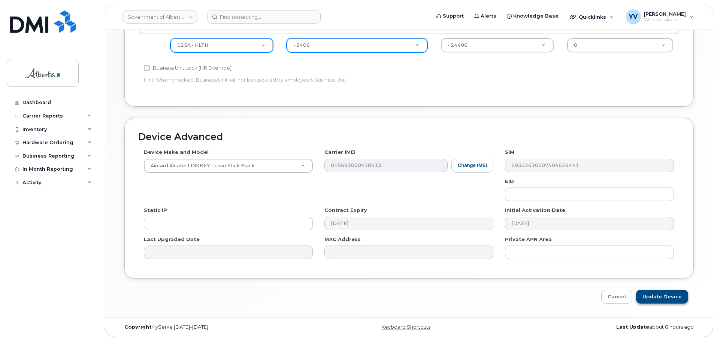
type input "Jonathan.A.Carlzon@gov.ab.ca"
click at [675, 296] on input "Update Device" at bounding box center [662, 297] width 52 height 14
type input "Saving..."
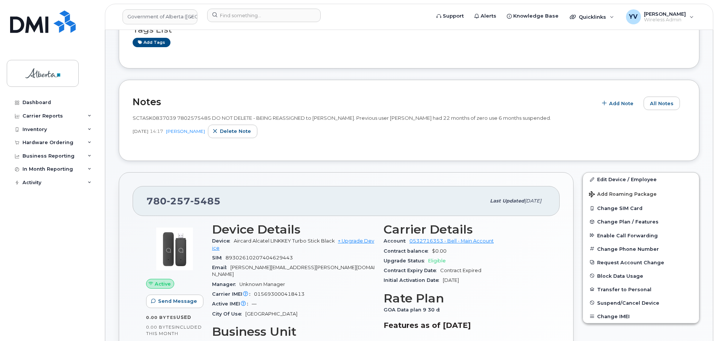
scroll to position [66, 0]
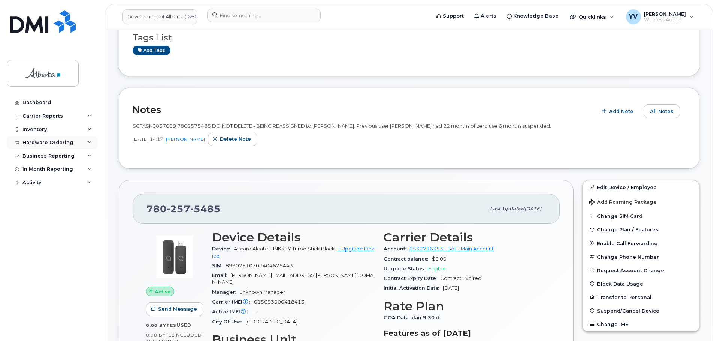
click at [37, 138] on div "Hardware Ordering" at bounding box center [52, 142] width 91 height 13
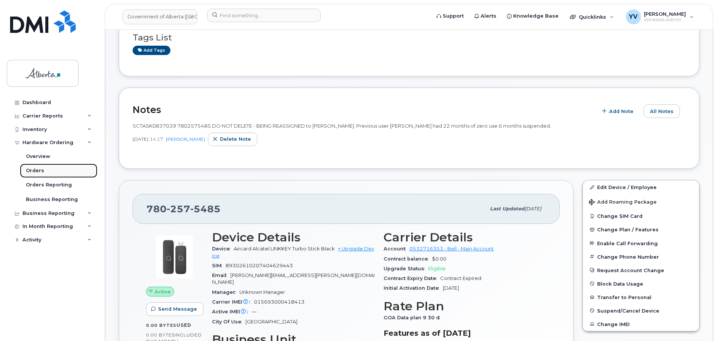
click at [28, 168] on div "Orders" at bounding box center [35, 171] width 18 height 7
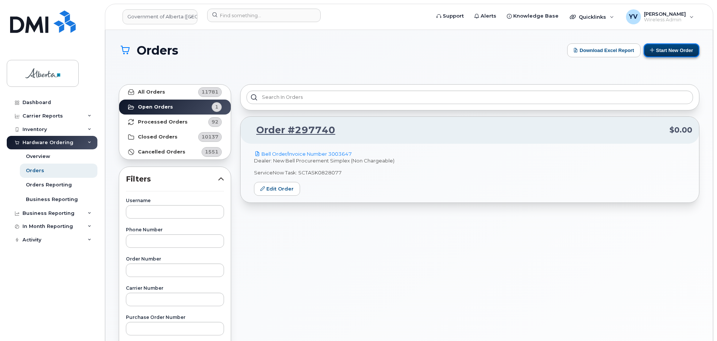
click at [682, 47] on button "Start New Order" at bounding box center [672, 50] width 56 height 14
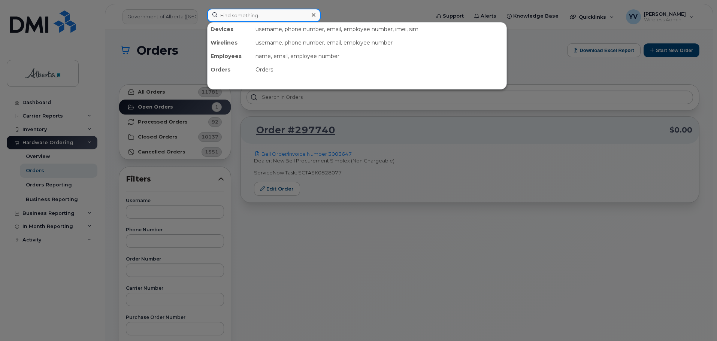
click at [230, 18] on input at bounding box center [264, 15] width 114 height 13
paste input "4034647349"
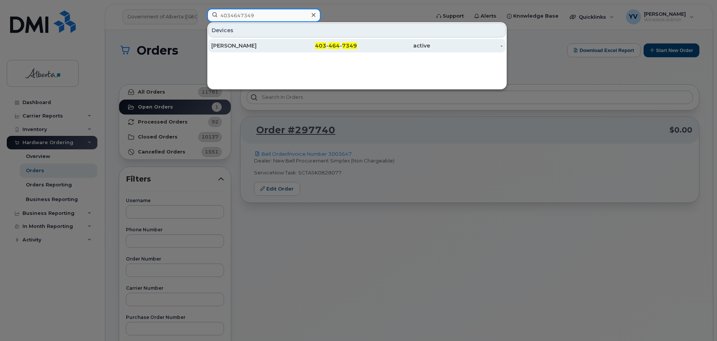
type input "4034647349"
click at [332, 45] on span "464" at bounding box center [334, 45] width 11 height 7
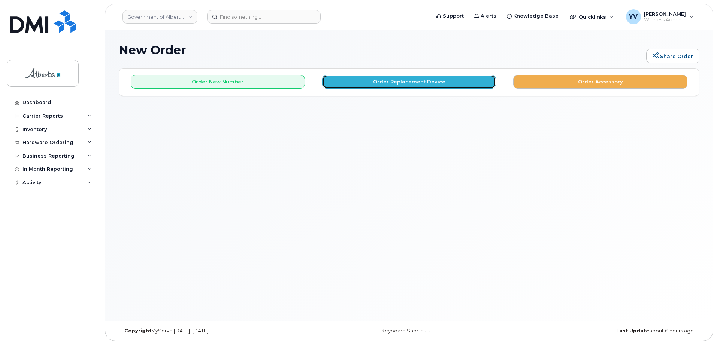
click at [403, 80] on button "Order Replacement Device" at bounding box center [409, 82] width 174 height 14
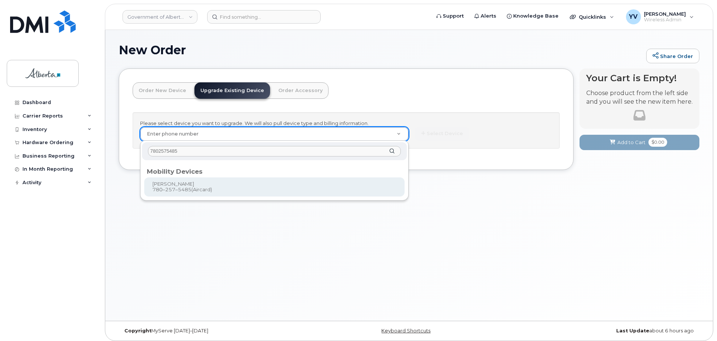
type input "7802575485"
type input "909484"
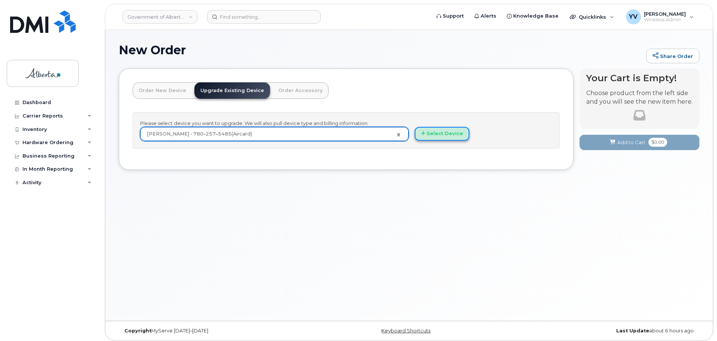
click at [451, 131] on button "Select Device" at bounding box center [442, 134] width 55 height 14
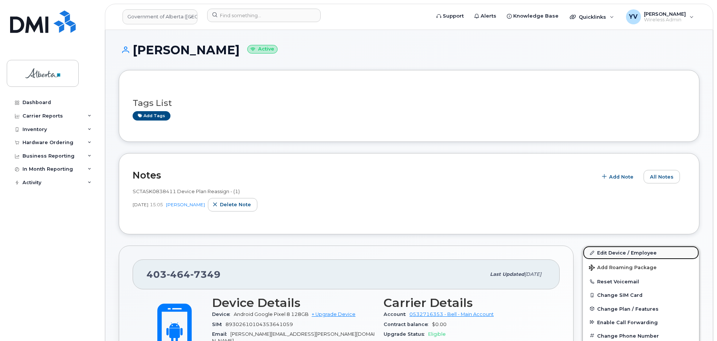
click at [603, 252] on link "Edit Device / Employee" at bounding box center [641, 252] width 116 height 13
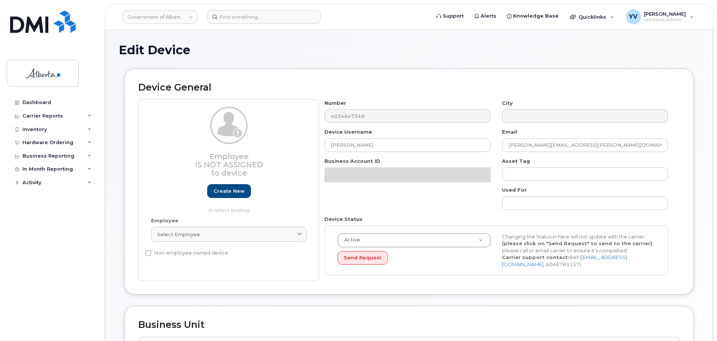
select select "4120333"
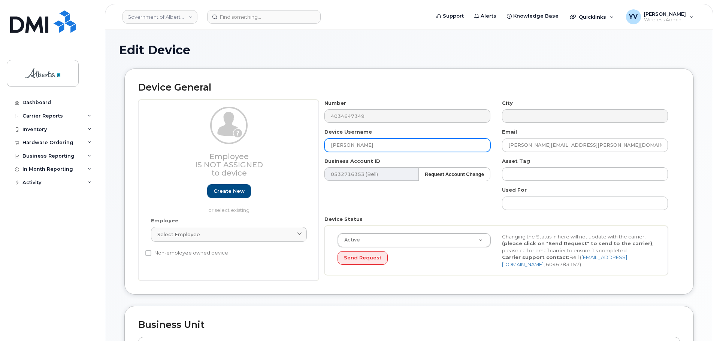
drag, startPoint x: 401, startPoint y: 144, endPoint x: 332, endPoint y: 146, distance: 69.4
click at [332, 146] on input "[PERSON_NAME]" at bounding box center [408, 145] width 166 height 13
paste input "[PERSON_NAME]"
type input "[PERSON_NAME]"
drag, startPoint x: 608, startPoint y: 145, endPoint x: 488, endPoint y: 149, distance: 120.4
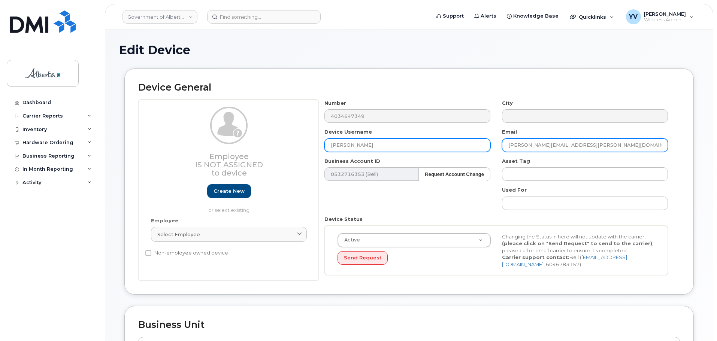
click at [488, 149] on div "Number 4034647349 City Device Username [PERSON_NAME] [PERSON_NAME] [PERSON_NAME…" at bounding box center [496, 191] width 355 height 182
paste input "[PERSON_NAME].[PERSON_NAME]"
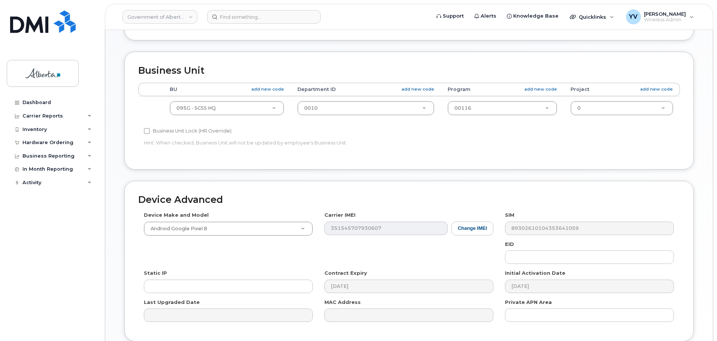
scroll to position [281, 0]
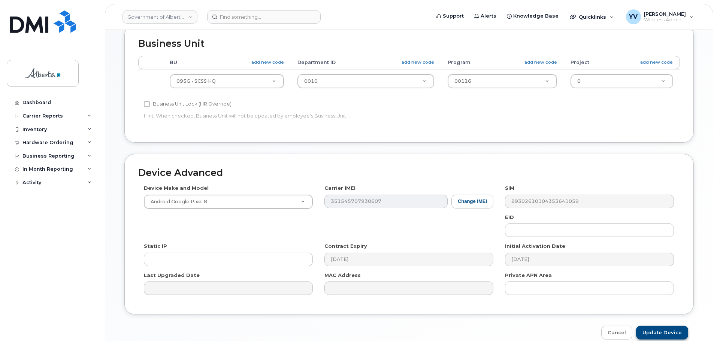
type input "[PERSON_NAME][EMAIL_ADDRESS][PERSON_NAME][DOMAIN_NAME]"
click at [666, 331] on input "Update Device" at bounding box center [662, 333] width 52 height 14
type input "Saving..."
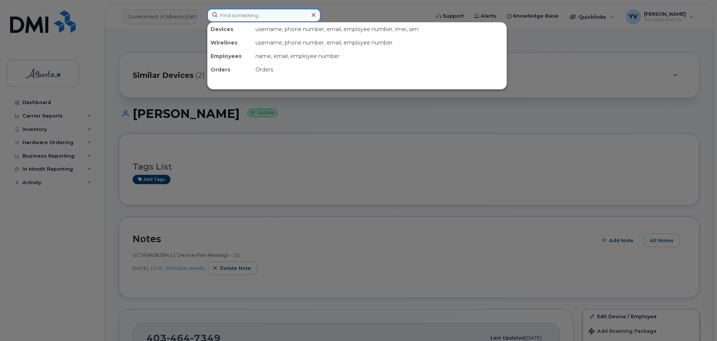
click at [230, 13] on input at bounding box center [264, 15] width 114 height 13
paste input "7805230879"
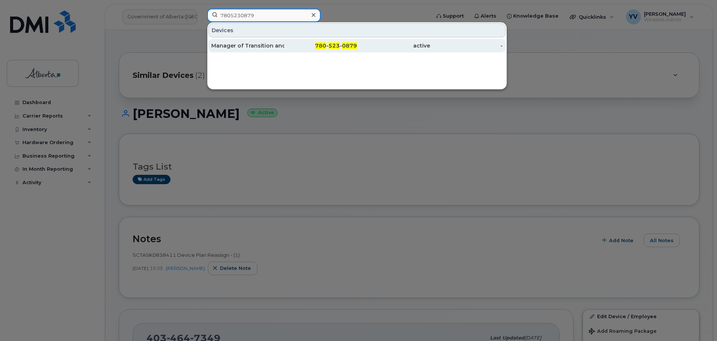
type input "7805230879"
click at [336, 43] on span "523" at bounding box center [334, 45] width 11 height 7
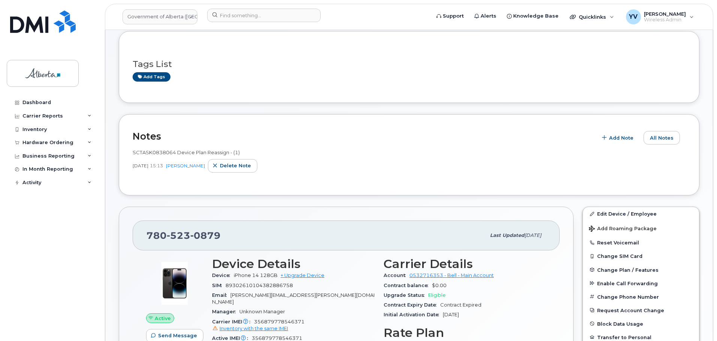
scroll to position [104, 0]
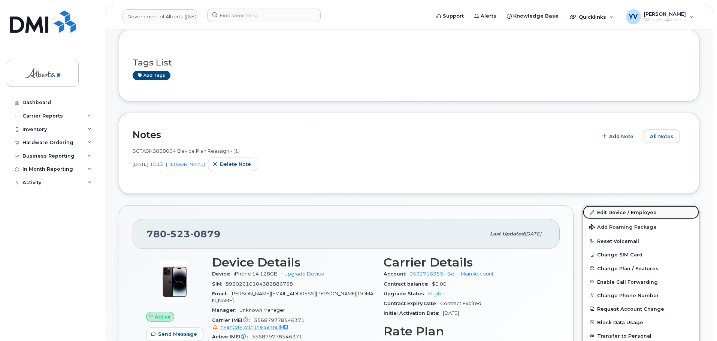
click at [614, 210] on link "Edit Device / Employee" at bounding box center [641, 212] width 116 height 13
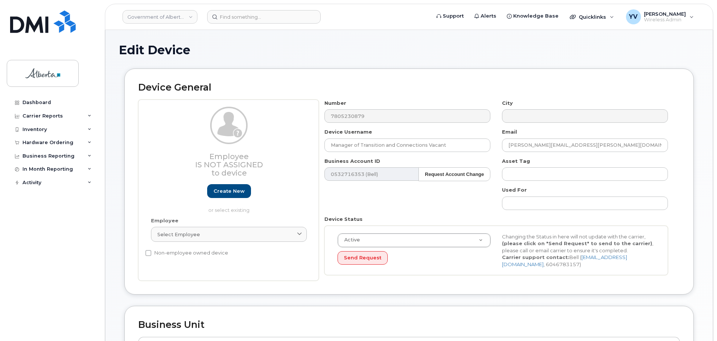
select select "29588065"
drag, startPoint x: 450, startPoint y: 145, endPoint x: 332, endPoint y: 150, distance: 117.8
click at [332, 150] on input "Manager of Transition and Connections Vacant" at bounding box center [408, 145] width 166 height 13
paste input "Tricia Hicks"
click at [341, 145] on input "Tricia Hicks" at bounding box center [408, 145] width 166 height 13
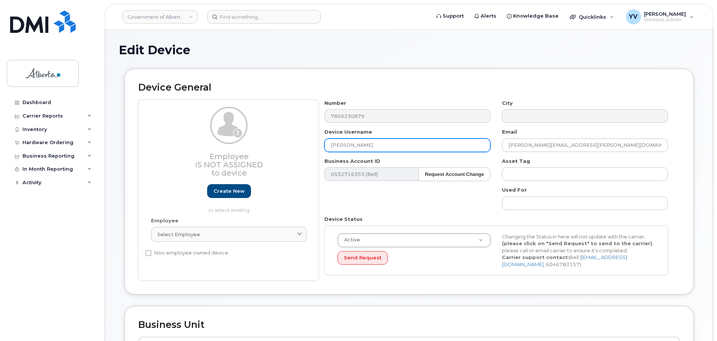
type input "Tricia Hicks"
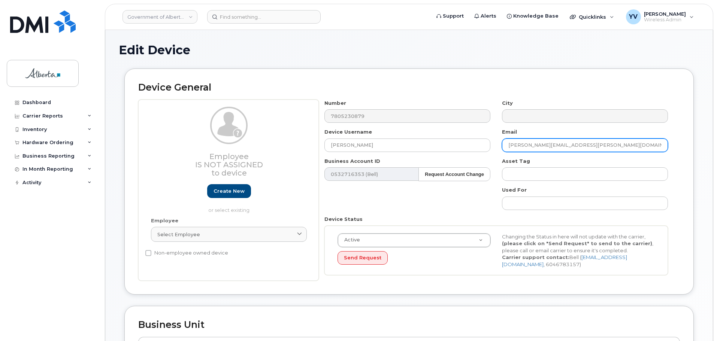
drag, startPoint x: 567, startPoint y: 144, endPoint x: 491, endPoint y: 150, distance: 76.4
click at [491, 150] on div "Number 7805230879 City Device Username Tricia Hicks Email Lana.Fisher@gov.ab.ca…" at bounding box center [496, 191] width 355 height 182
paste input "Tricia.Hicks"
type input "Tricia.Hicks@gov.ab.ca"
drag, startPoint x: 717, startPoint y: 103, endPoint x: 718, endPoint y: 151, distance: 47.3
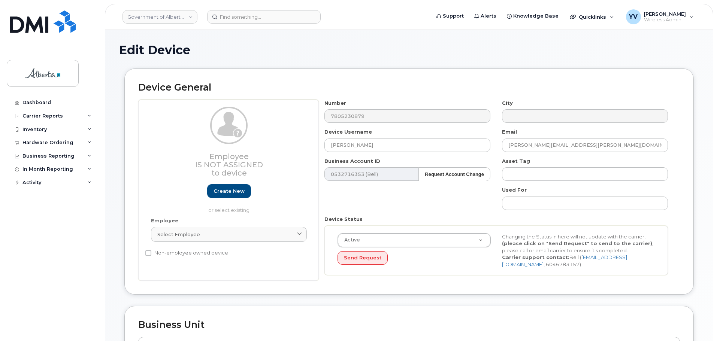
click at [717, 153] on html "Government of Alberta (GOA) Support Alerts Knowledge Base Quicklinks Suspend / …" at bounding box center [358, 329] width 717 height 659
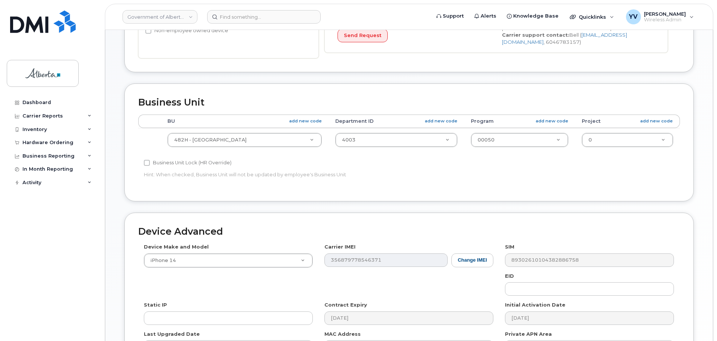
scroll to position [292, 0]
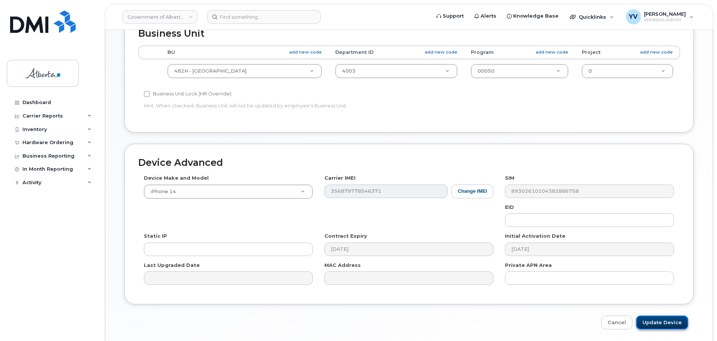
click at [661, 319] on input "Update Device" at bounding box center [662, 323] width 52 height 14
type input "Saving..."
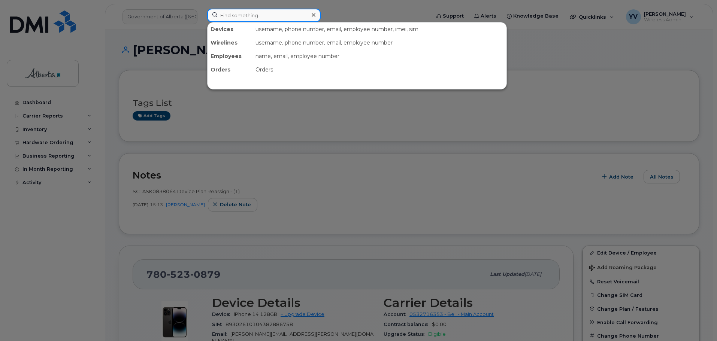
click at [229, 19] on input at bounding box center [264, 15] width 114 height 13
paste input "4038351175"
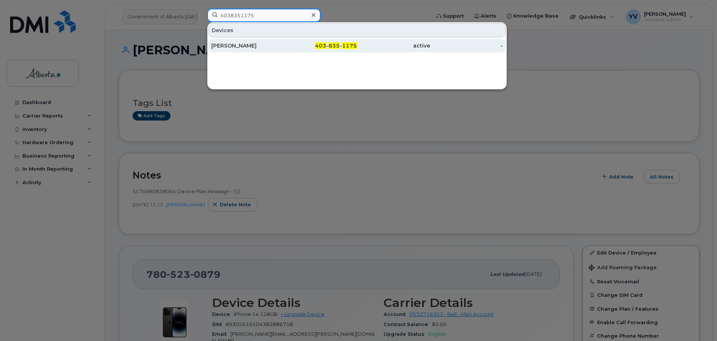
type input "4038351175"
click at [357, 41] on div "403 - 835 - 1175" at bounding box center [393, 45] width 73 height 13
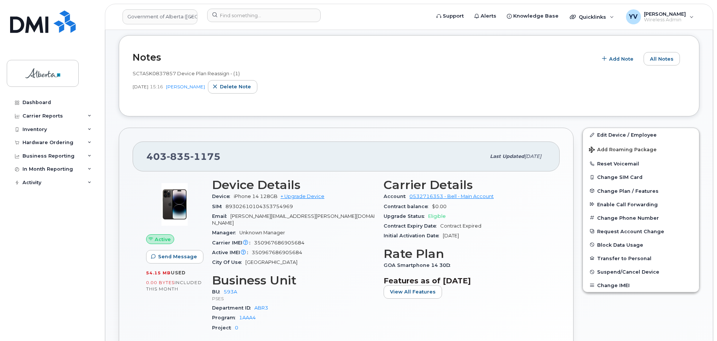
scroll to position [196, 0]
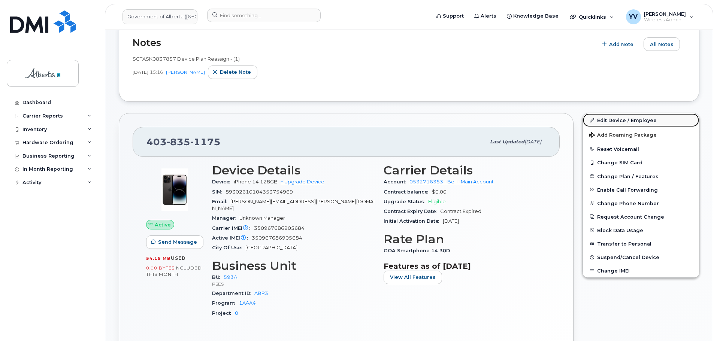
click at [611, 120] on link "Edit Device / Employee" at bounding box center [641, 120] width 116 height 13
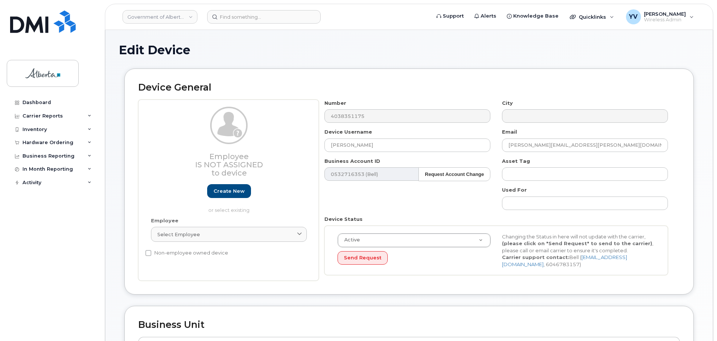
select select "4797682"
drag, startPoint x: 371, startPoint y: 143, endPoint x: 320, endPoint y: 147, distance: 51.5
click at [320, 147] on div "Device Username [PERSON_NAME]" at bounding box center [408, 141] width 178 height 24
paste input "[PERSON_NAME]"
type input "[PERSON_NAME]"
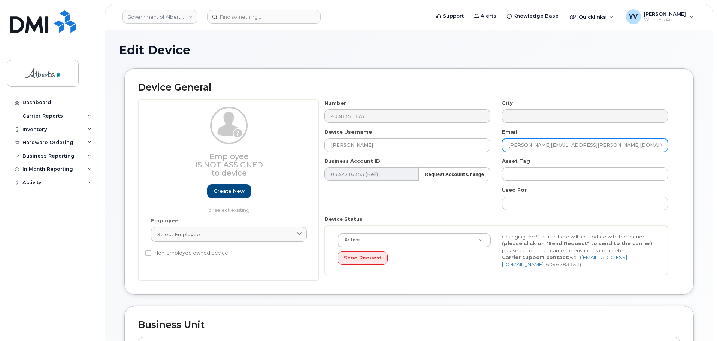
drag, startPoint x: 580, startPoint y: 148, endPoint x: 506, endPoint y: 151, distance: 74.3
click at [506, 151] on input "Sandra.Jacobi@gov.ab.ca" at bounding box center [585, 145] width 166 height 13
paste input "maja.borowsk"
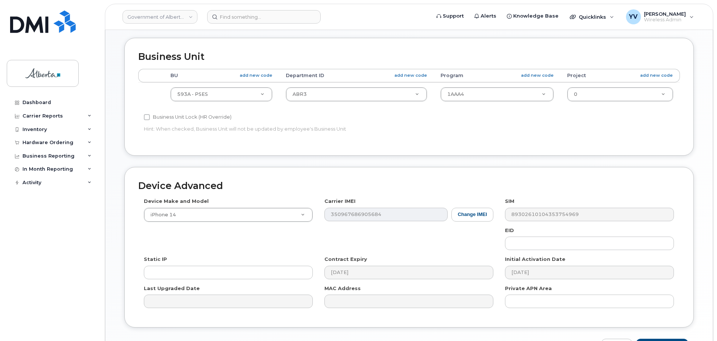
scroll to position [317, 0]
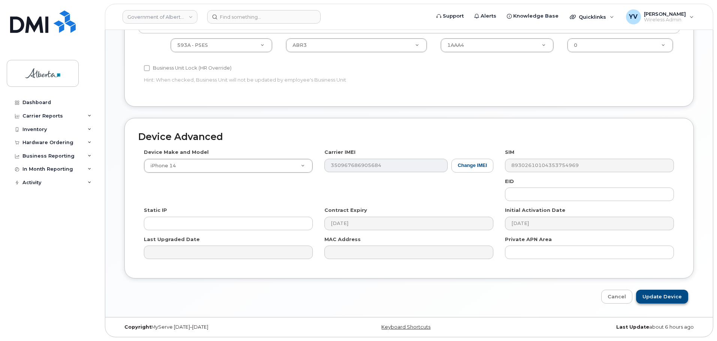
type input "[EMAIL_ADDRESS][PERSON_NAME][DOMAIN_NAME]"
click at [664, 295] on input "Update Device" at bounding box center [662, 297] width 52 height 14
type input "Saving..."
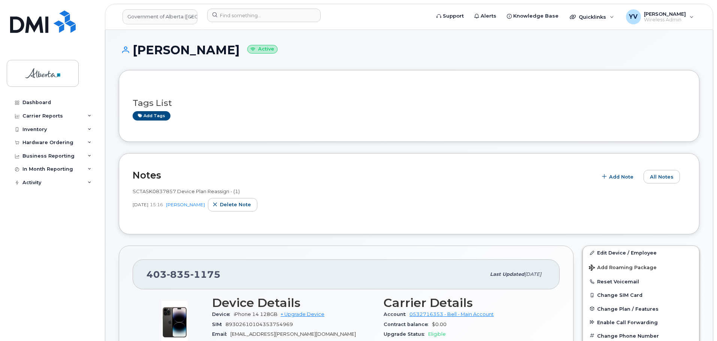
scroll to position [188, 0]
